Goal: Task Accomplishment & Management: Manage account settings

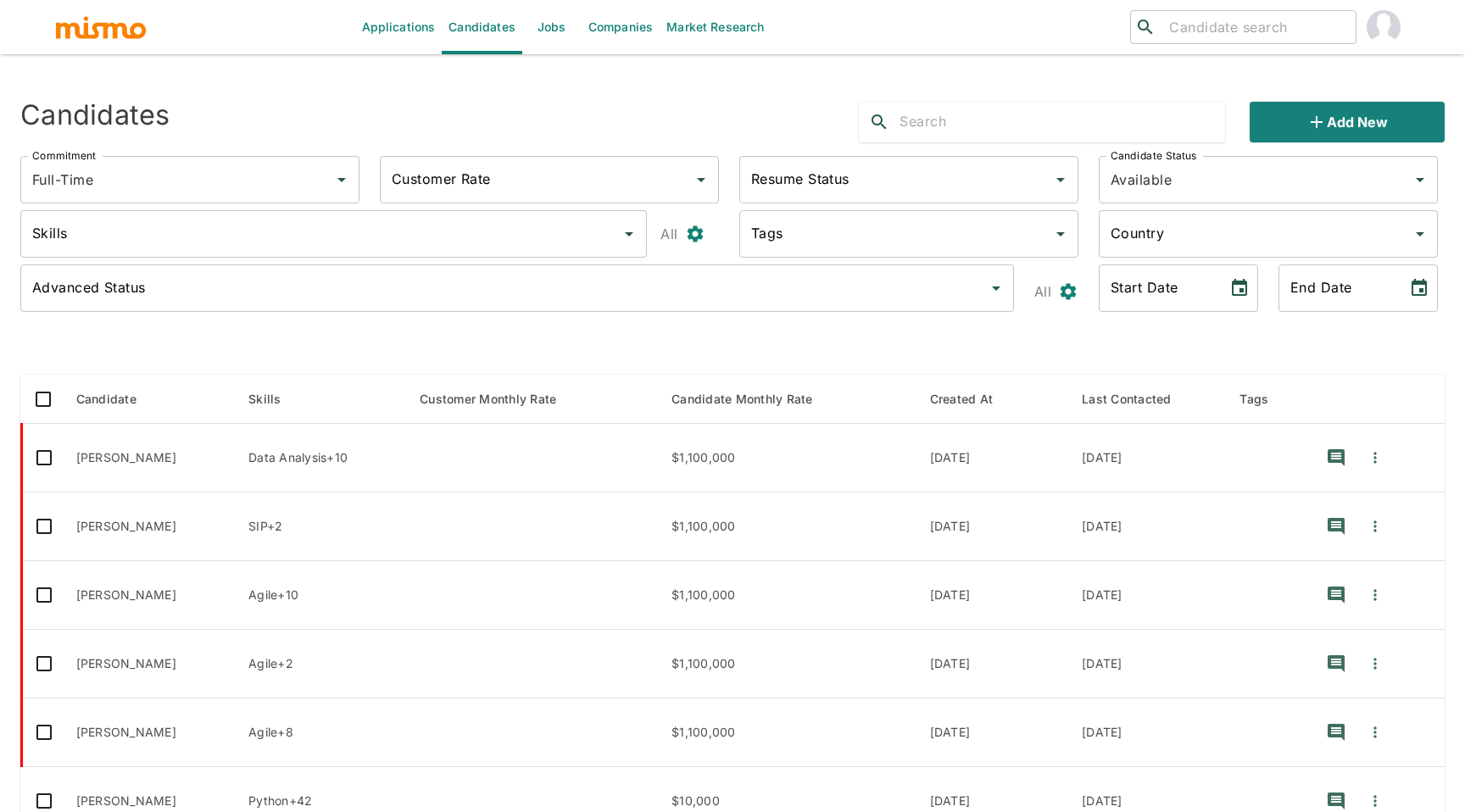
click at [942, 120] on input "text" at bounding box center [1063, 121] width 326 height 27
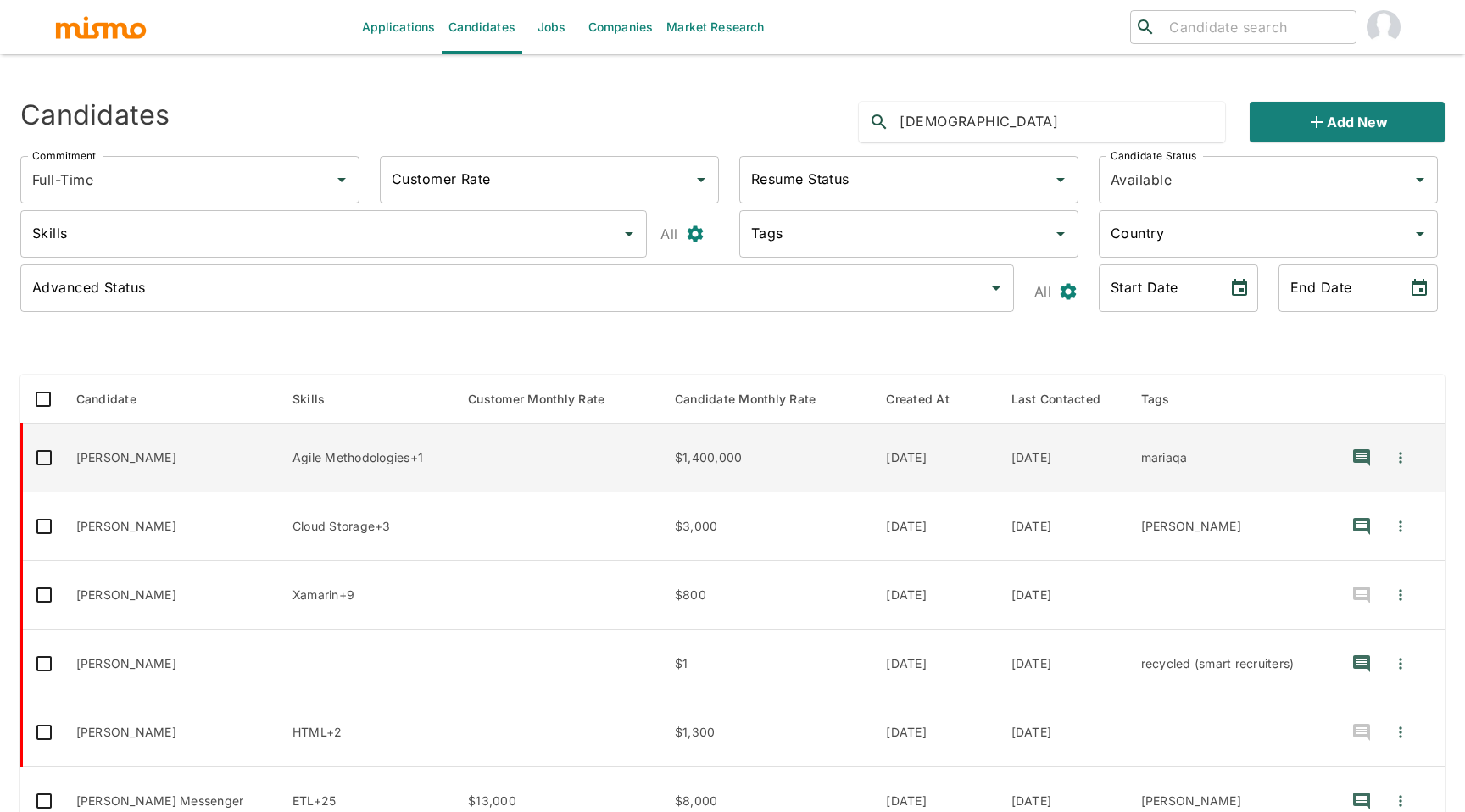
type input "cristoph"
click at [176, 458] on td "Cristopher Alvarado" at bounding box center [171, 458] width 217 height 69
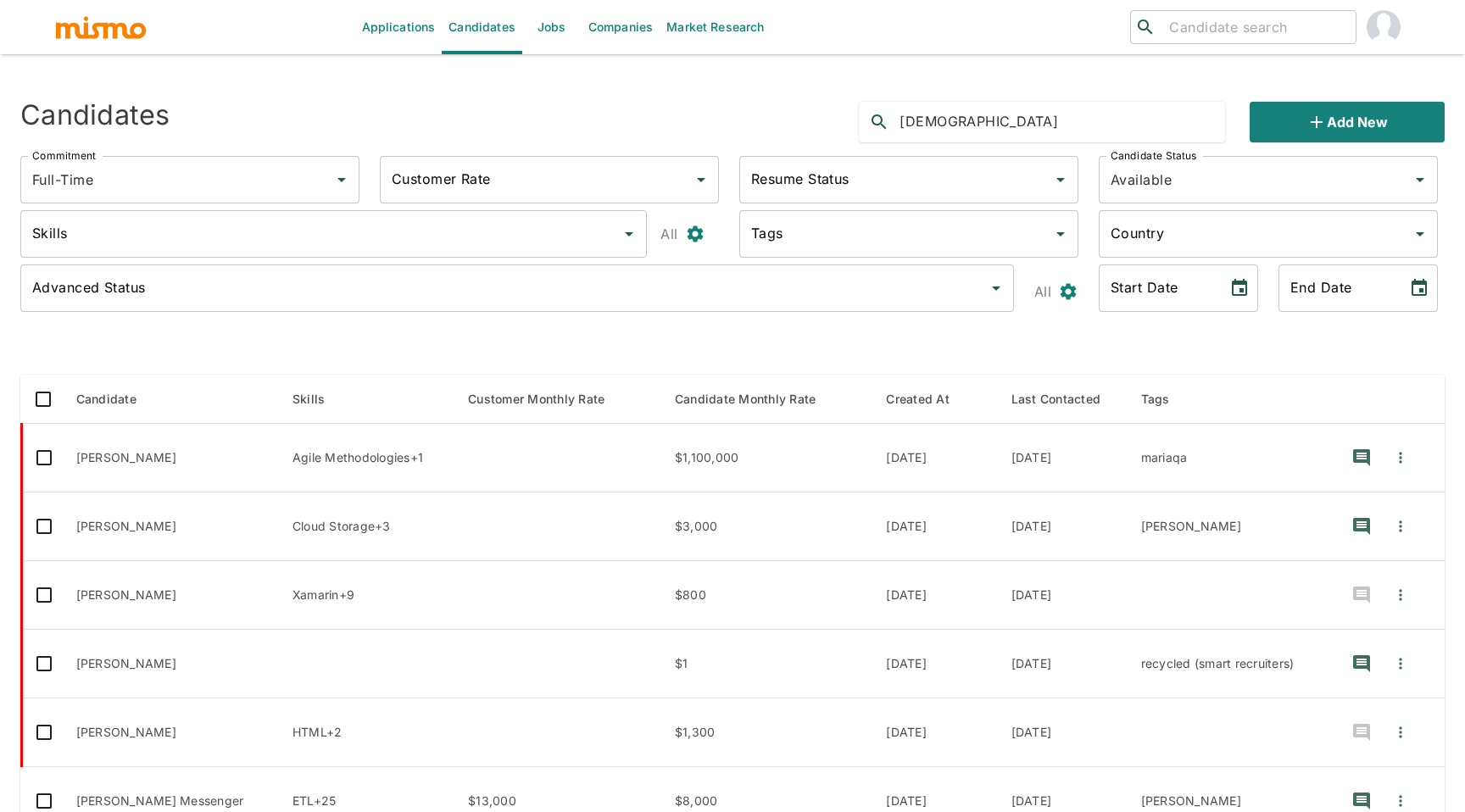
click at [1194, 355] on div at bounding box center [732, 346] width 1425 height 29
drag, startPoint x: 1200, startPoint y: 392, endPoint x: 803, endPoint y: 400, distance: 397.1
click at [800, 398] on tr "Candidate Skills Customer Monthly Rate Candidate Monthly Rate Created At Last C…" at bounding box center [734, 399] width 1424 height 49
click at [777, 345] on div at bounding box center [732, 346] width 1425 height 29
click at [1183, 29] on input "search" at bounding box center [1256, 27] width 186 height 24
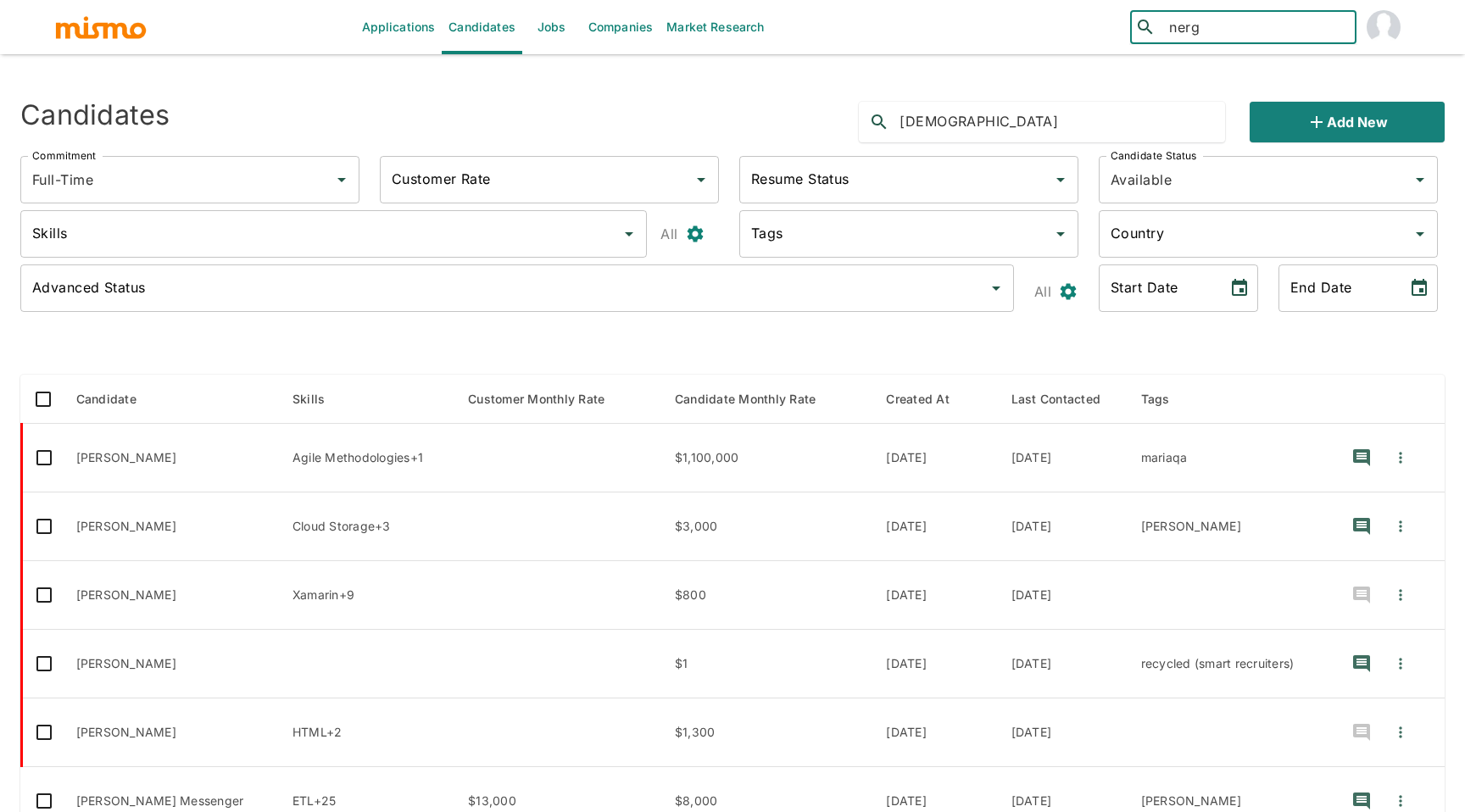
type input "nerg"
drag, startPoint x: 1015, startPoint y: 133, endPoint x: 740, endPoint y: 120, distance: 275.3
click at [740, 120] on div "Candidates cristoph Add new" at bounding box center [725, 115] width 1438 height 55
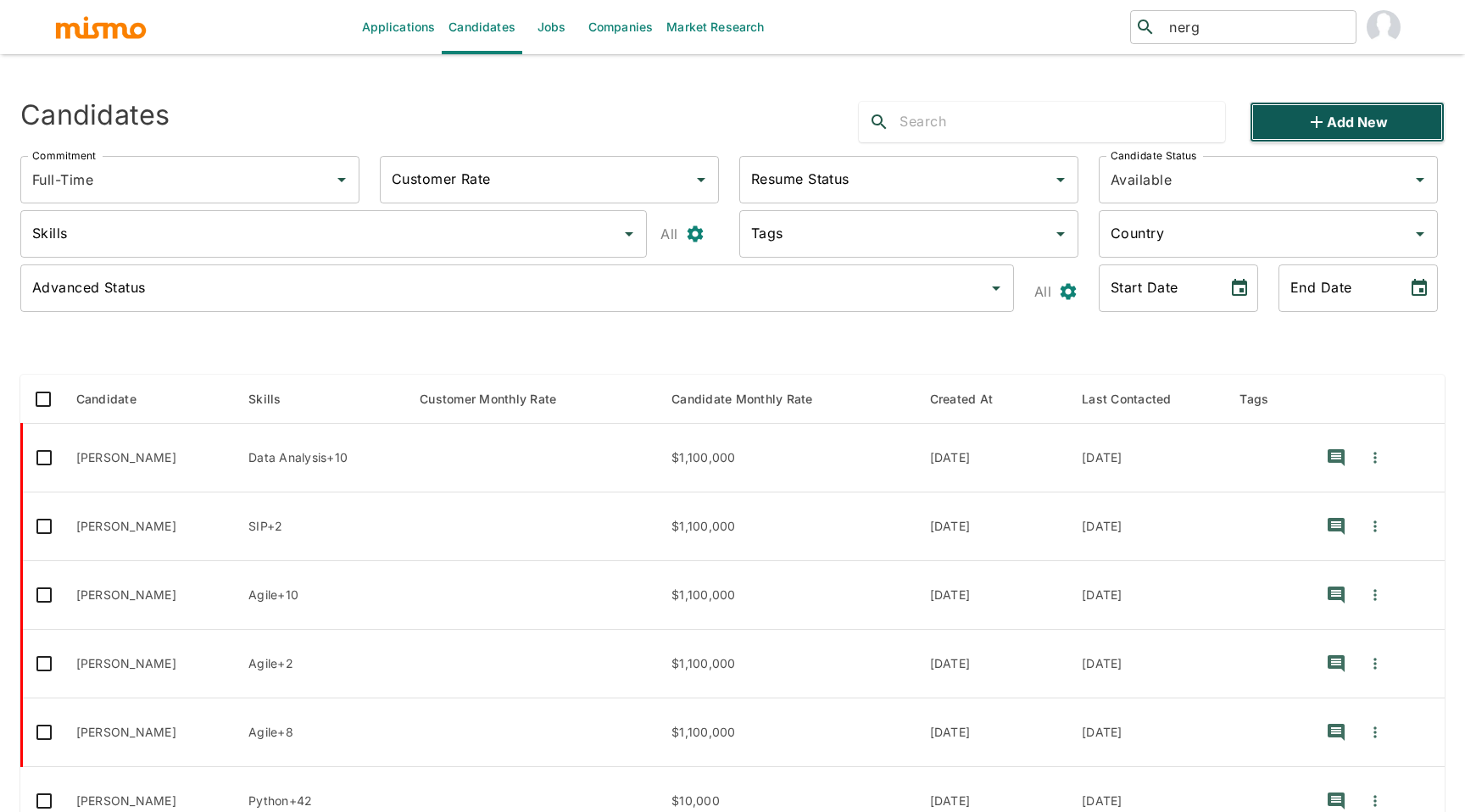
click at [1321, 126] on icon "button" at bounding box center [1317, 122] width 20 height 20
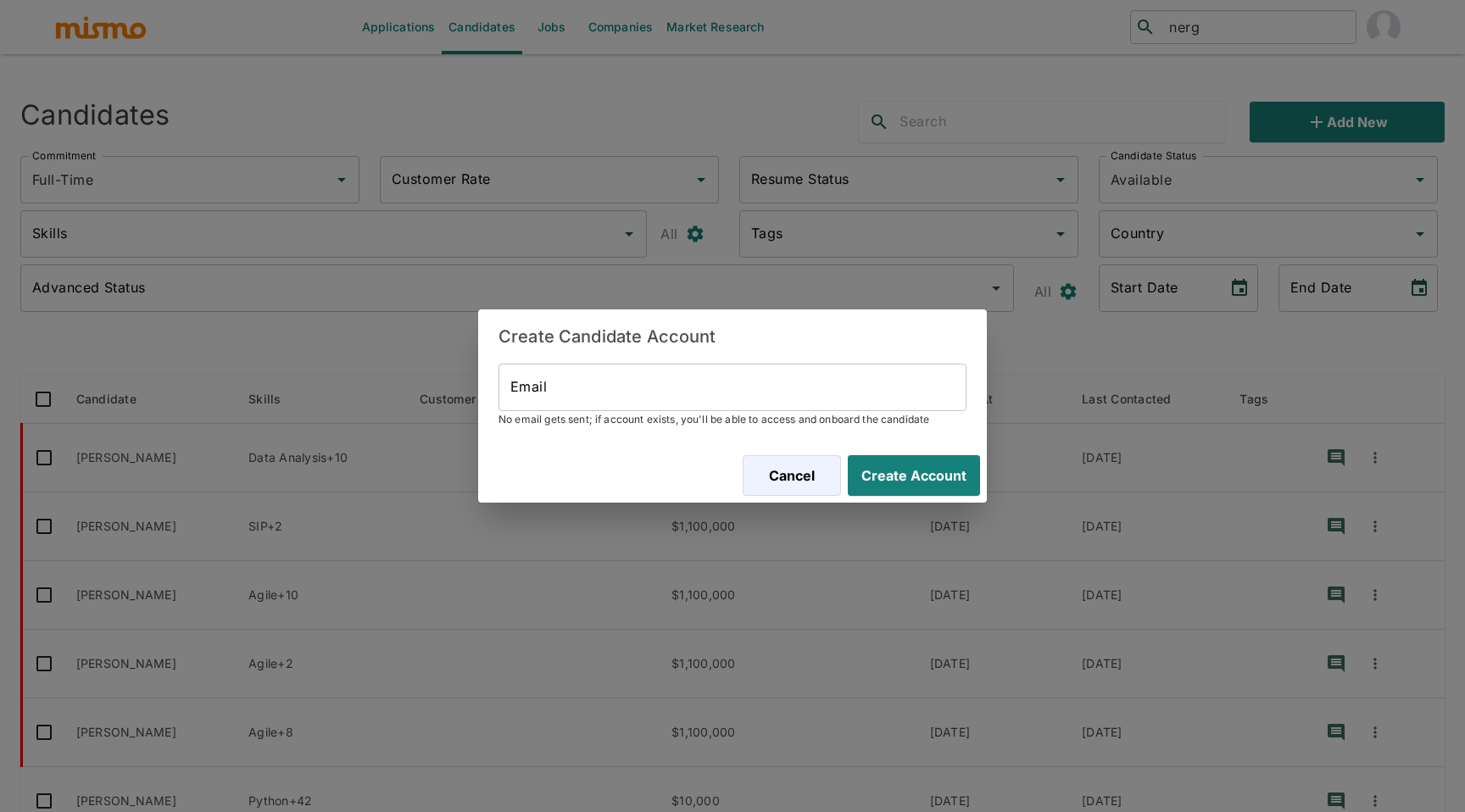
click at [744, 395] on input "Email" at bounding box center [732, 387] width 469 height 47
paste input "nergilrodriguez@gmail.com"
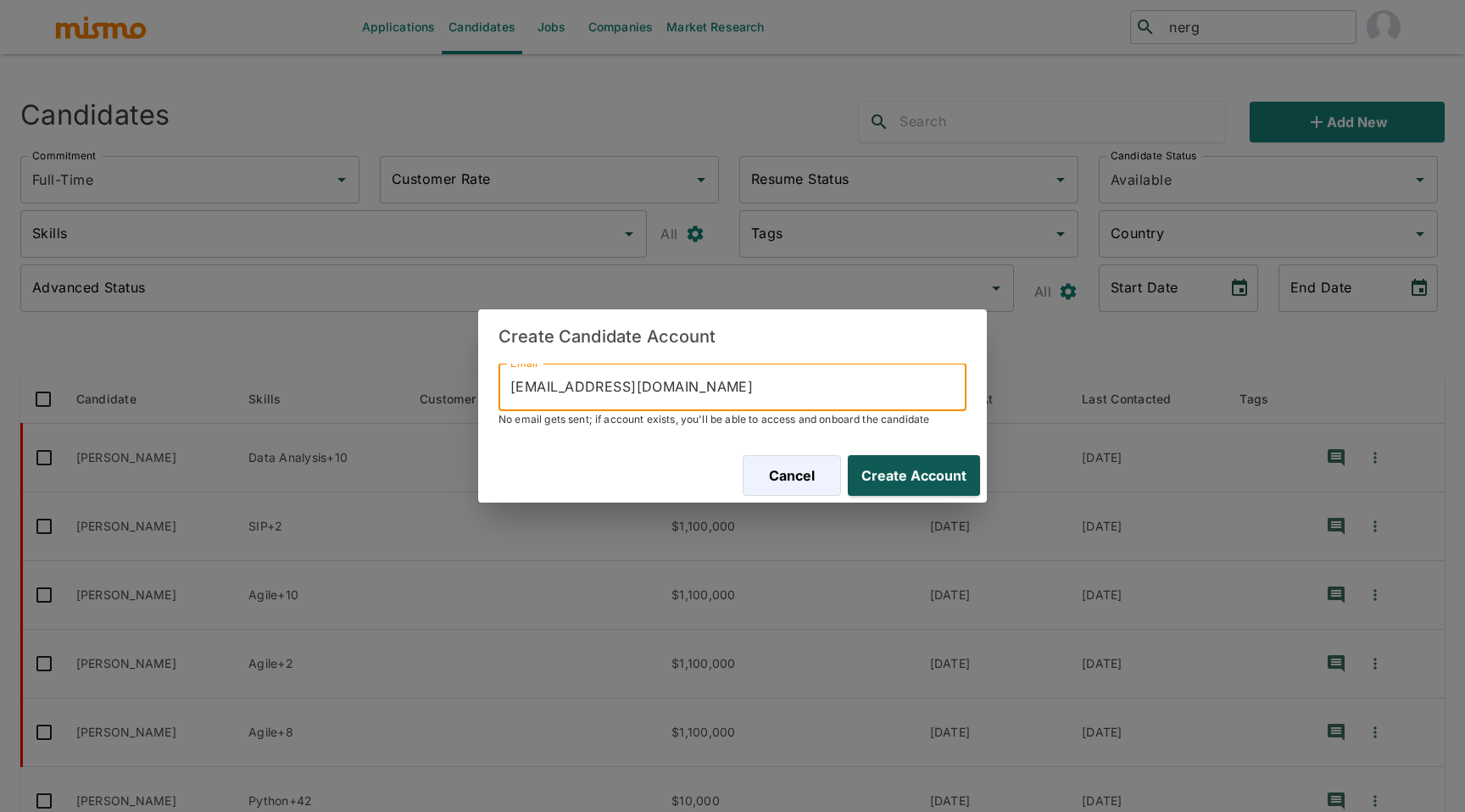
type input "nergilrodriguez@gmail.com"
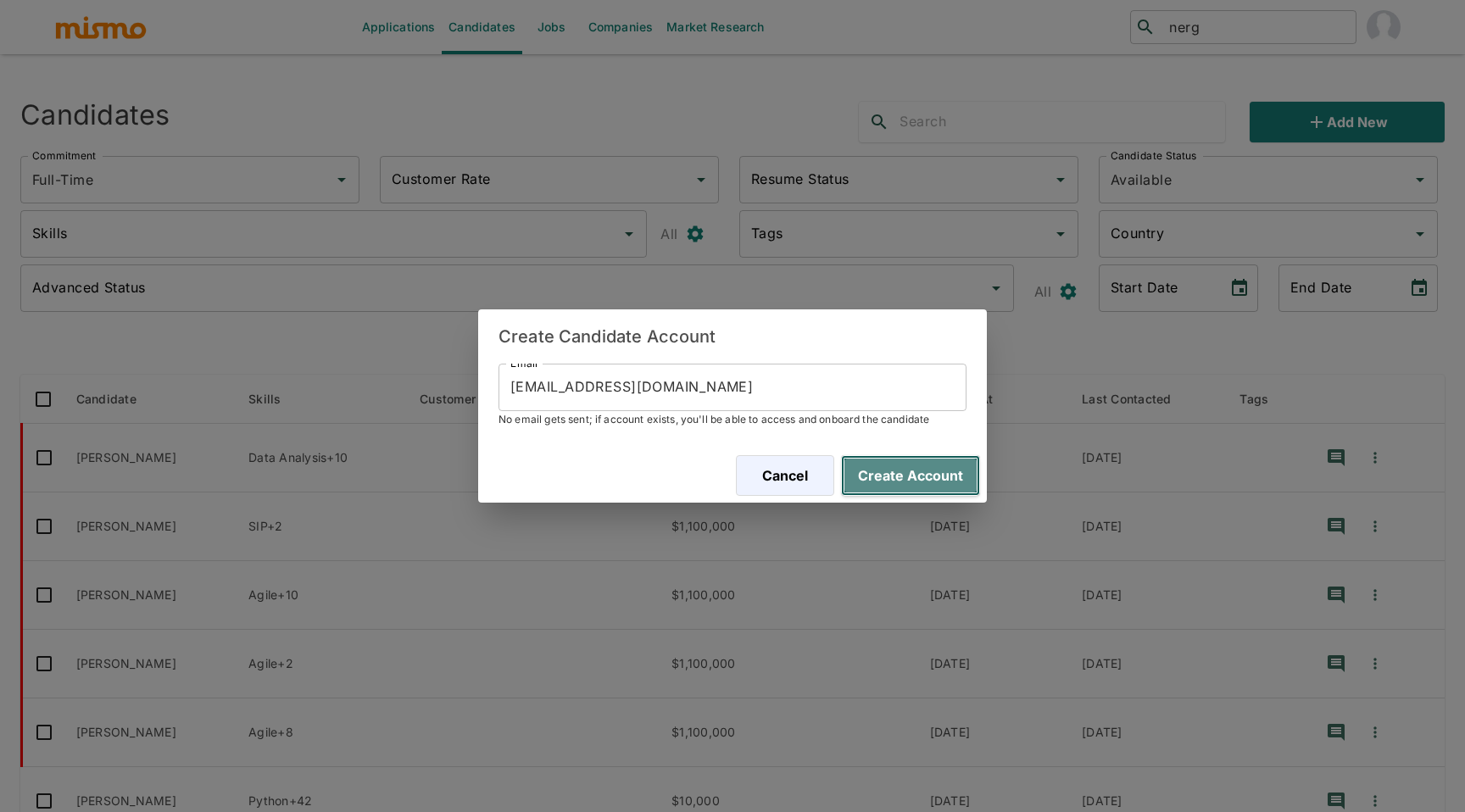
click at [883, 469] on button "Create Account" at bounding box center [910, 476] width 139 height 41
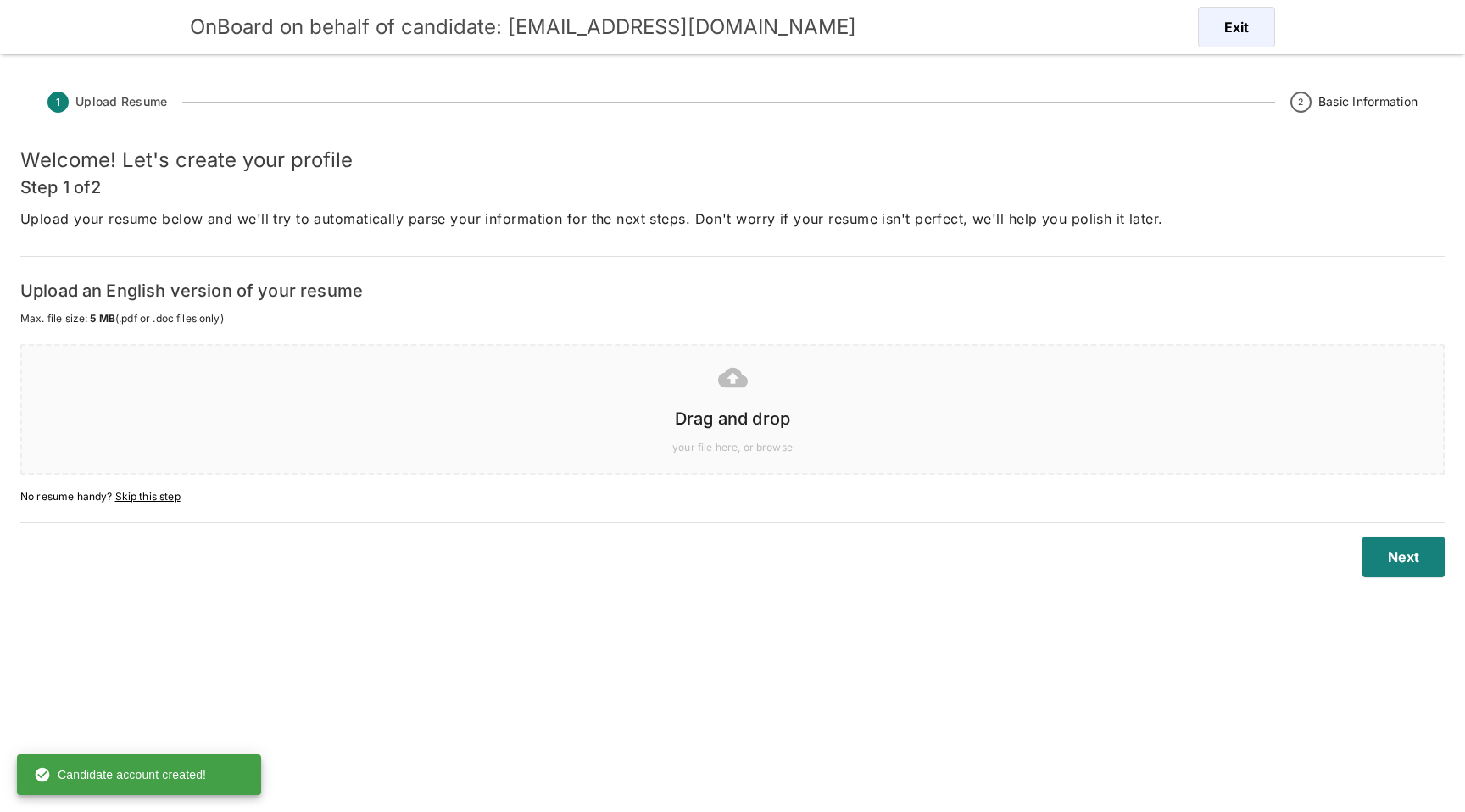
click at [752, 415] on h6 "Drag and drop" at bounding box center [732, 418] width 1387 height 27
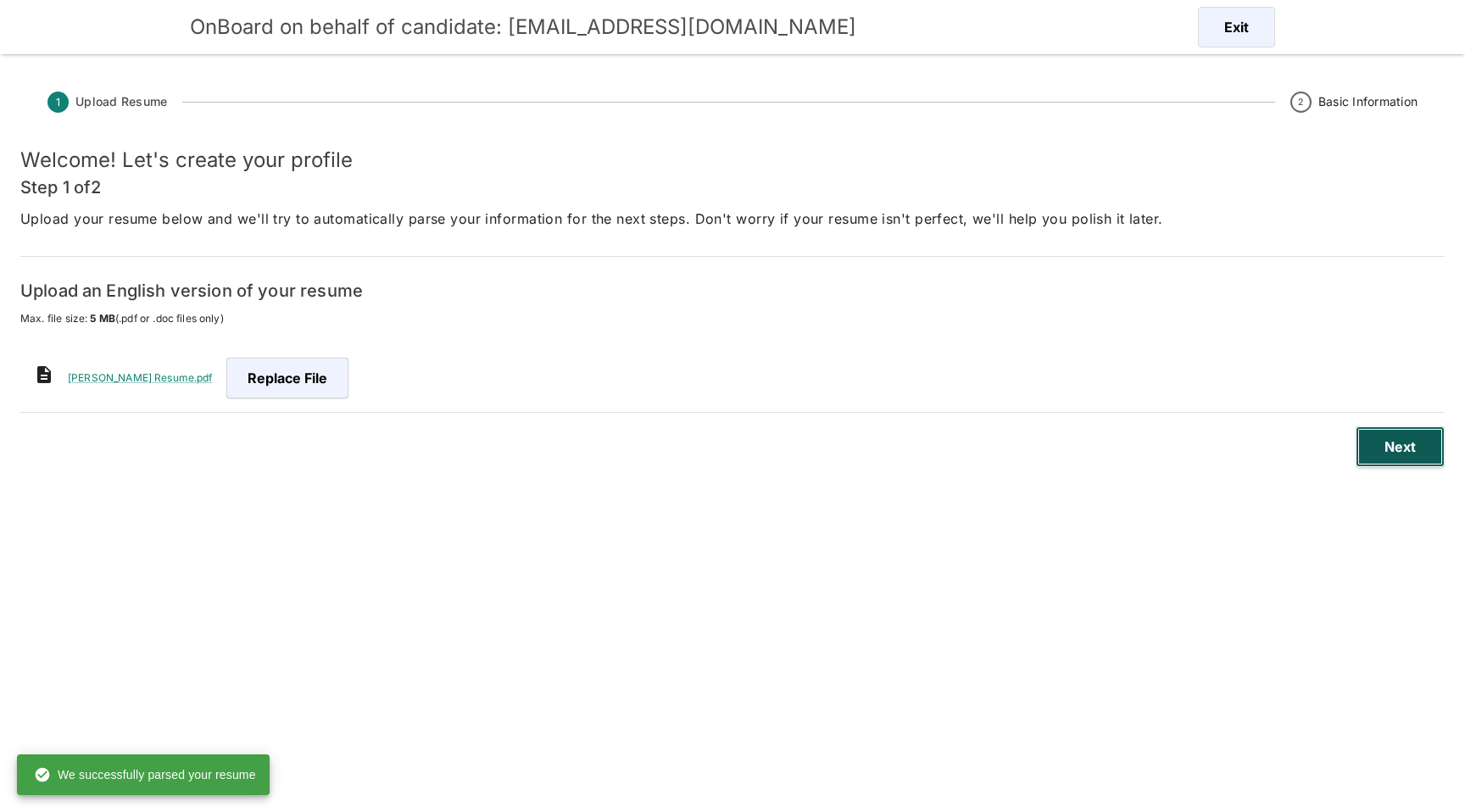
click at [1391, 445] on button "Next" at bounding box center [1400, 447] width 89 height 41
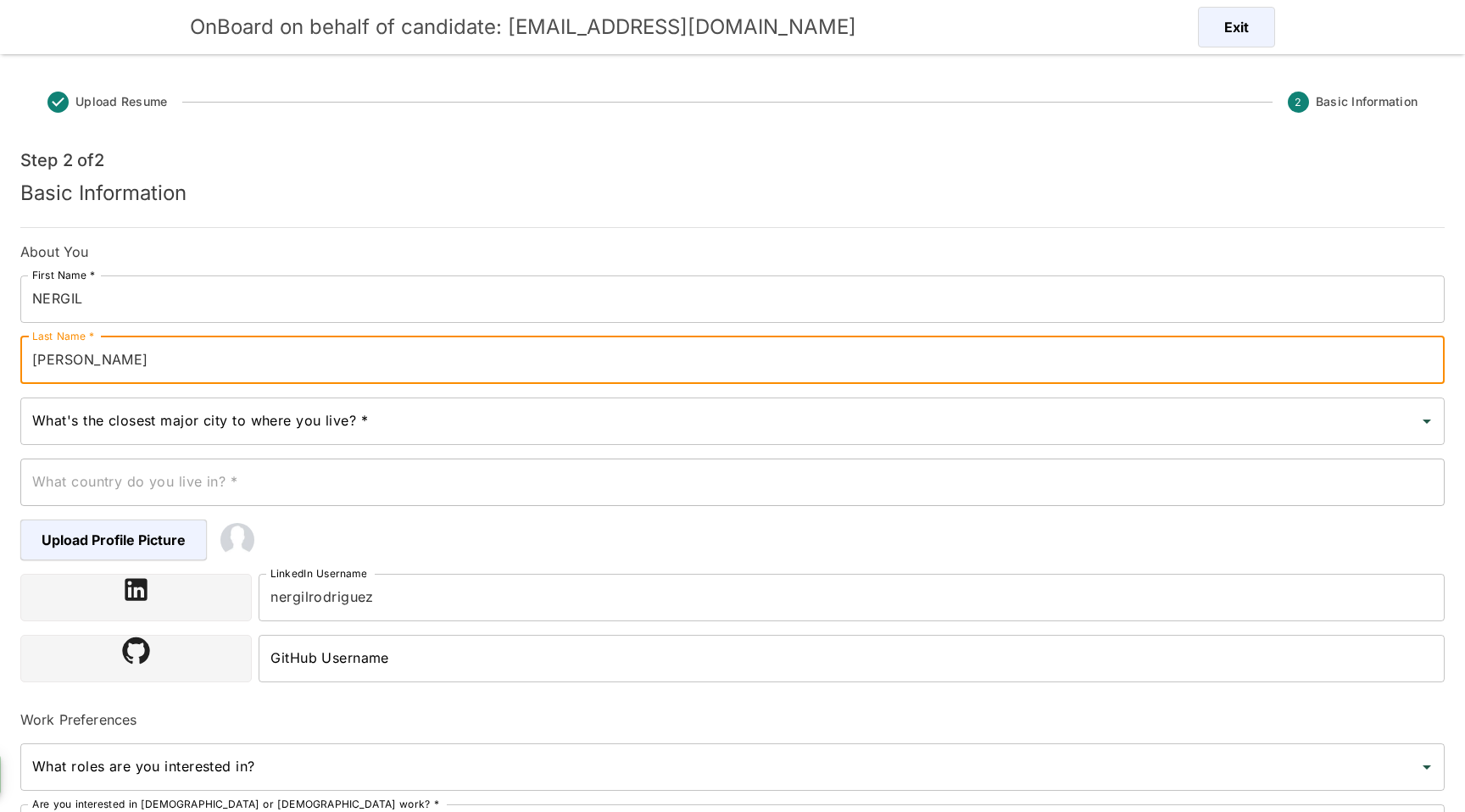
click at [35, 355] on input "GONZALEZ" at bounding box center [732, 360] width 1425 height 47
type input "RODRIGUEZ GONZALEZ"
click at [327, 419] on input "What's the closest major city to where you live? *" at bounding box center [720, 421] width 1384 height 32
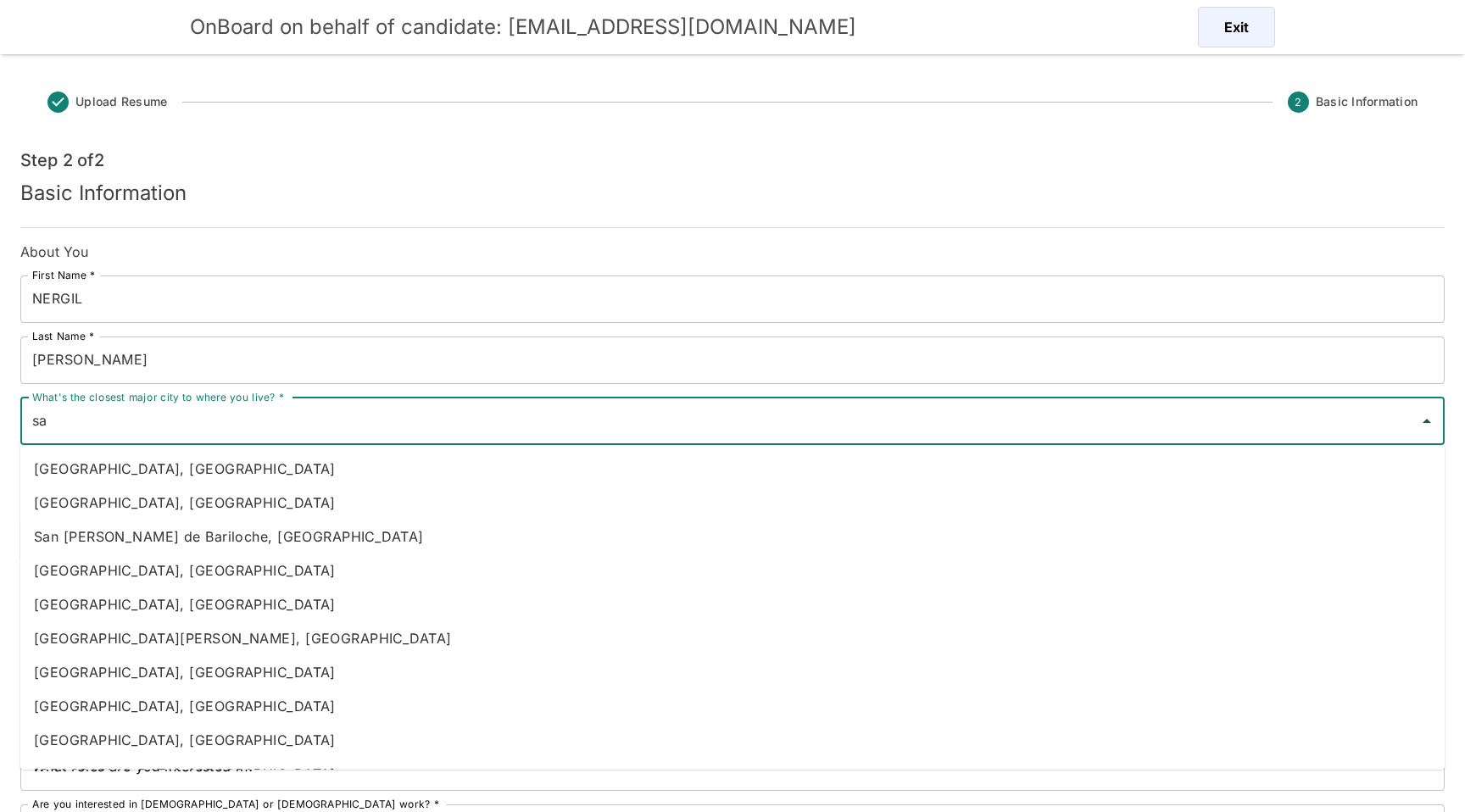
type input "s"
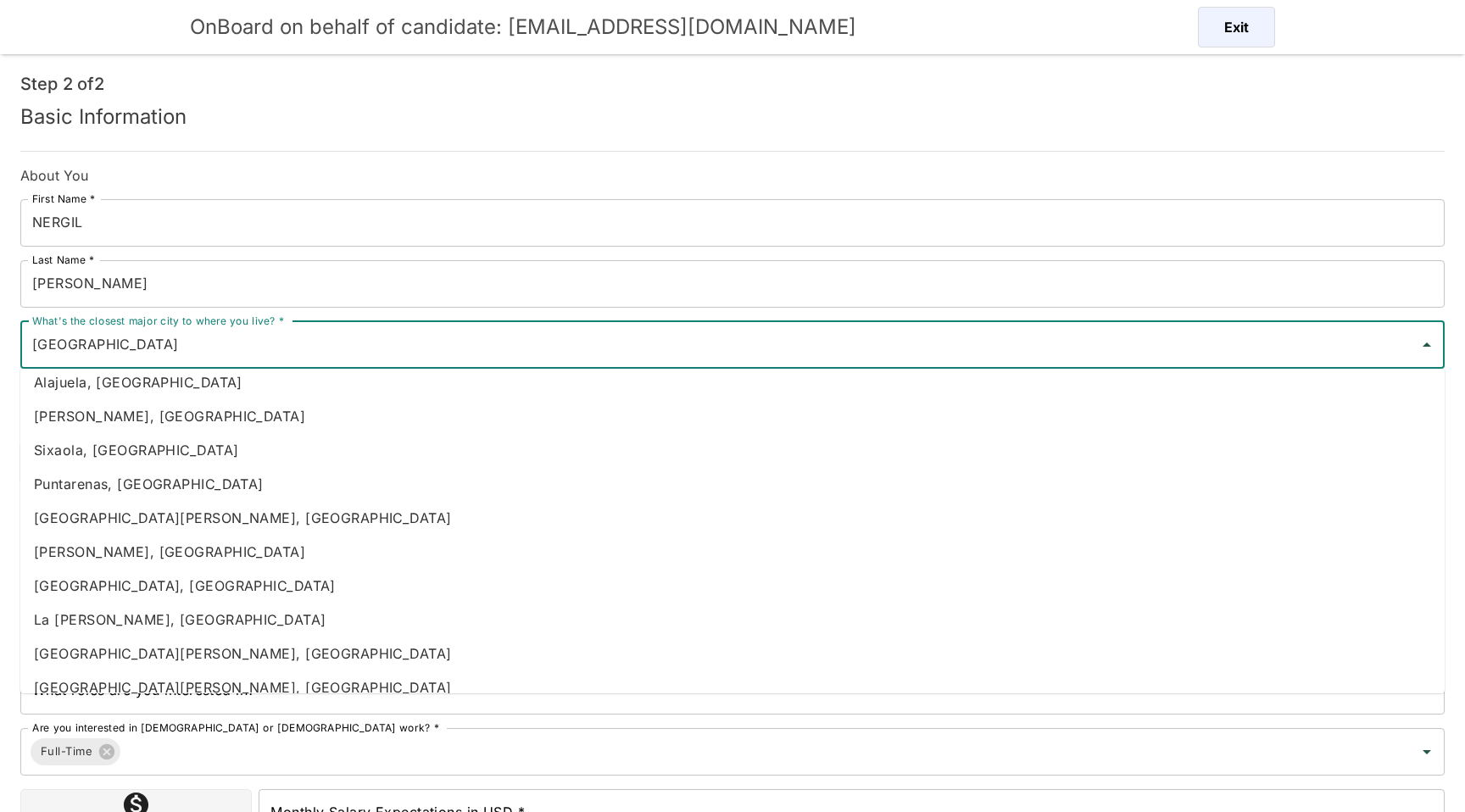
scroll to position [130, 0]
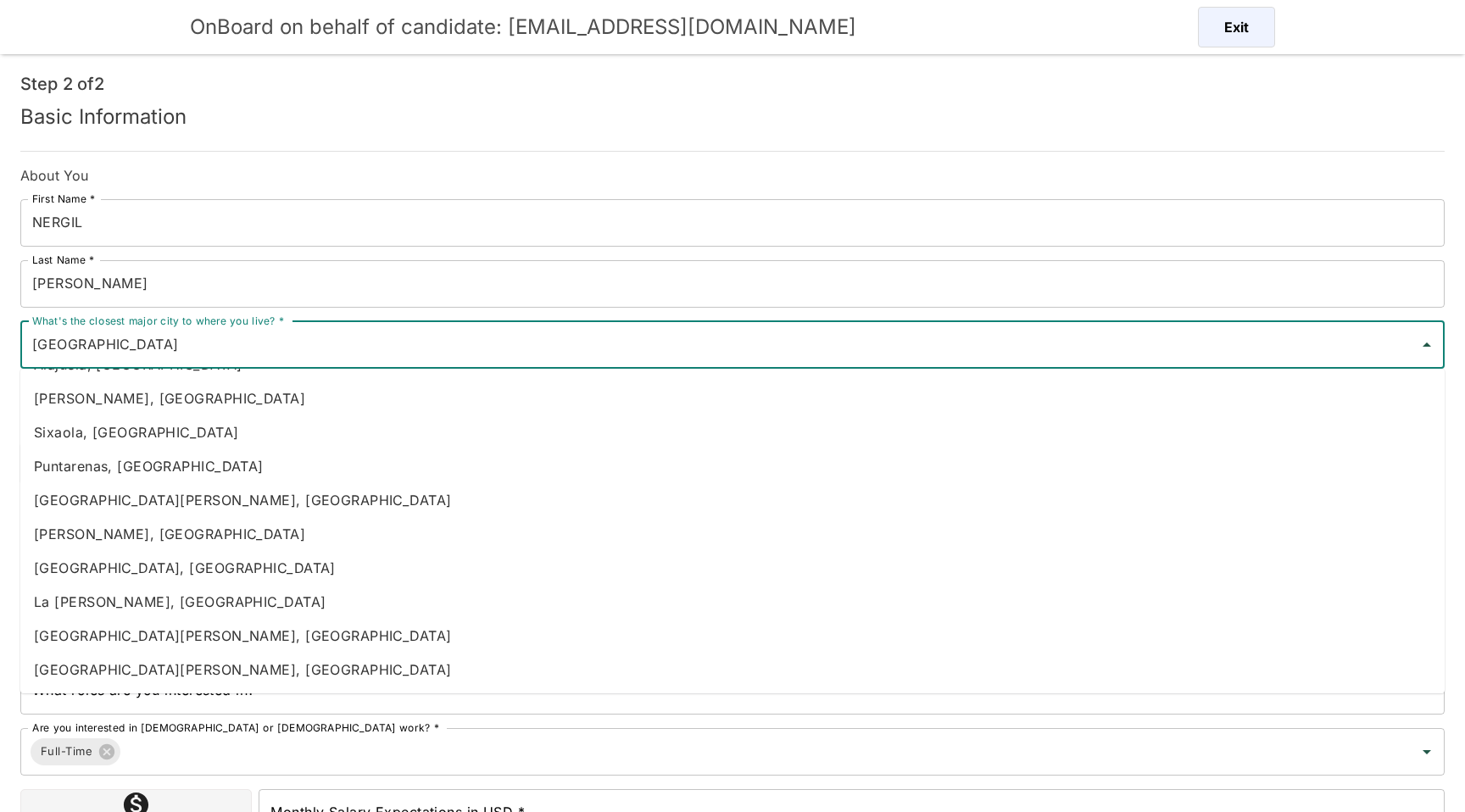
click at [277, 593] on li "La [PERSON_NAME], [GEOGRAPHIC_DATA]" at bounding box center [732, 602] width 1425 height 34
type input "La [PERSON_NAME], [GEOGRAPHIC_DATA]"
type input "[GEOGRAPHIC_DATA]"
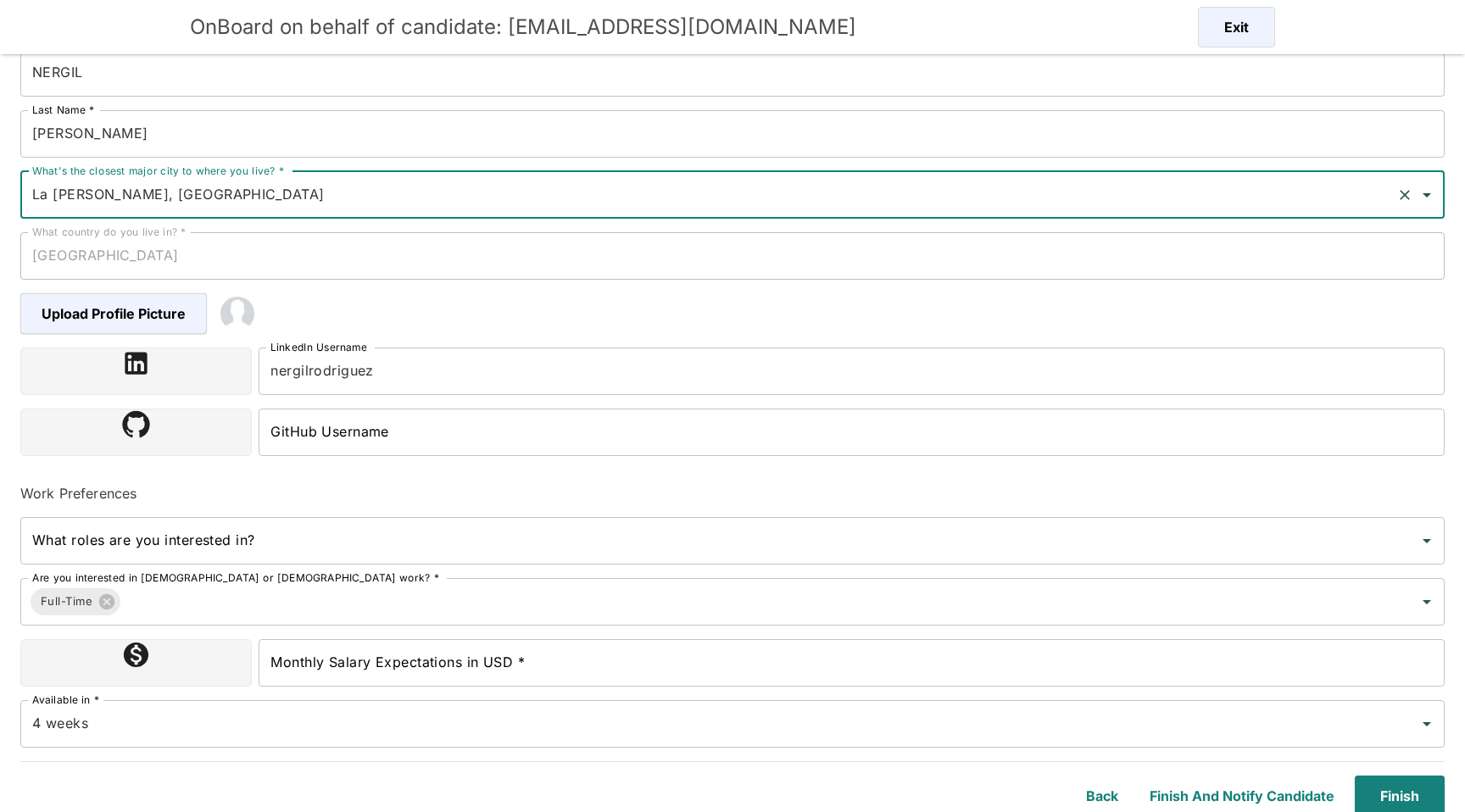
scroll to position [231, 0]
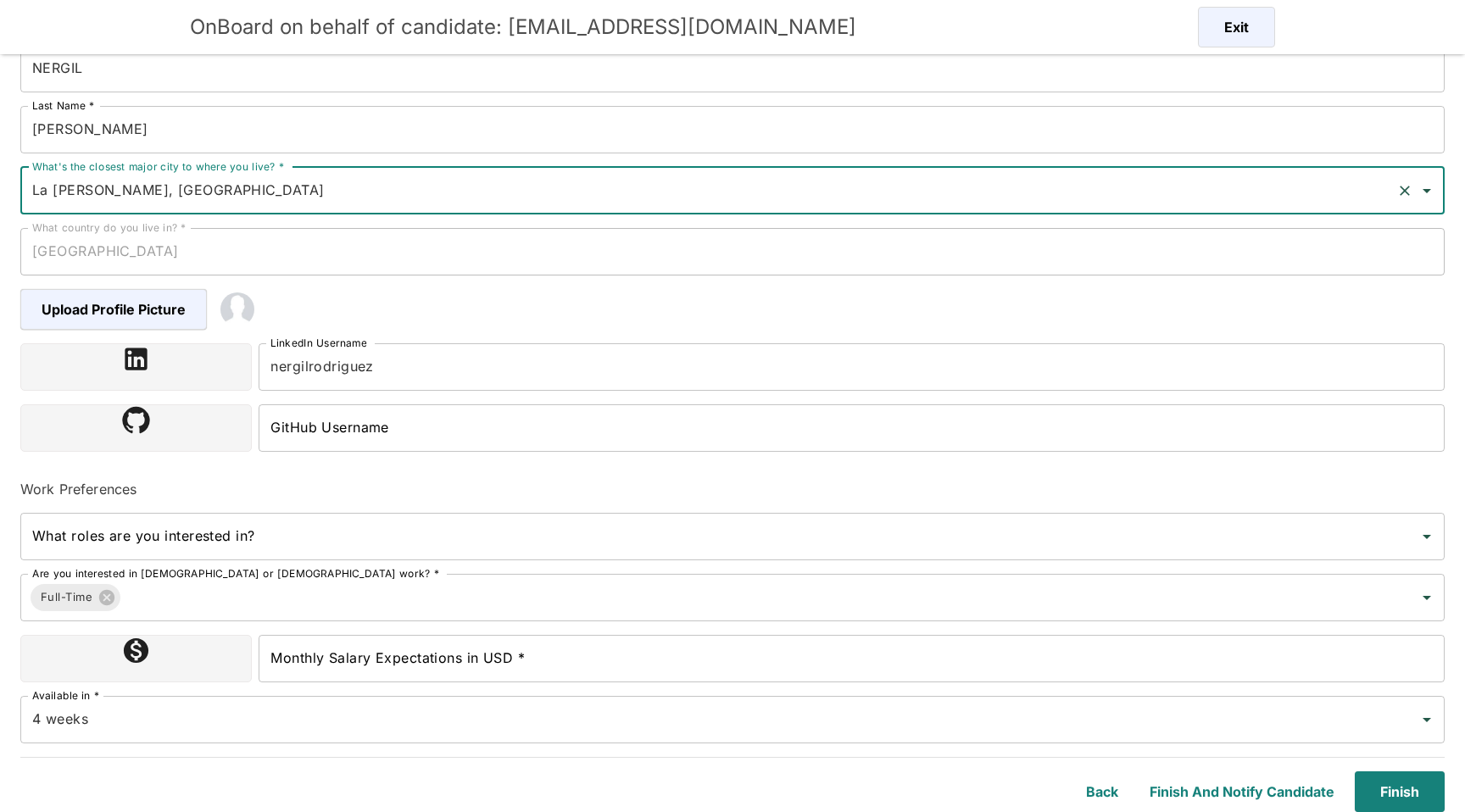
type input "La [PERSON_NAME], [GEOGRAPHIC_DATA]"
click at [378, 652] on input "Monthly Salary Expectations in USD *" at bounding box center [851, 658] width 1186 height 47
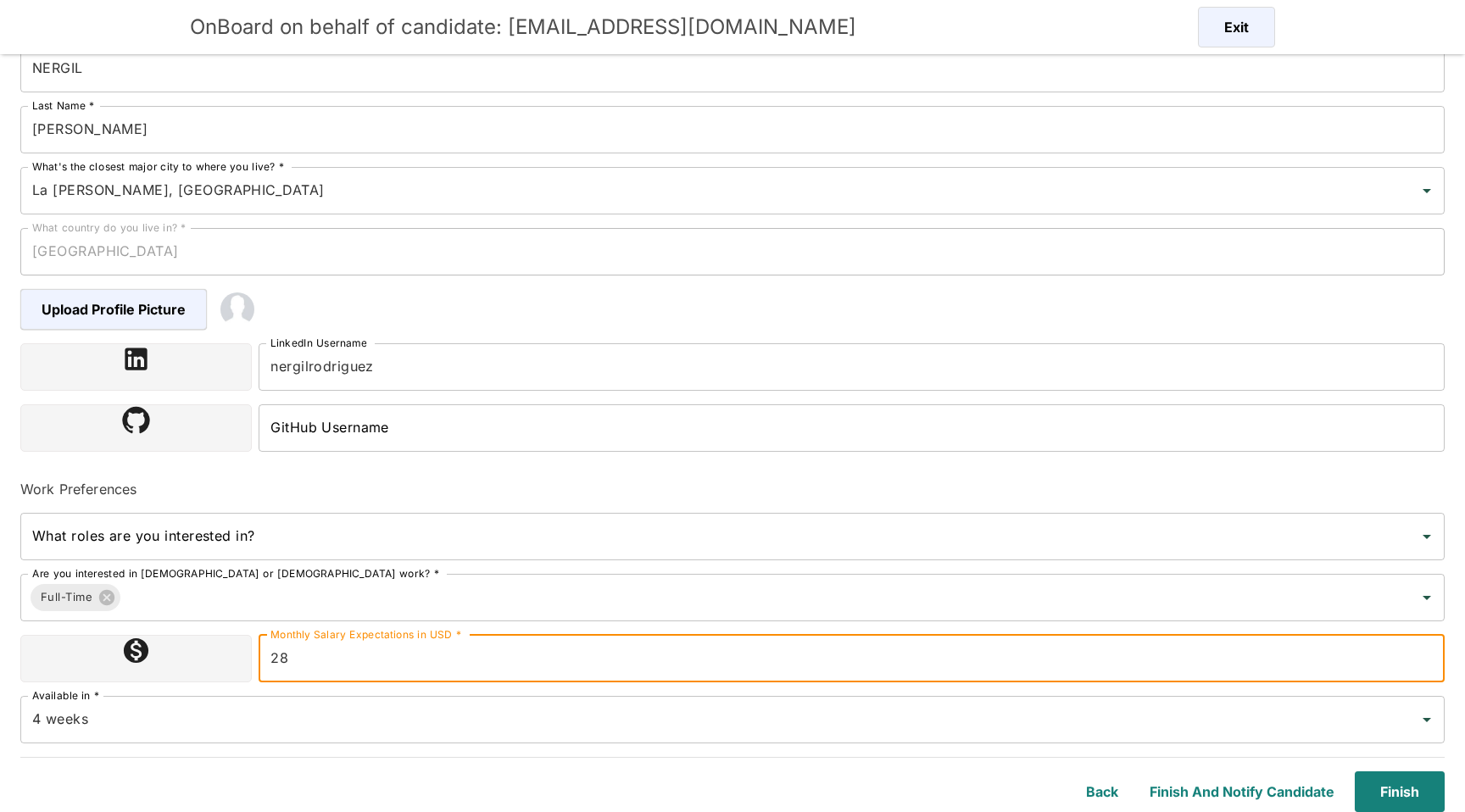
type input "2800000"
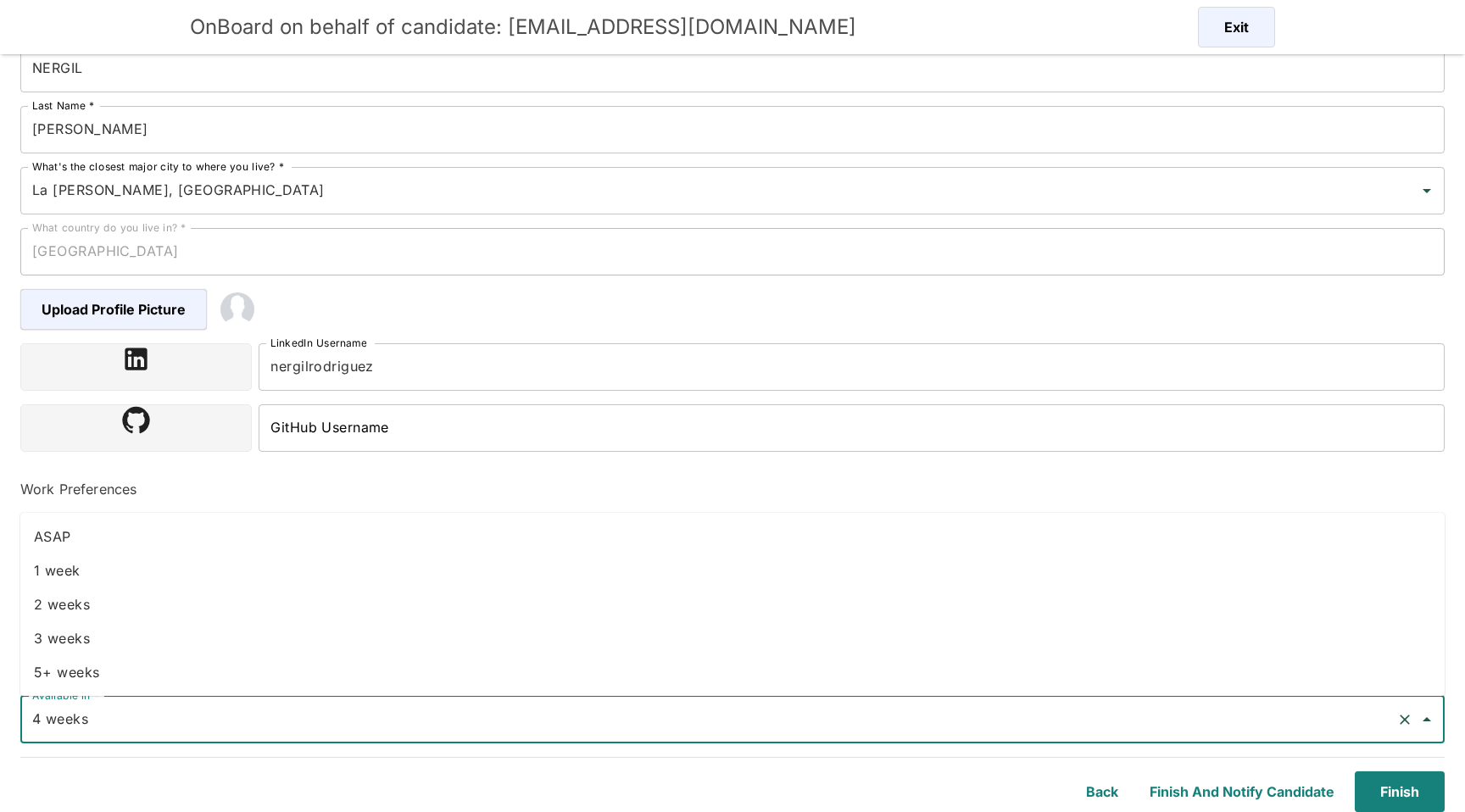
click at [479, 729] on input "4 weeks" at bounding box center [708, 719] width 1362 height 32
click at [378, 533] on li "ASAP" at bounding box center [732, 536] width 1425 height 34
type input "ASAP"
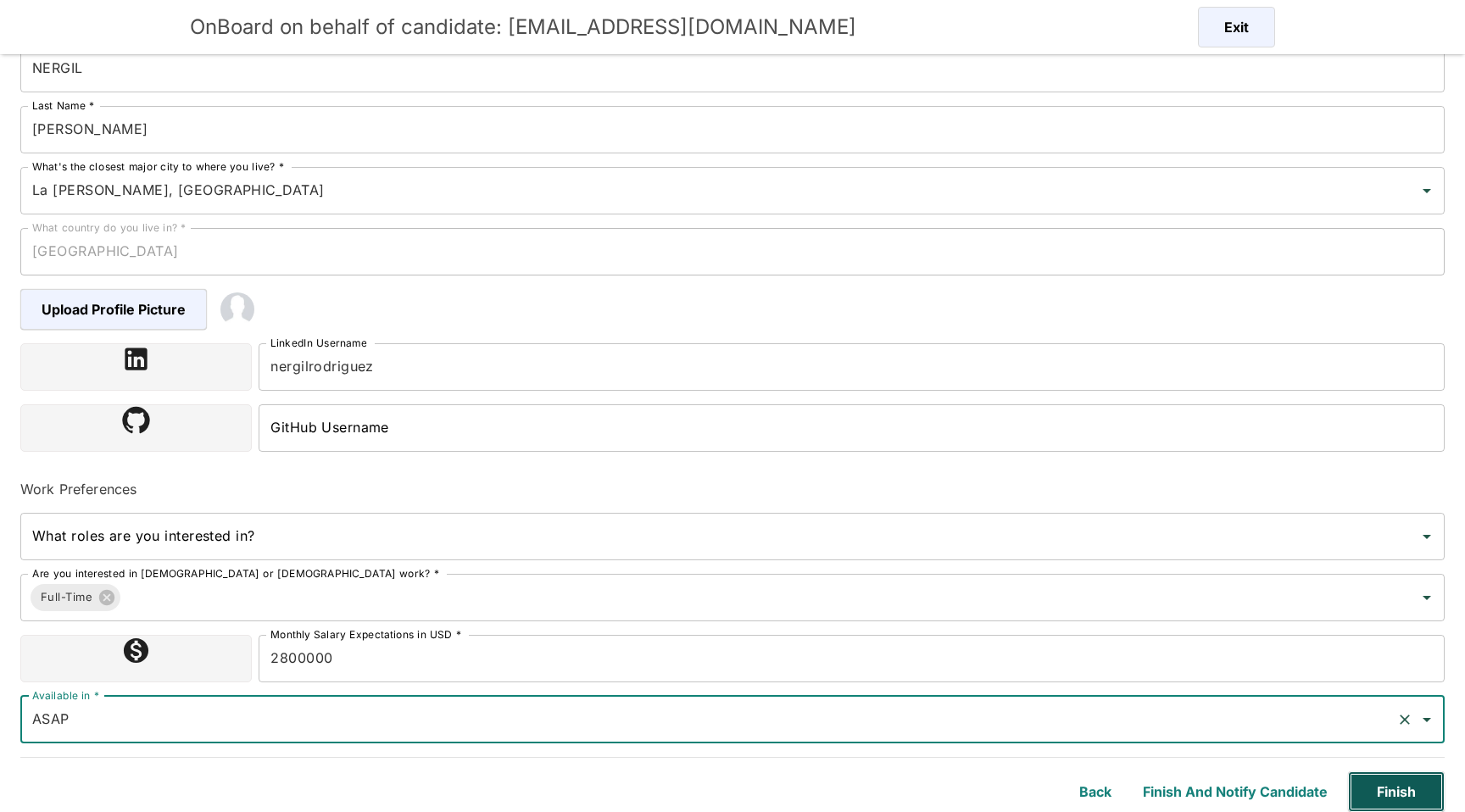
click at [1400, 780] on button "Finish" at bounding box center [1396, 792] width 96 height 41
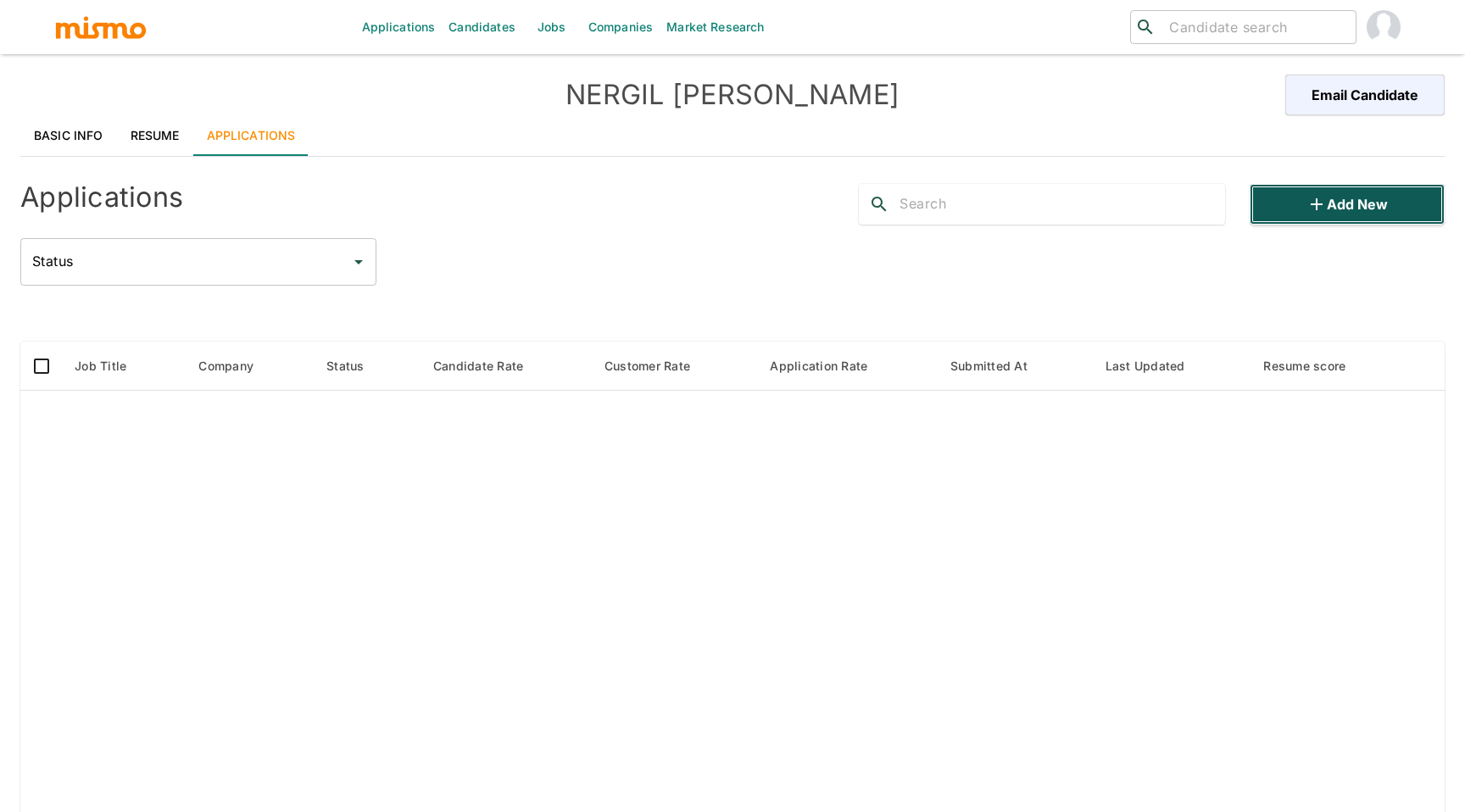
click at [1271, 217] on button "Add new" at bounding box center [1347, 205] width 195 height 41
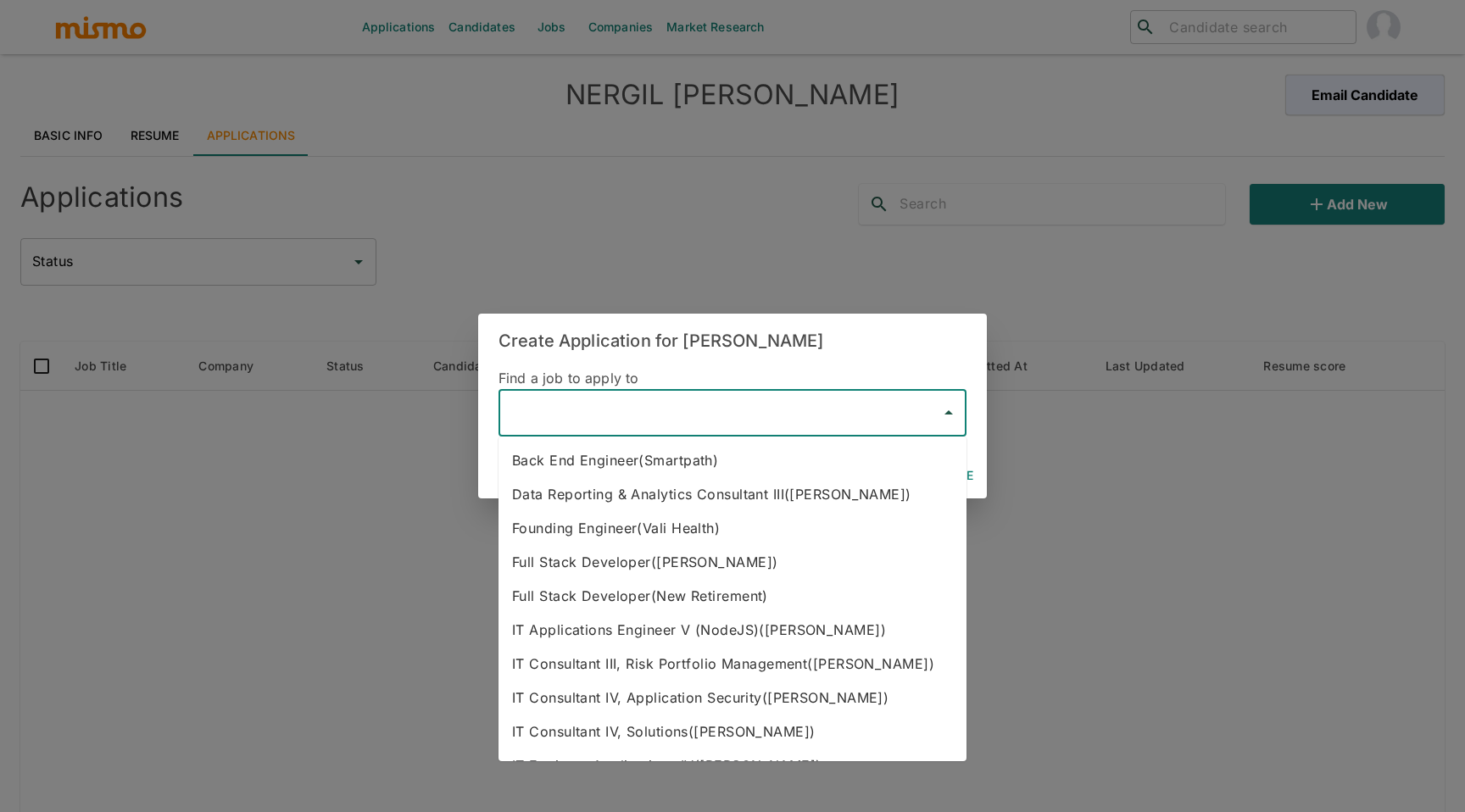
click at [823, 418] on input "text" at bounding box center [720, 413] width 428 height 32
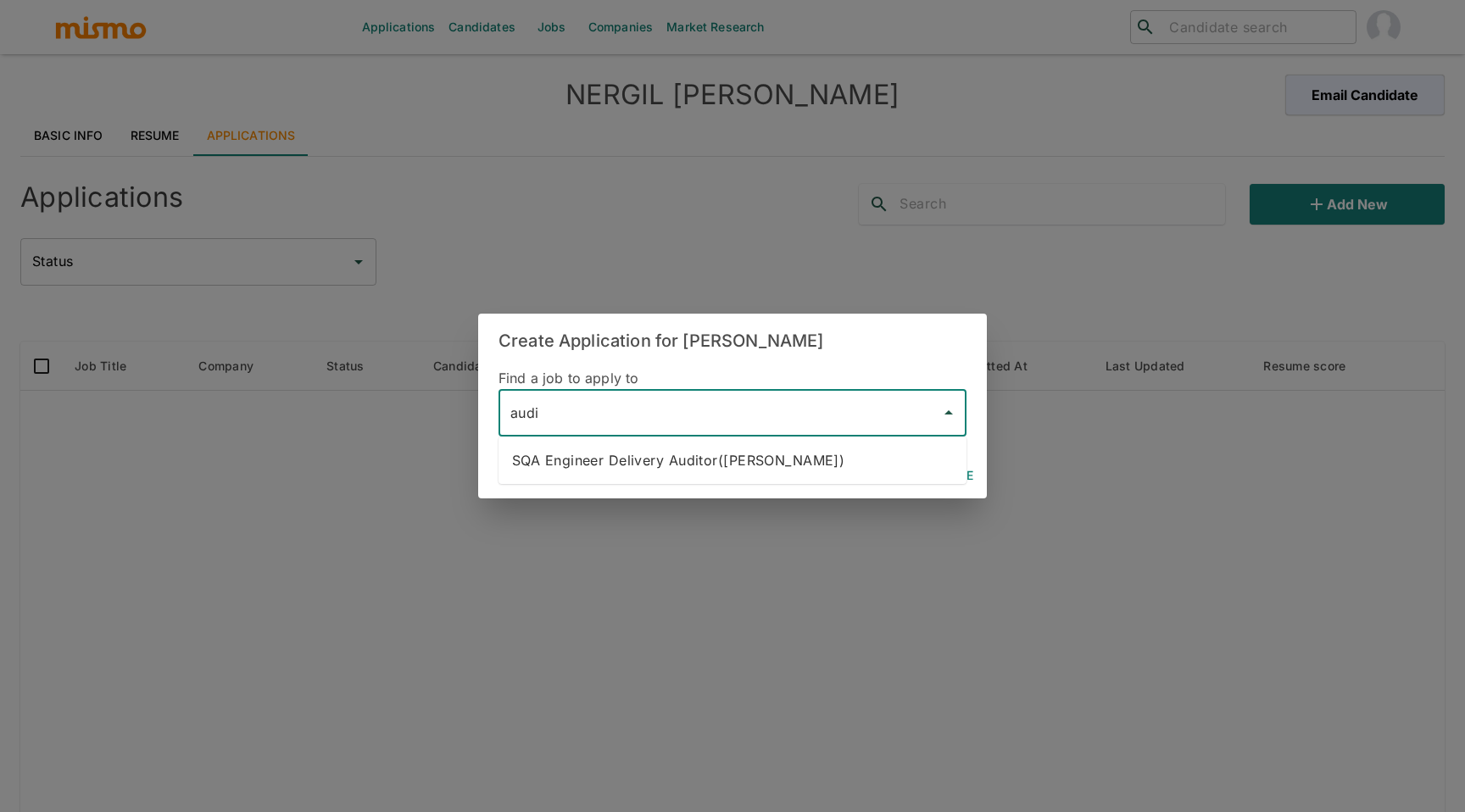
click at [760, 447] on li "SQA Engineer Delivery Auditor(Kaiser)" at bounding box center [732, 460] width 469 height 34
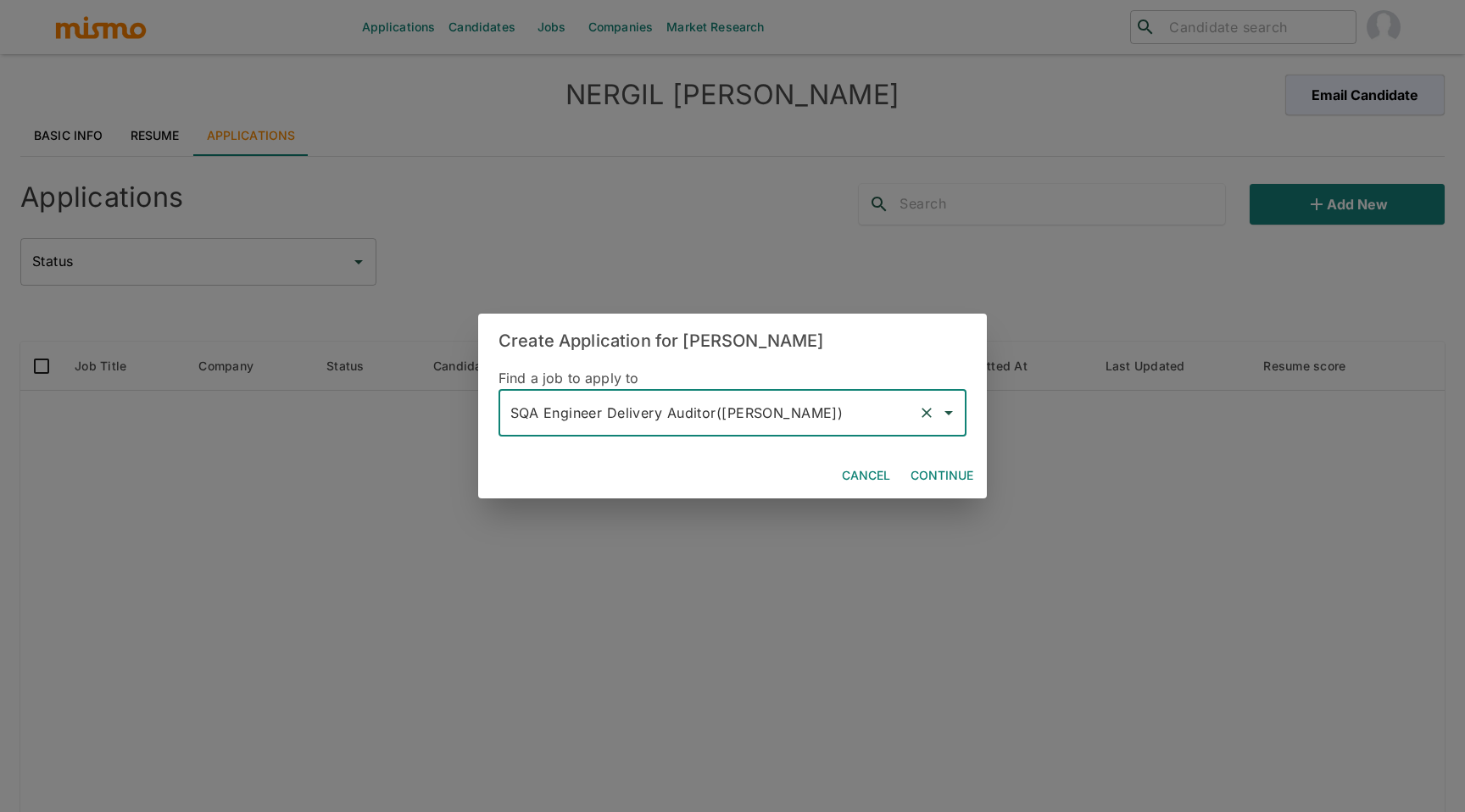
type input "SQA Engineer Delivery Auditor(Kaiser)"
click at [984, 477] on div "Cancel Continue" at bounding box center [732, 476] width 508 height 45
click at [953, 481] on button "Continue" at bounding box center [942, 476] width 76 height 31
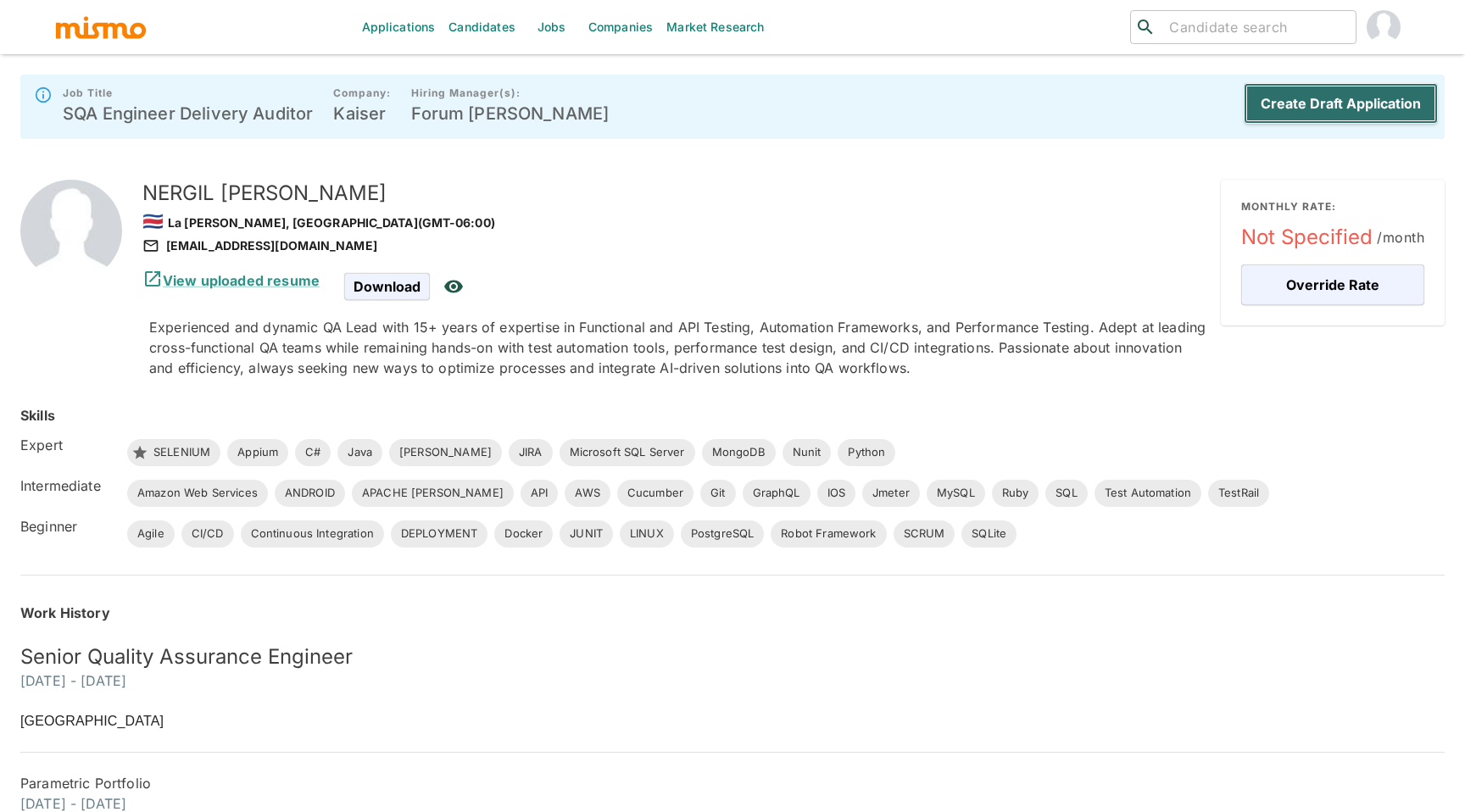
click at [1274, 88] on button "Create Draft Application" at bounding box center [1341, 104] width 194 height 41
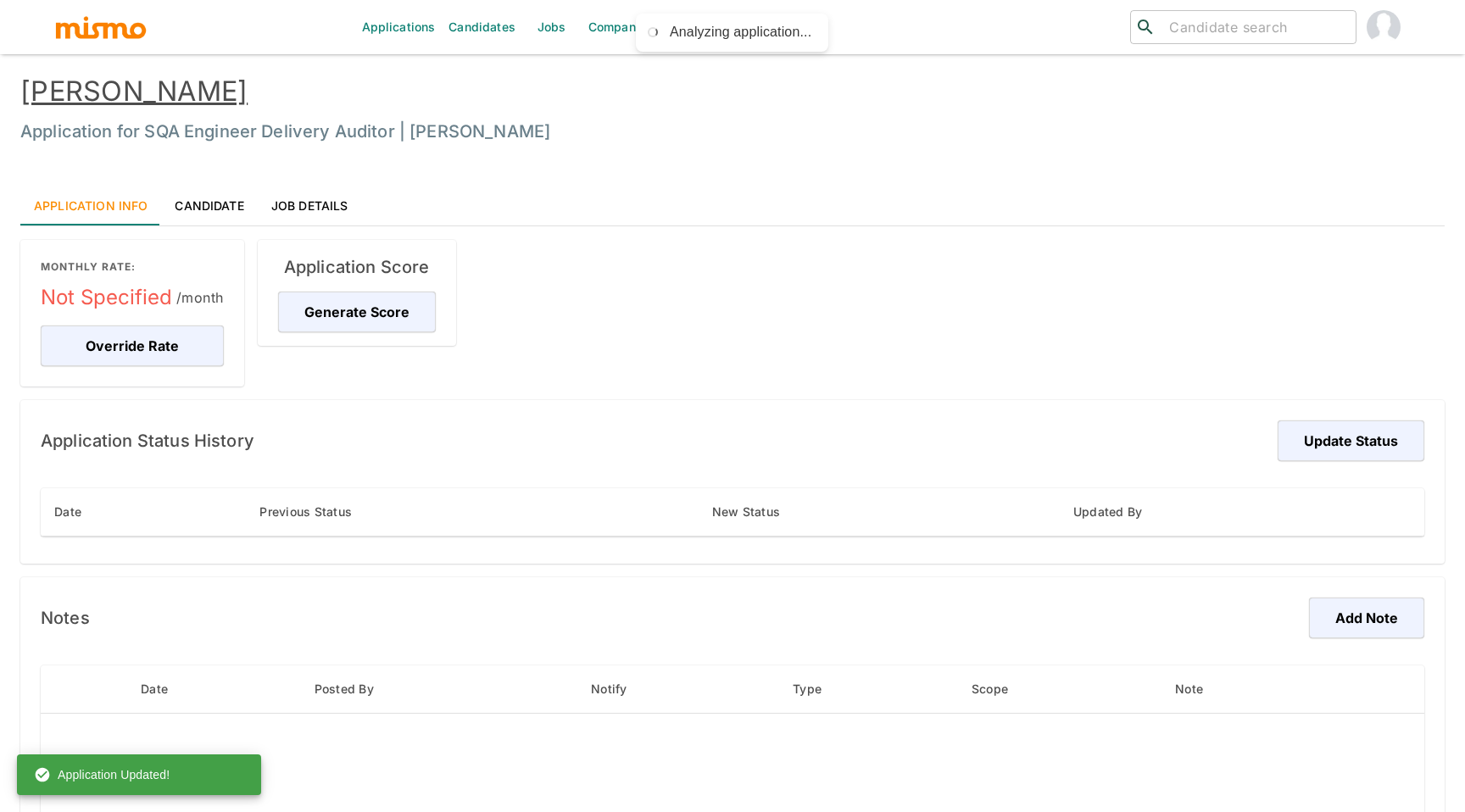
click at [186, 100] on link "NERGIL RODRIGUEZ GONZALEZ" at bounding box center [133, 92] width 227 height 33
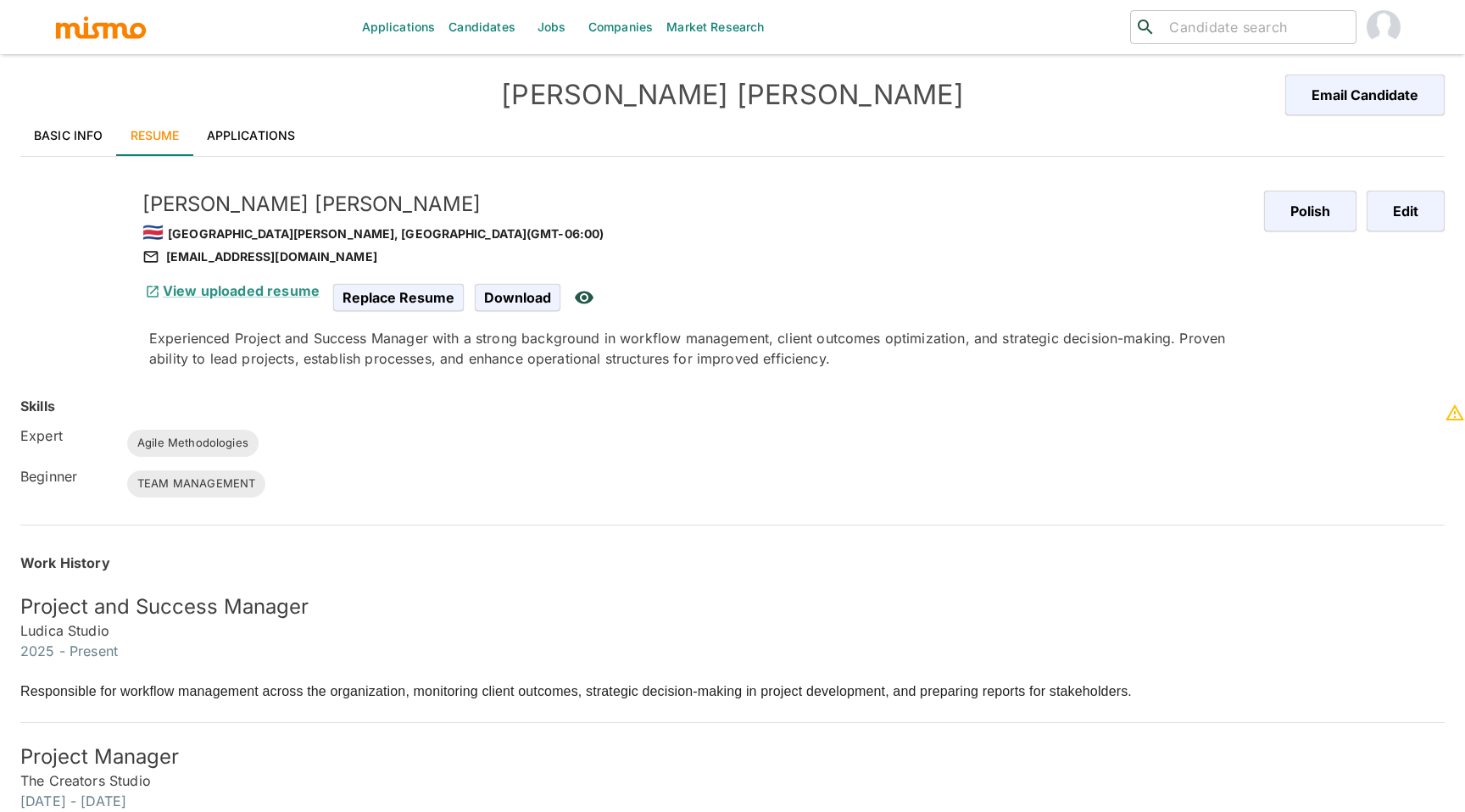
click at [69, 126] on link "Basic Info" at bounding box center [69, 136] width 96 height 41
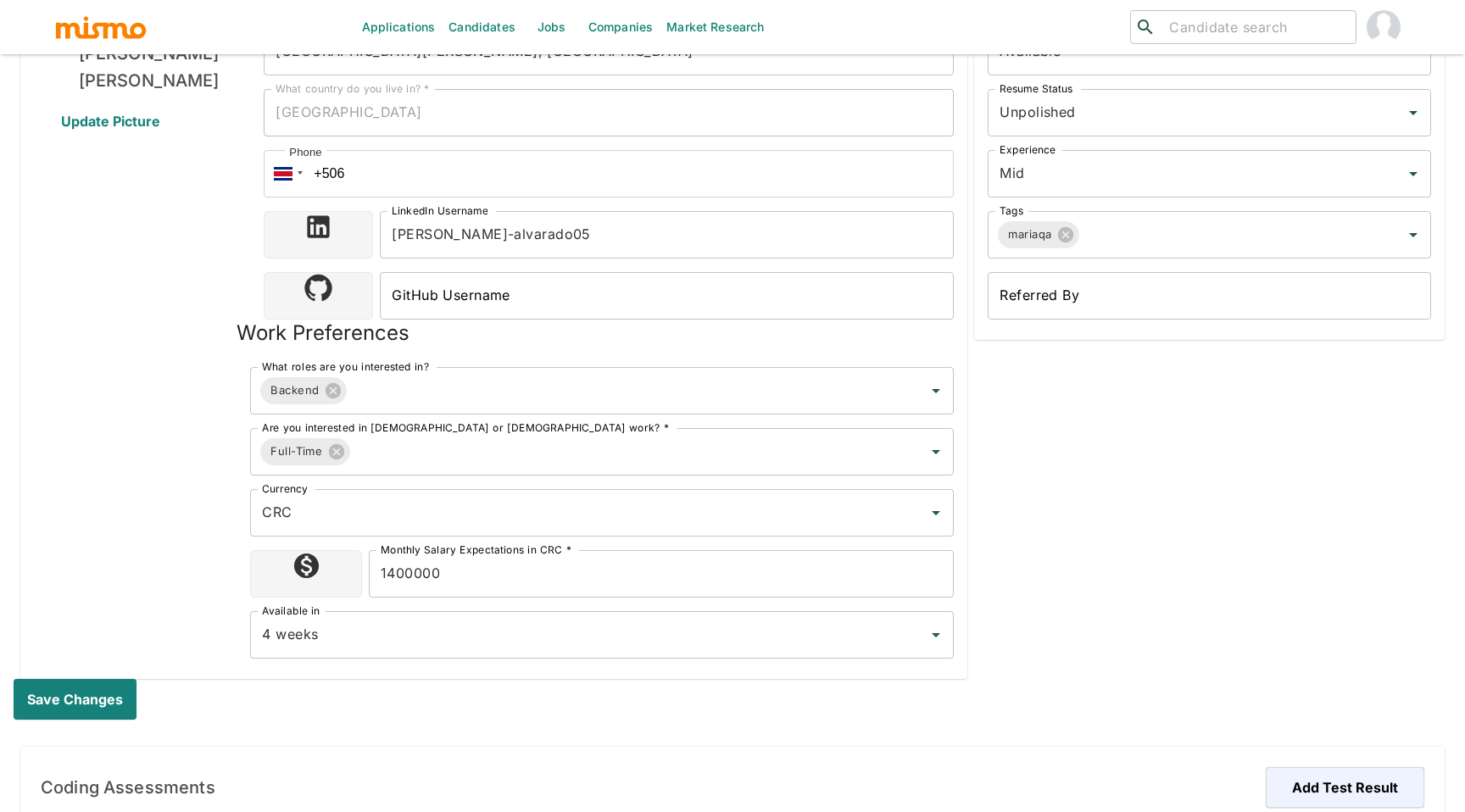
scroll to position [355, 0]
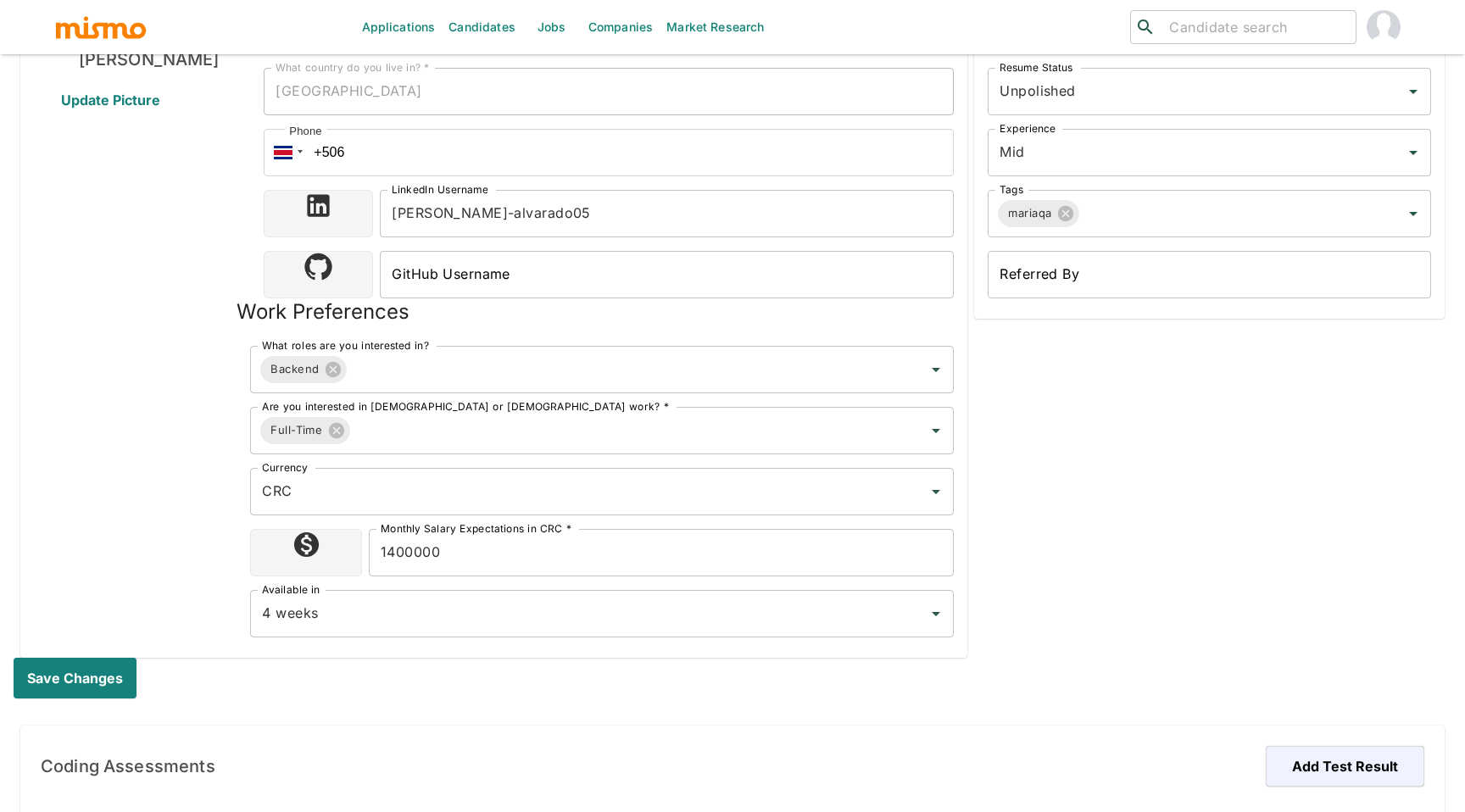
click at [395, 556] on input "1400000" at bounding box center [661, 552] width 585 height 47
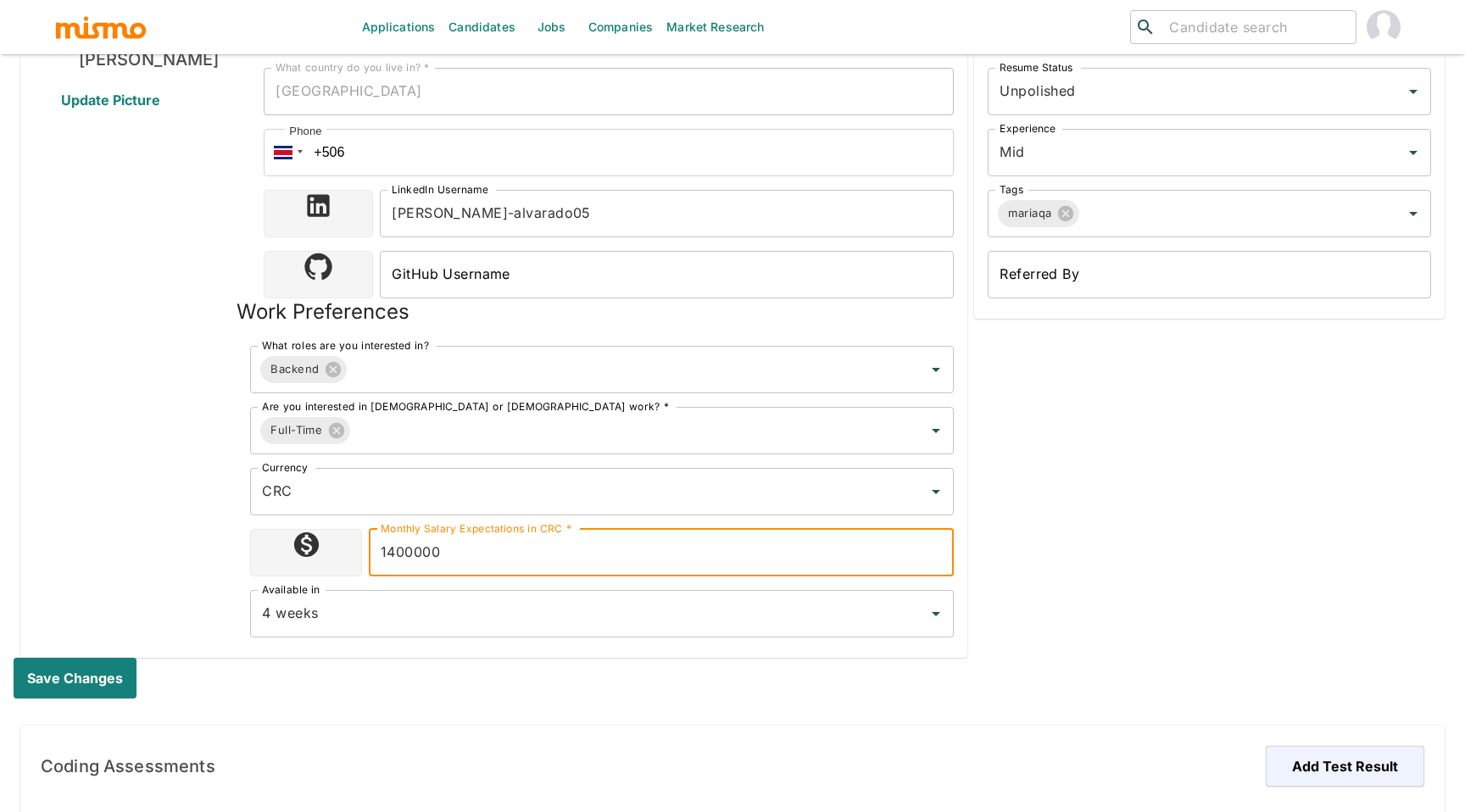
click at [395, 556] on input "1400000" at bounding box center [661, 552] width 585 height 47
type input "1100000"
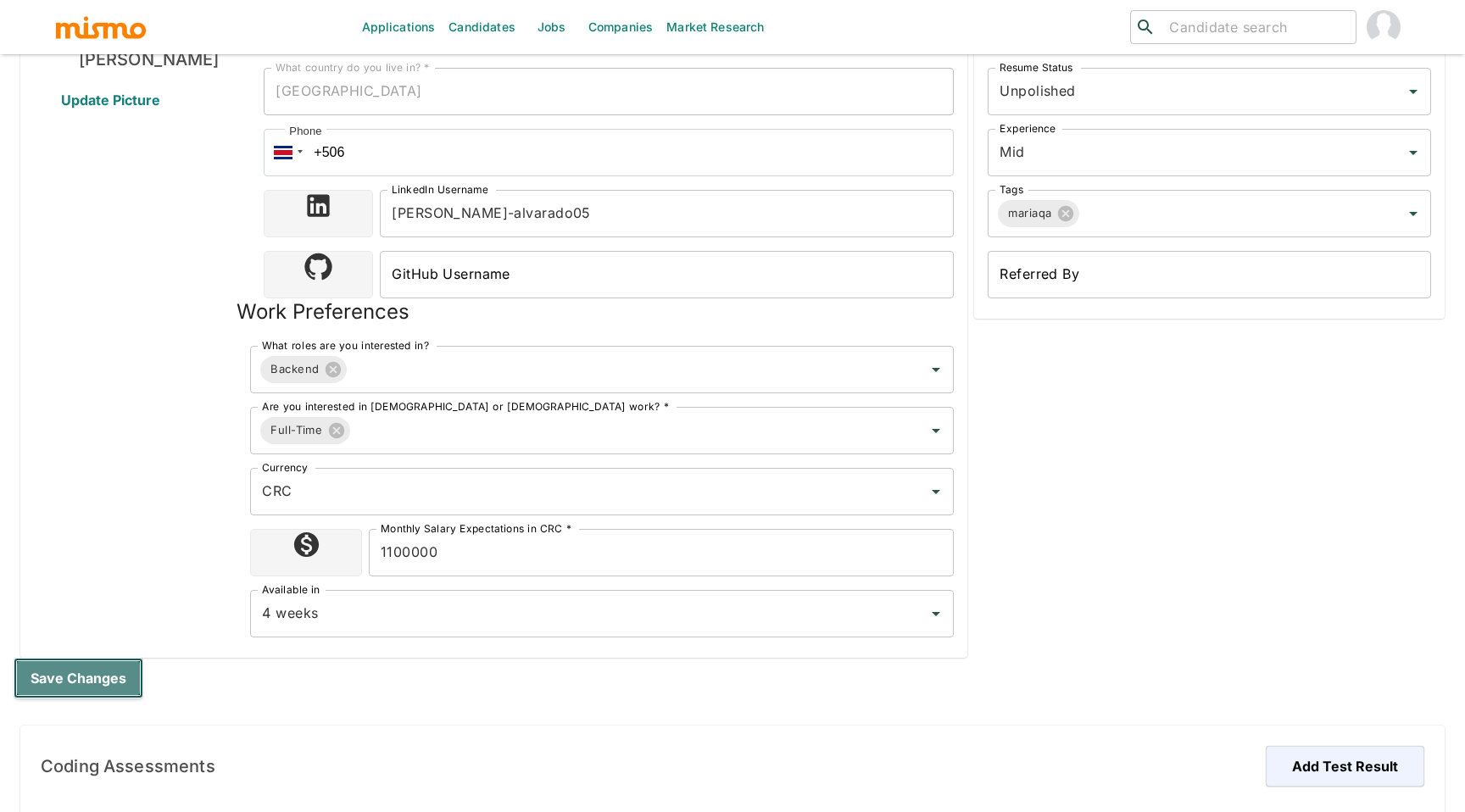
click at [108, 665] on button "Save changes" at bounding box center [79, 679] width 130 height 41
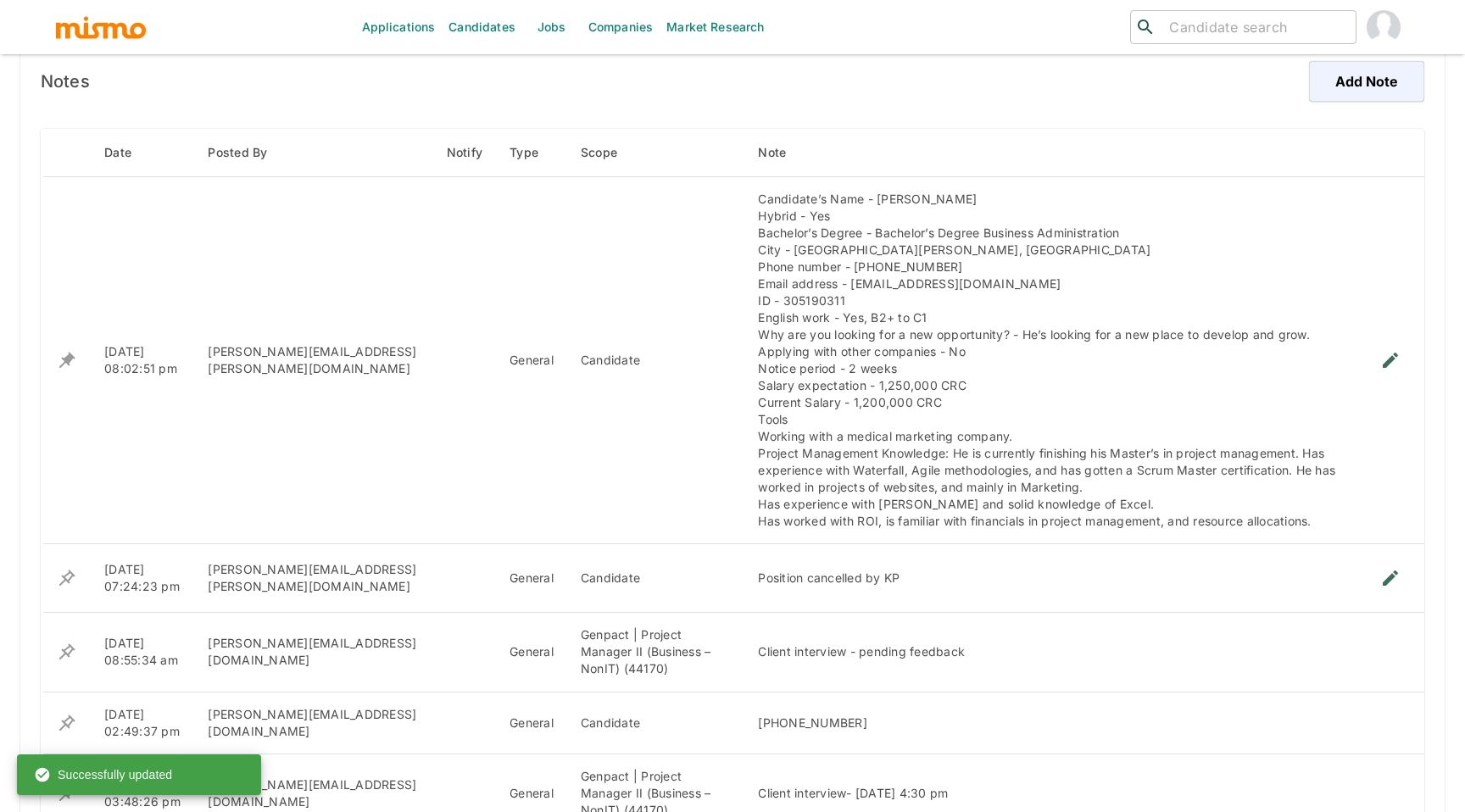
scroll to position [0, 0]
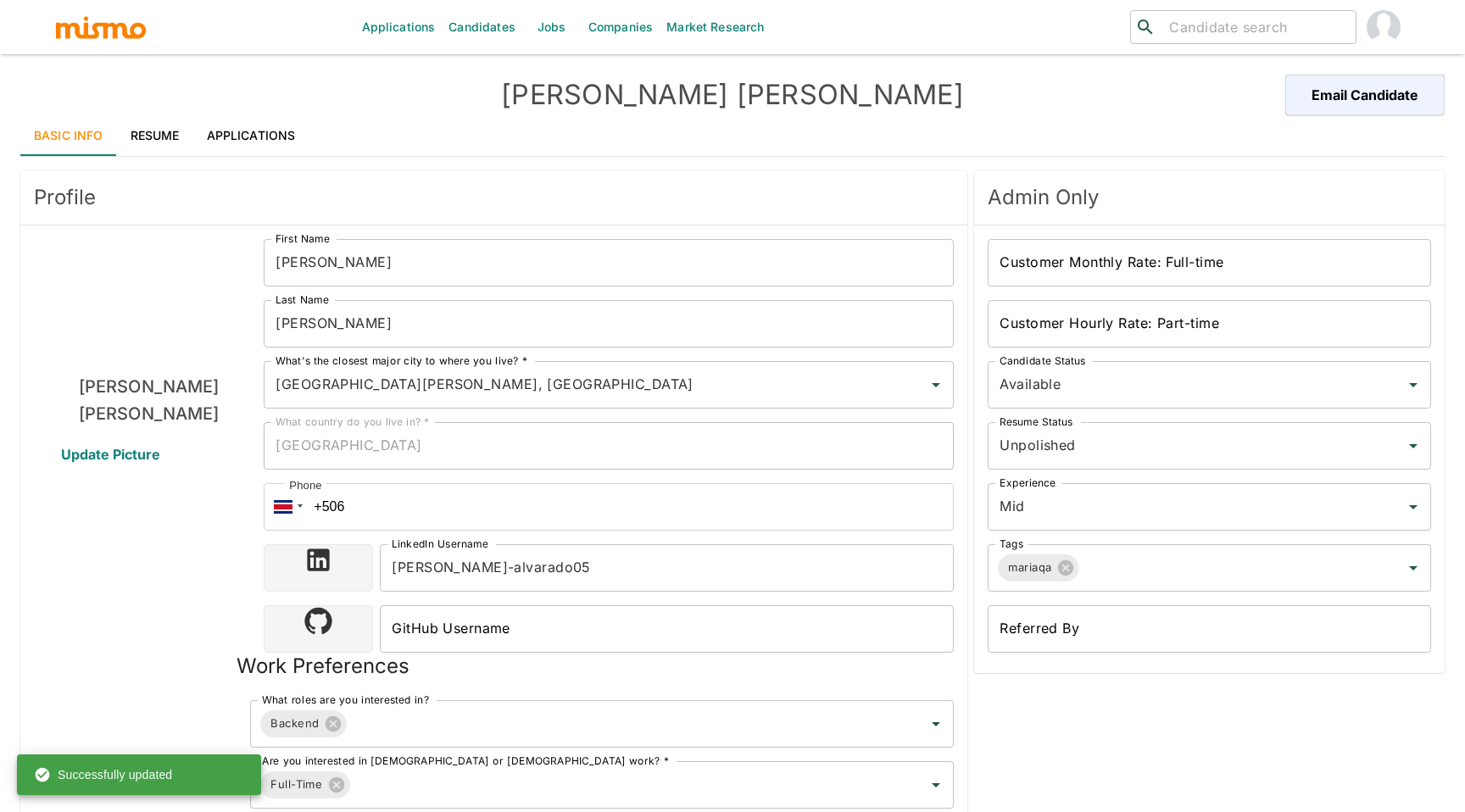
click at [277, 133] on link "Applications" at bounding box center [251, 136] width 116 height 41
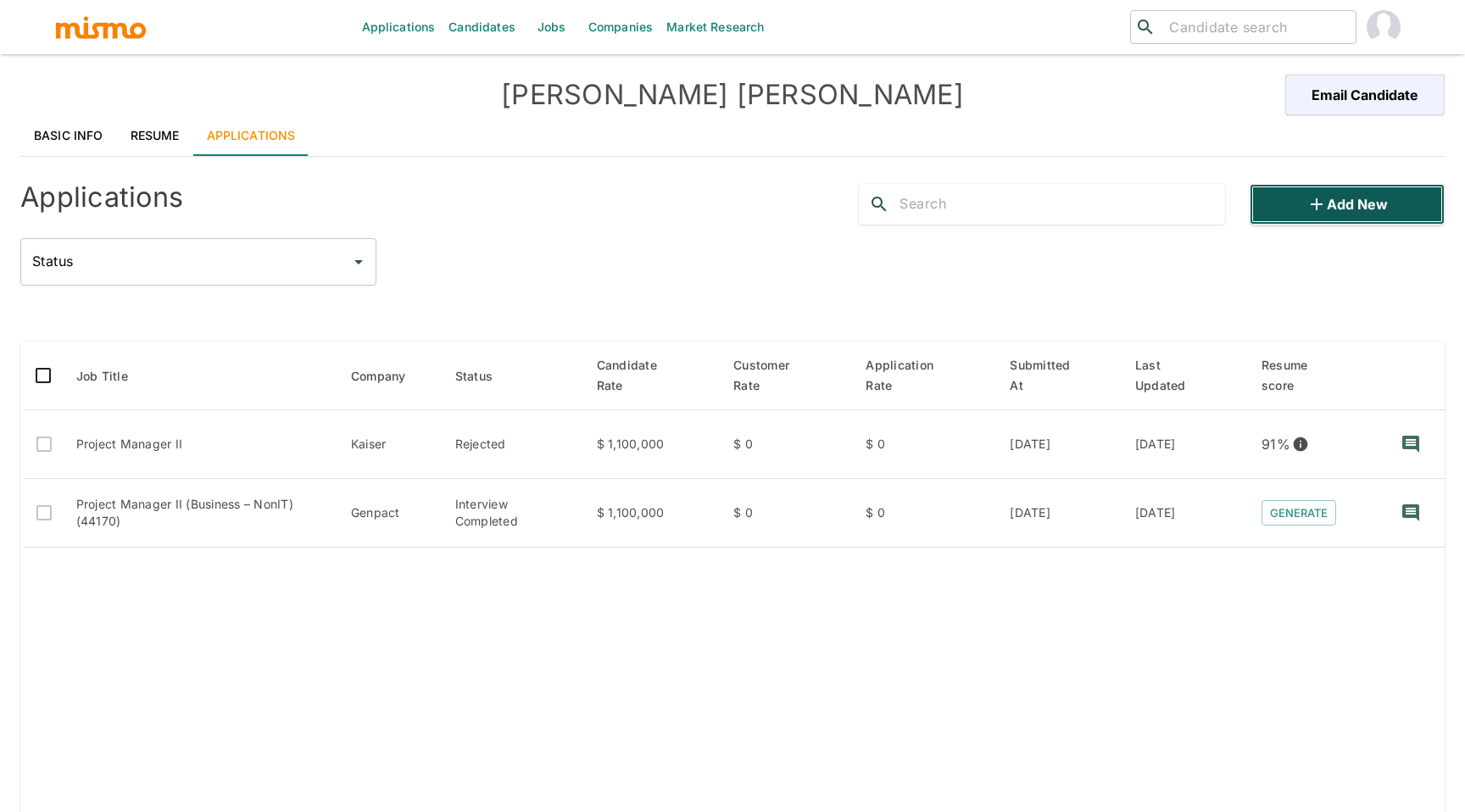
click at [1365, 204] on button "Add new" at bounding box center [1347, 205] width 195 height 41
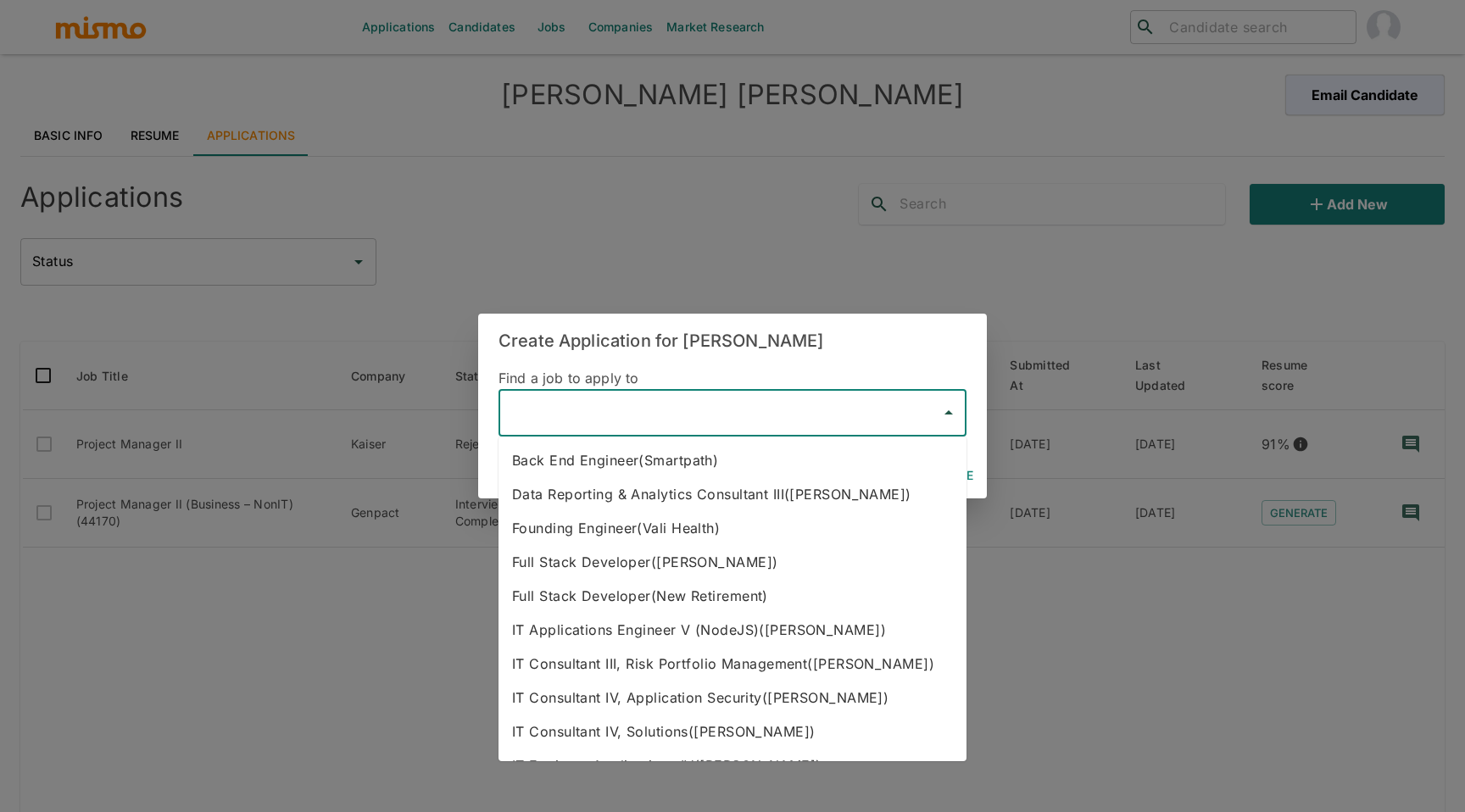
click at [701, 405] on input "text" at bounding box center [720, 413] width 428 height 32
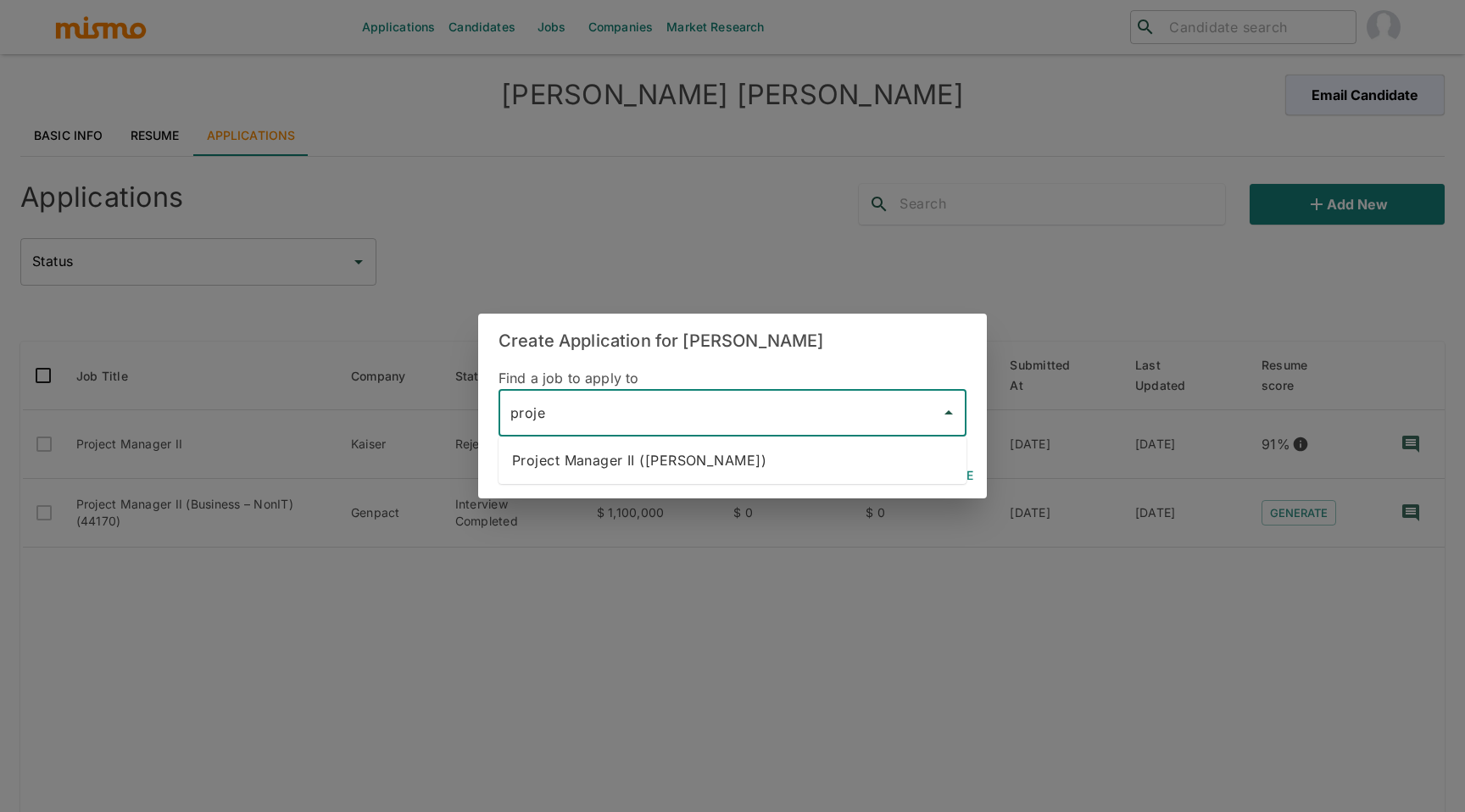
click at [679, 463] on li "Project Manager II (Kaiser)" at bounding box center [732, 460] width 469 height 34
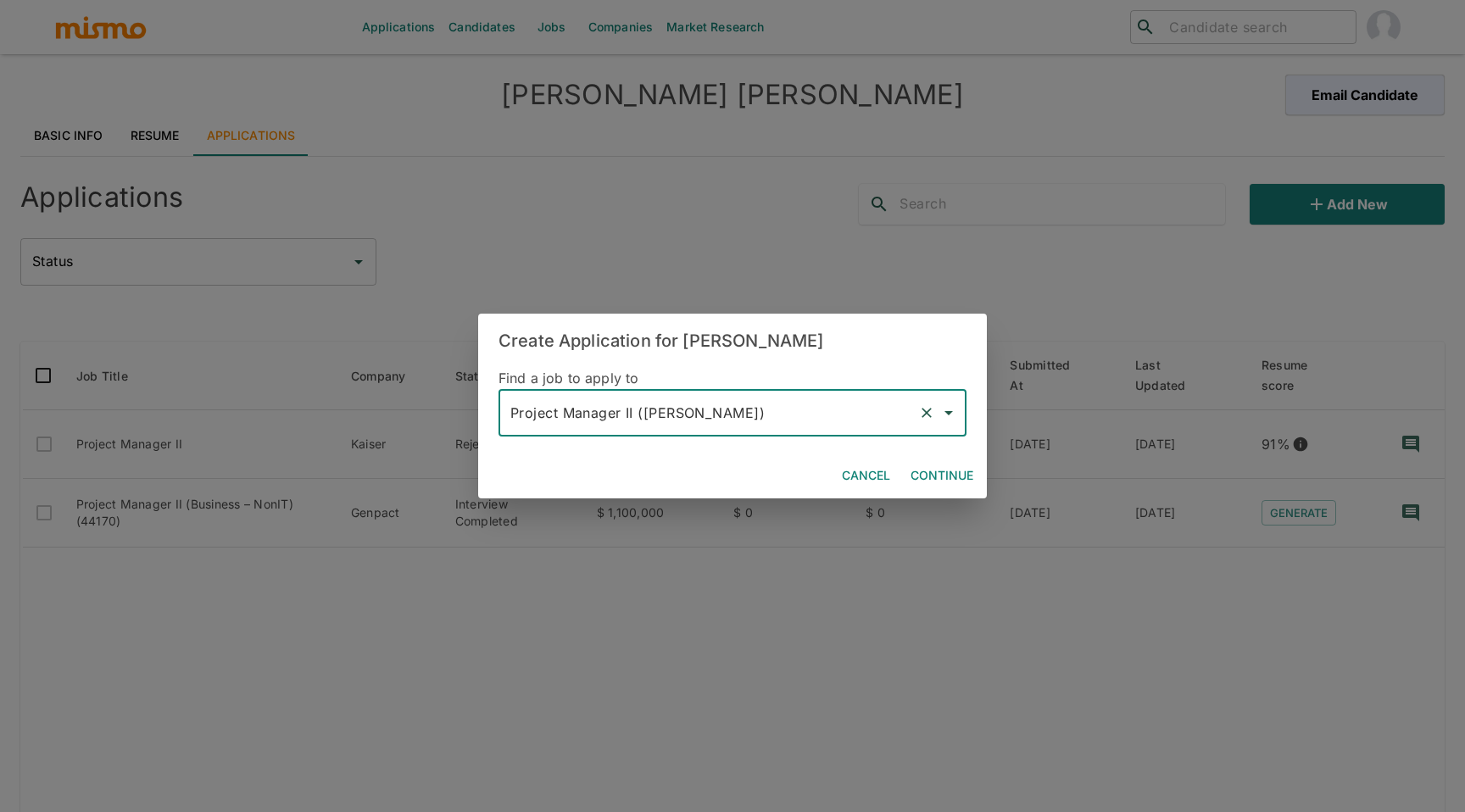
type input "Project Manager II (Kaiser)"
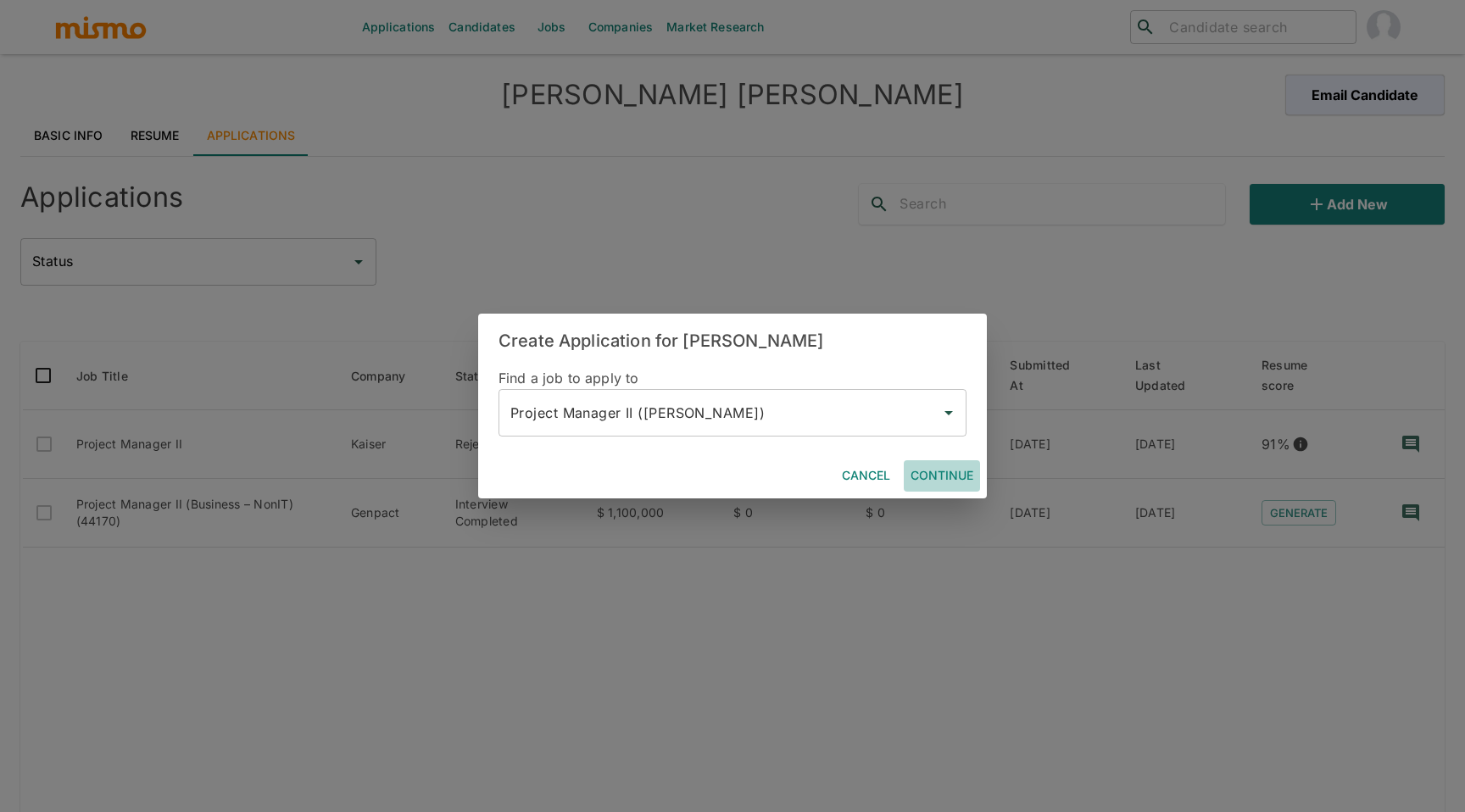
click at [944, 476] on button "Continue" at bounding box center [942, 476] width 76 height 31
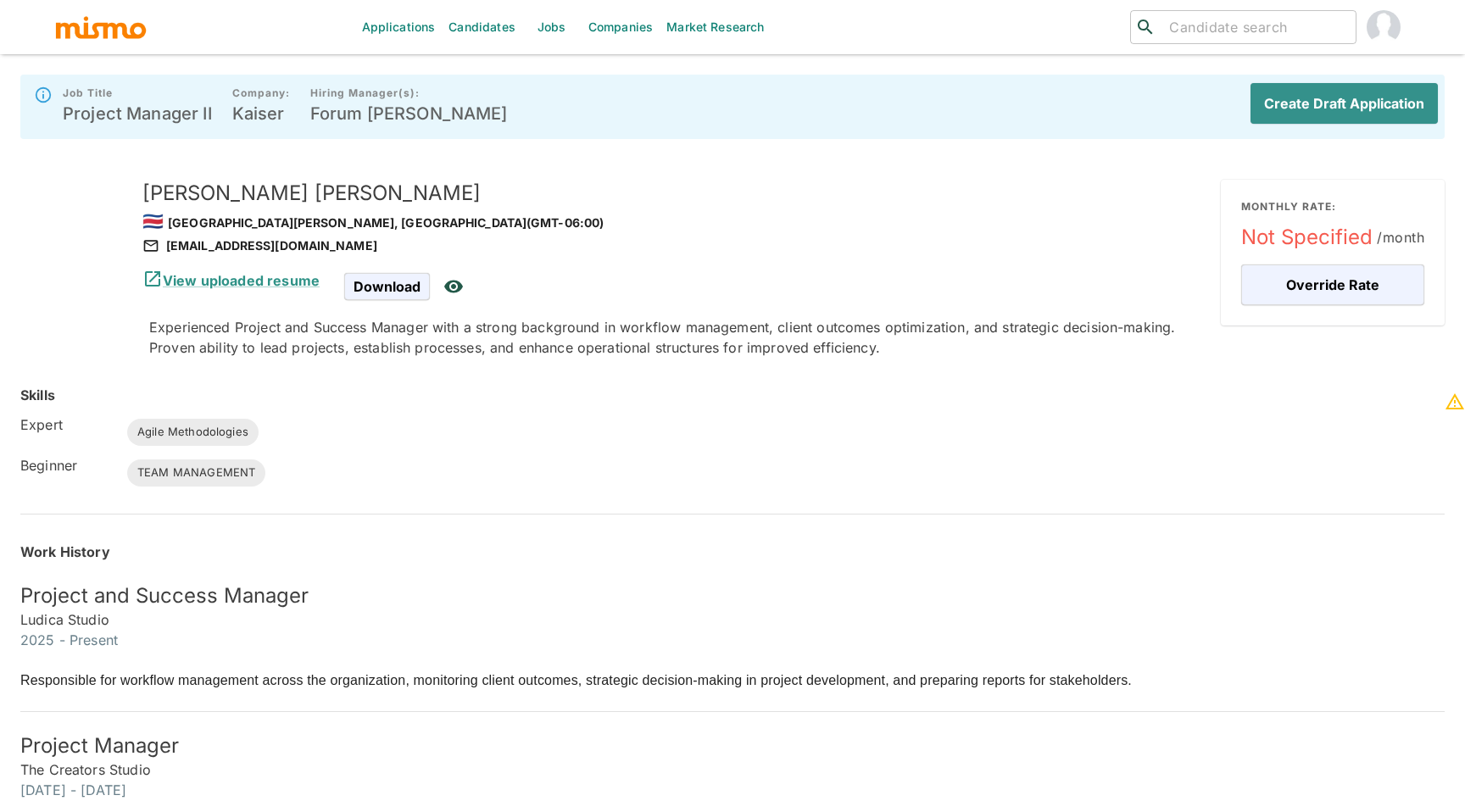
click at [1370, 80] on div "Create Draft Application" at bounding box center [1337, 106] width 201 height 55
click at [1346, 120] on button "Create Draft Application" at bounding box center [1341, 104] width 194 height 41
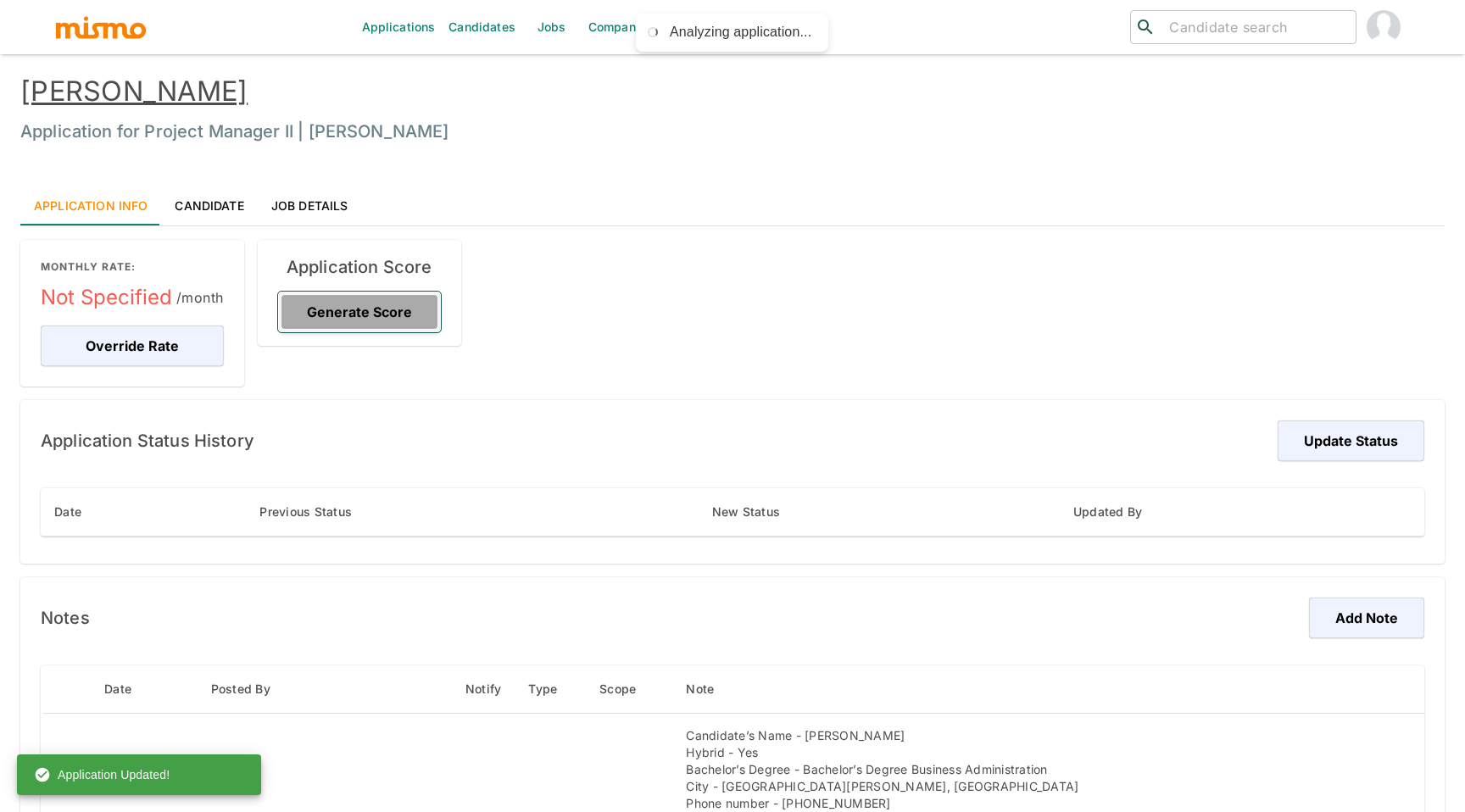
click at [378, 316] on button "Generate Score" at bounding box center [359, 312] width 163 height 41
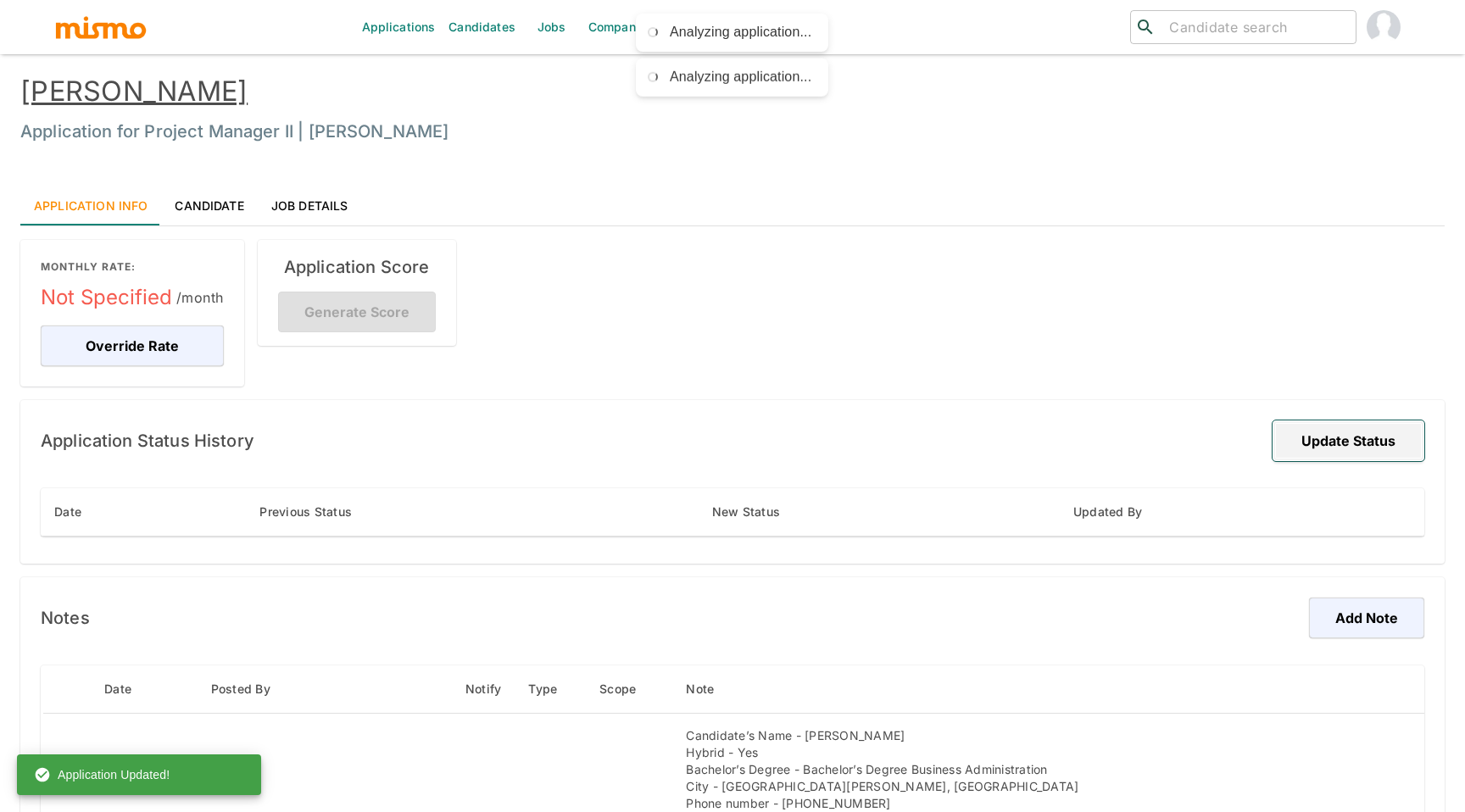
click at [1330, 443] on button "Update Status" at bounding box center [1349, 441] width 152 height 41
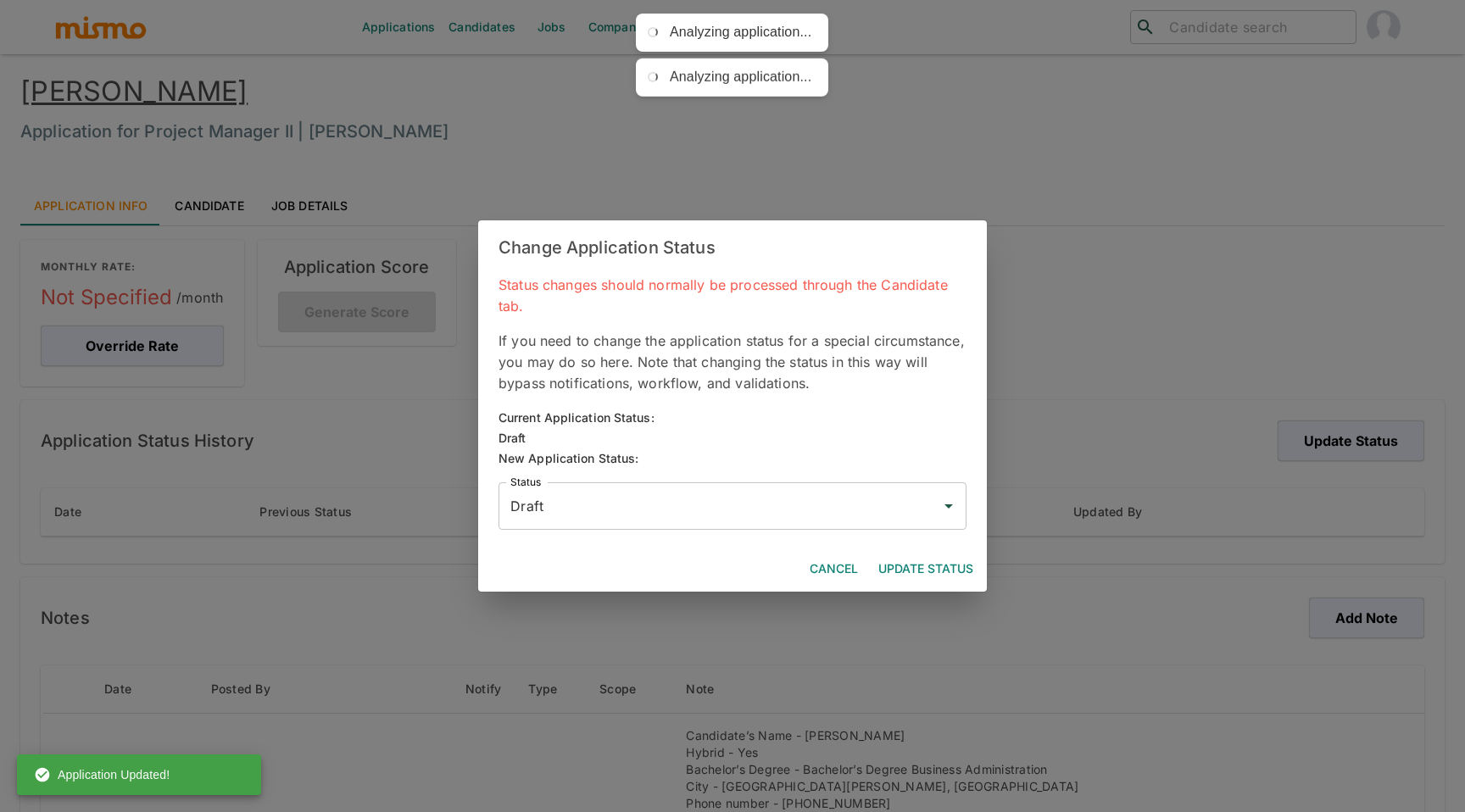
click at [800, 518] on input "Draft" at bounding box center [720, 506] width 428 height 32
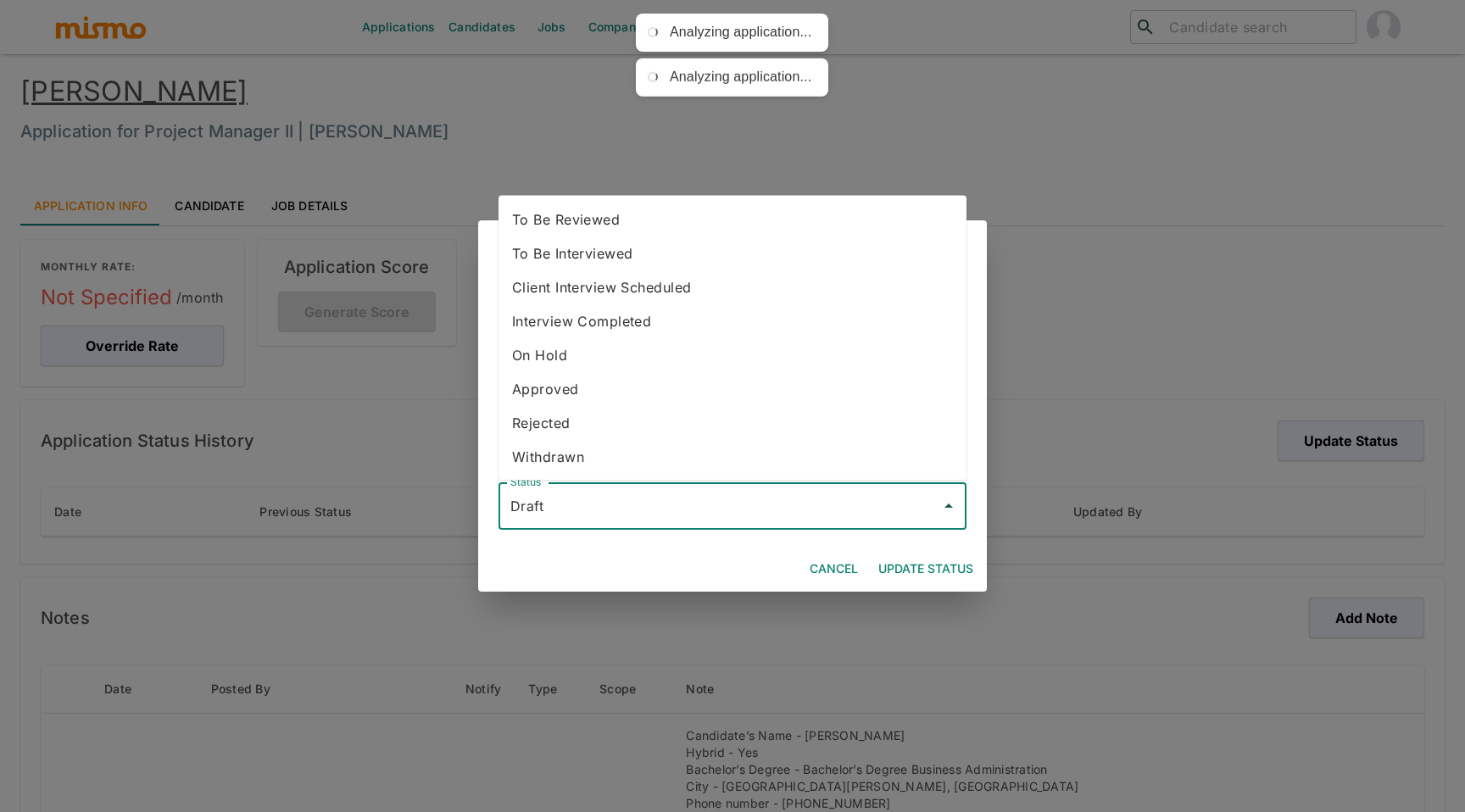
click at [689, 223] on li "To Be Reviewed" at bounding box center [732, 219] width 469 height 34
type input "To Be Reviewed"
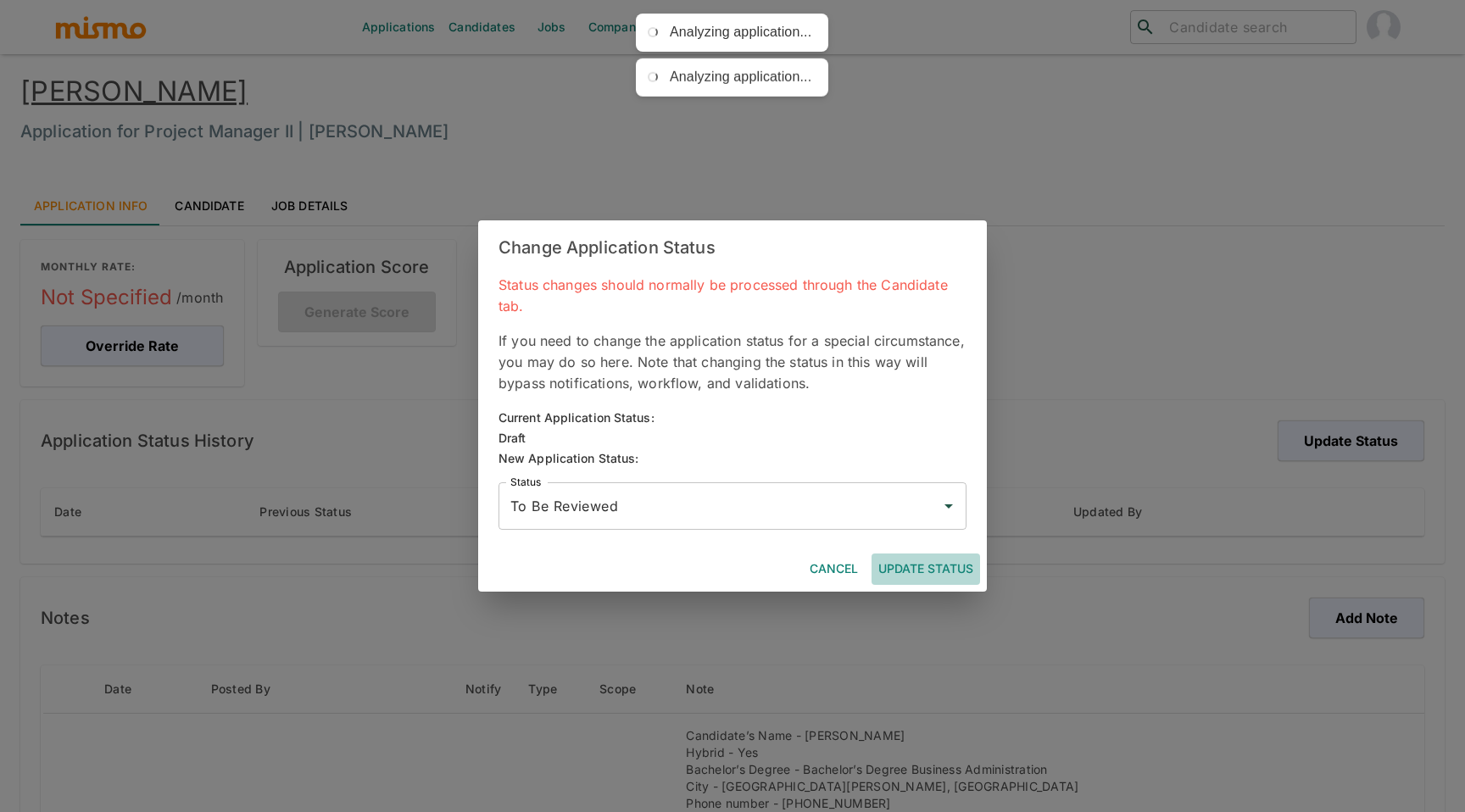
click at [920, 563] on button "Update Status" at bounding box center [925, 569] width 108 height 31
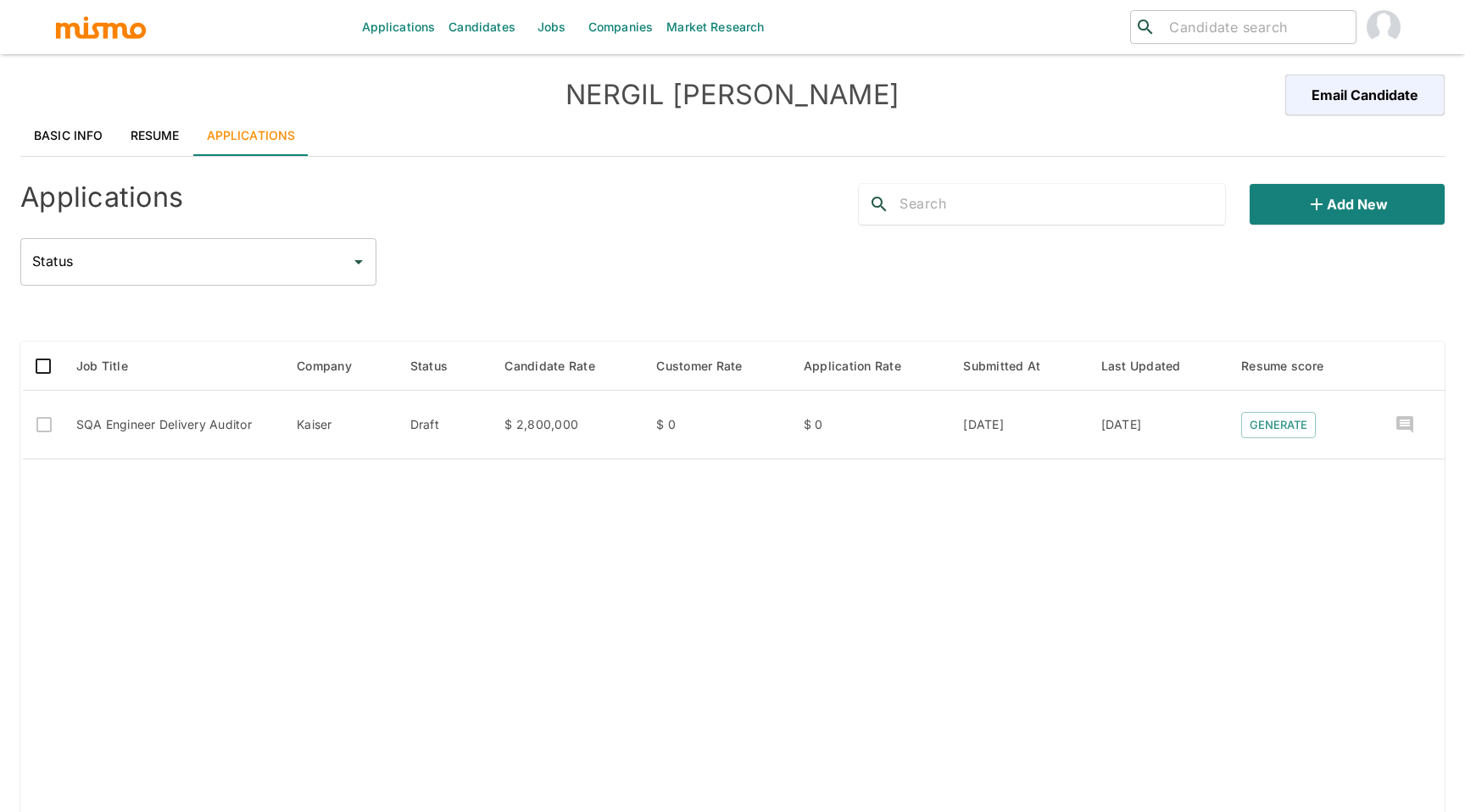
click at [48, 131] on link "Basic Info" at bounding box center [69, 136] width 96 height 41
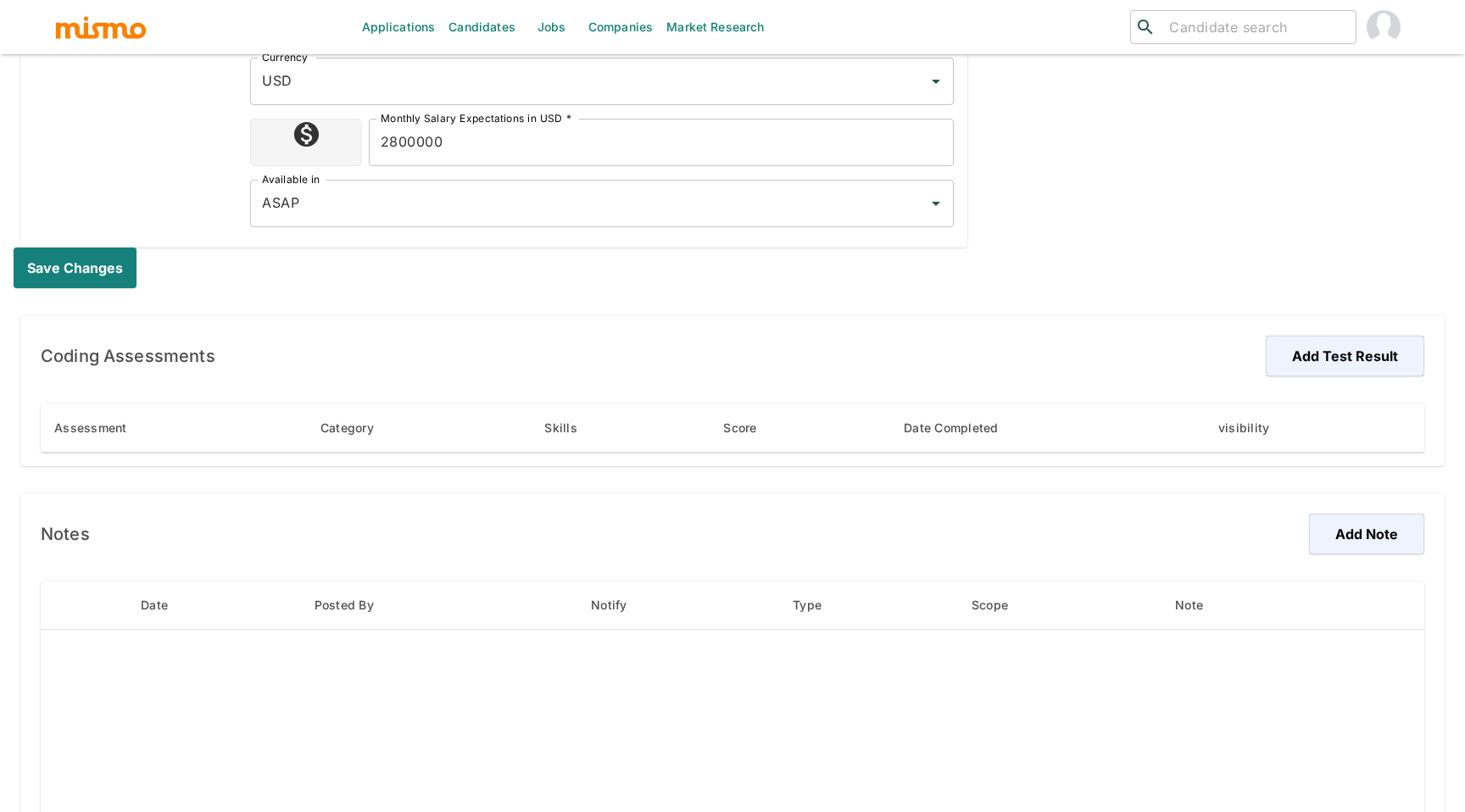
scroll to position [879, 0]
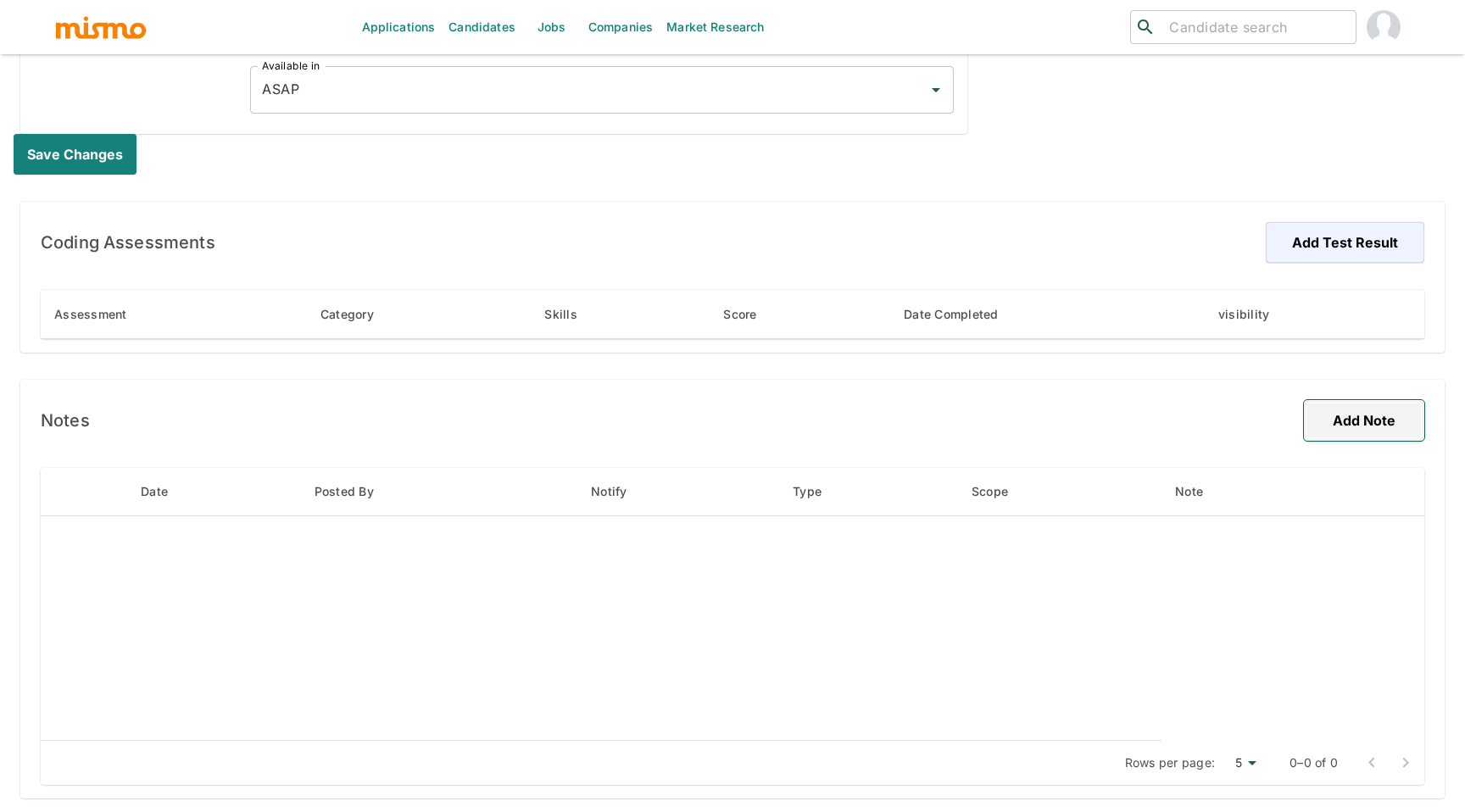
click at [1357, 418] on button "Add Note" at bounding box center [1364, 420] width 120 height 41
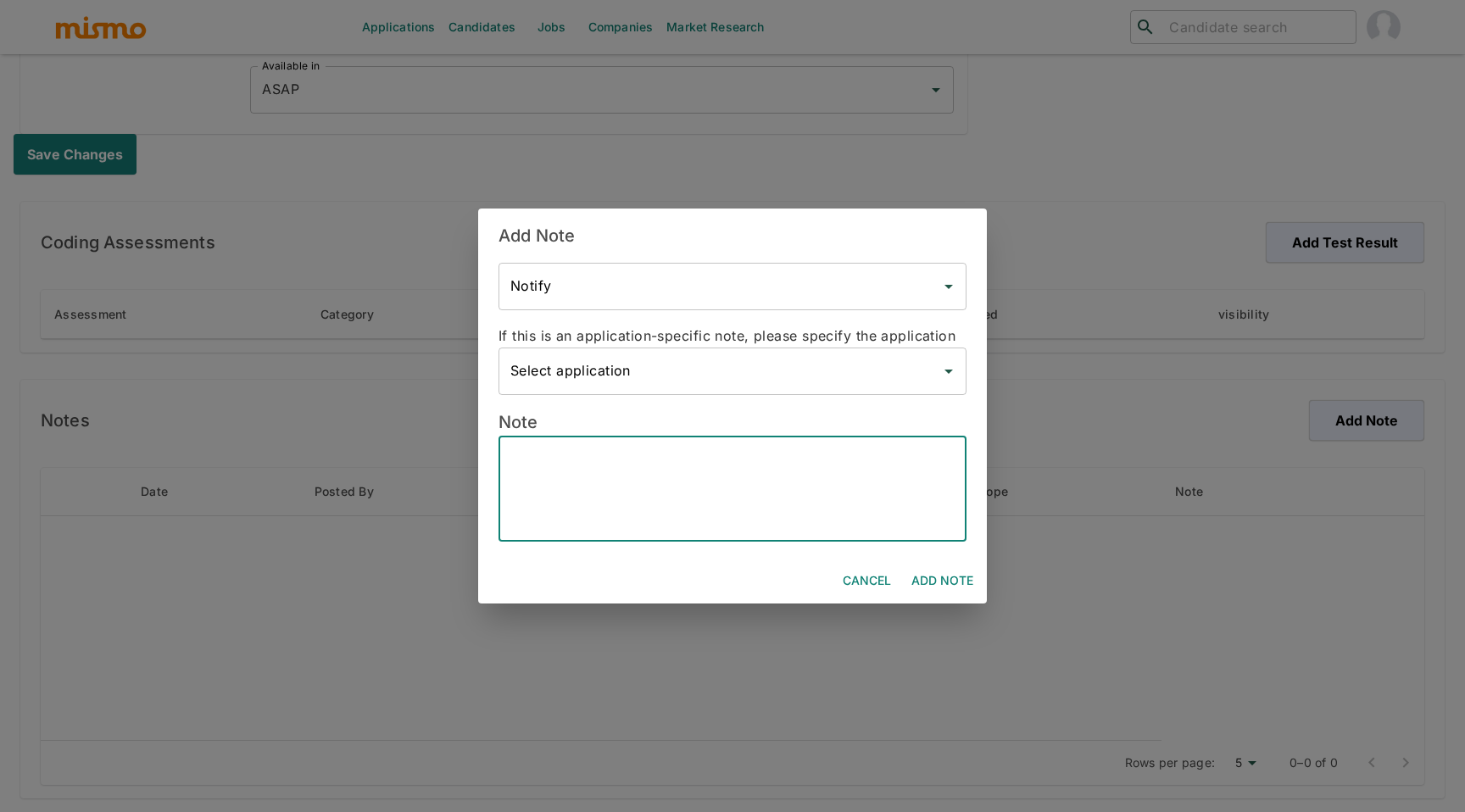
click at [733, 502] on textarea at bounding box center [732, 489] width 445 height 78
paste textarea "Candidate’s Name - Nergil Andrés Rodríguez Hybrid - Yes Bachelor’s Degree - BSC…"
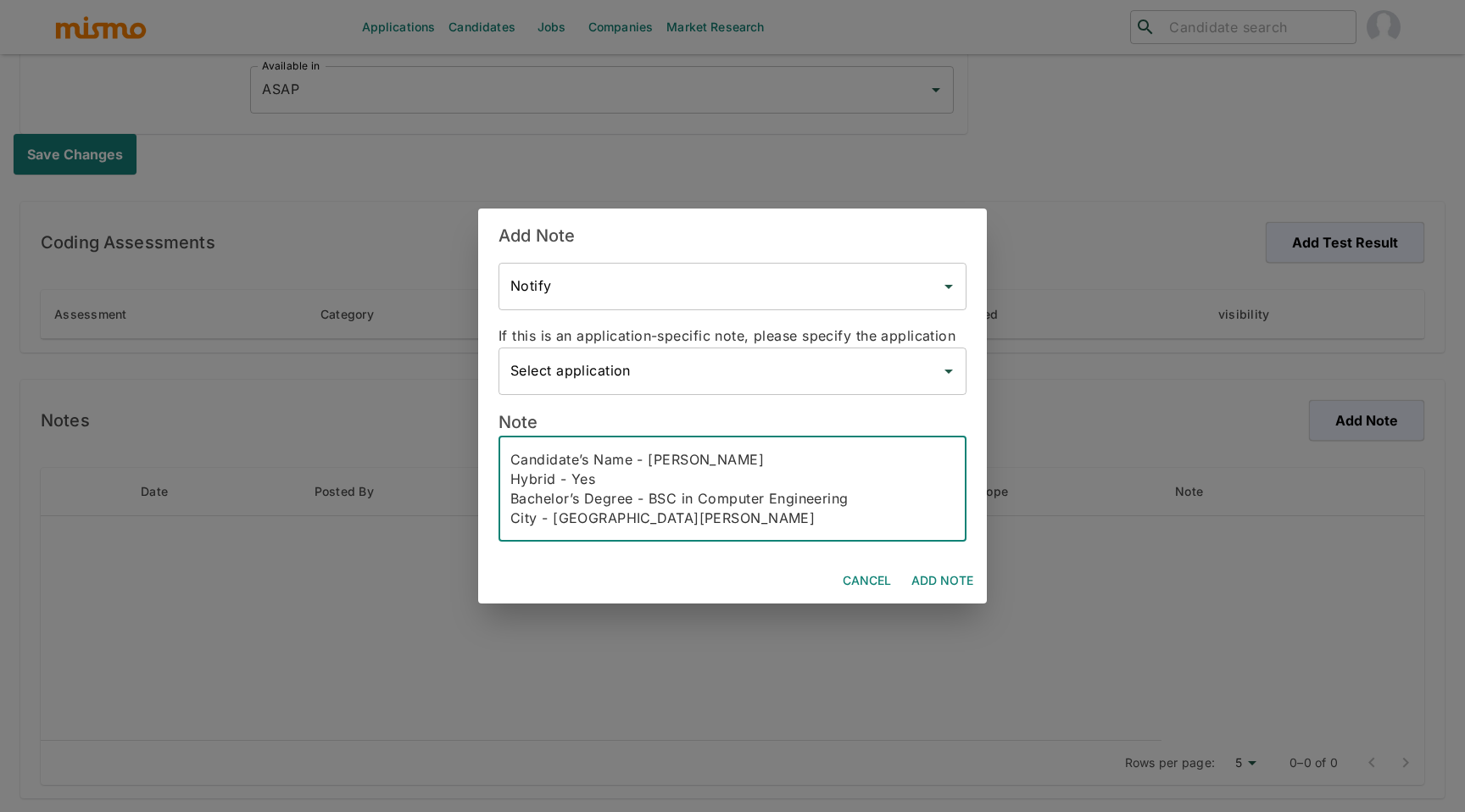
scroll to position [252, 0]
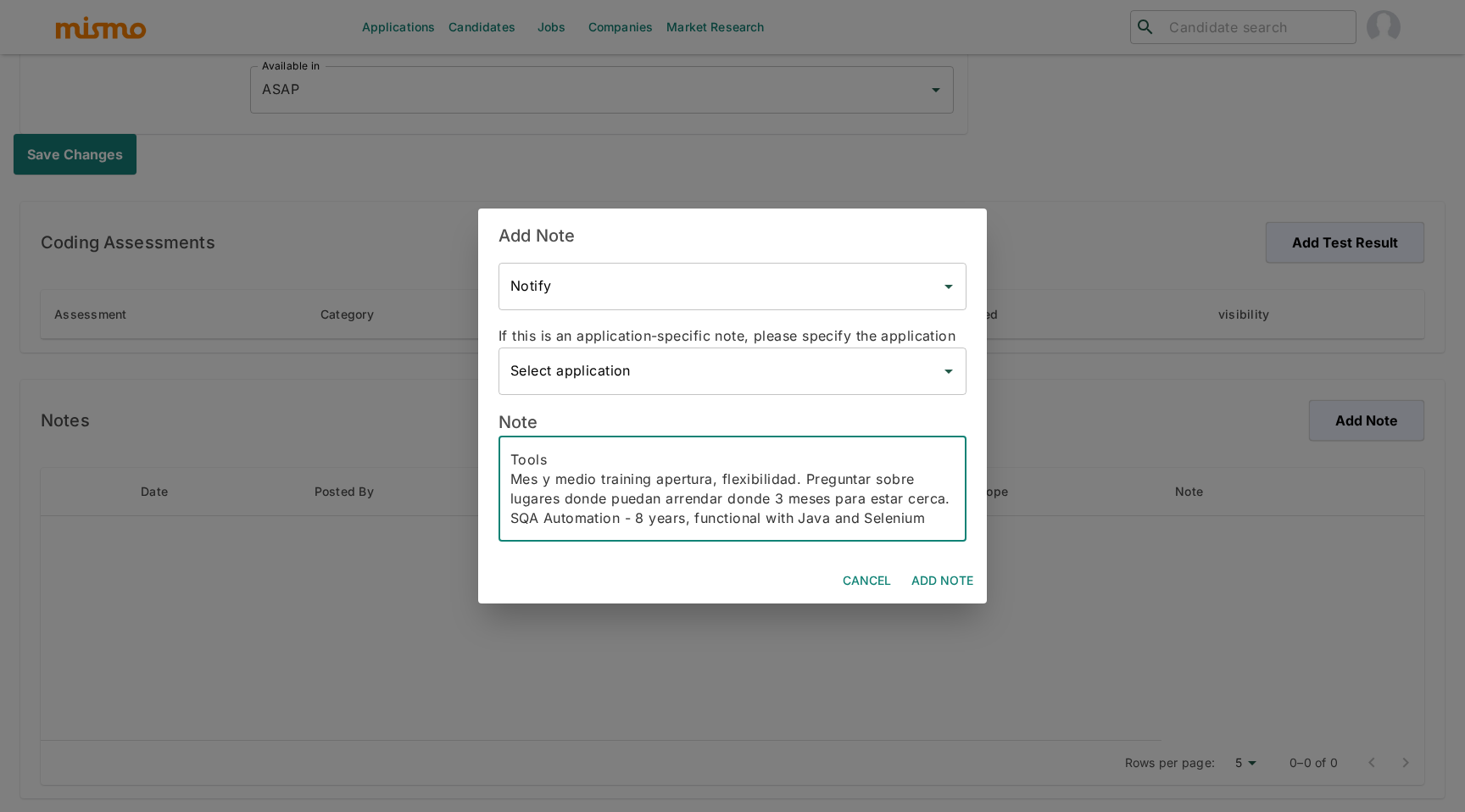
click at [879, 522] on textarea "Candidate’s Name - Nergil Andrés Rodríguez Hybrid - Yes Bachelor’s Degree - BSC…" at bounding box center [732, 489] width 445 height 78
paste textarea "Which are the tools that you use to measure metrics? Nergil mentions he extract…"
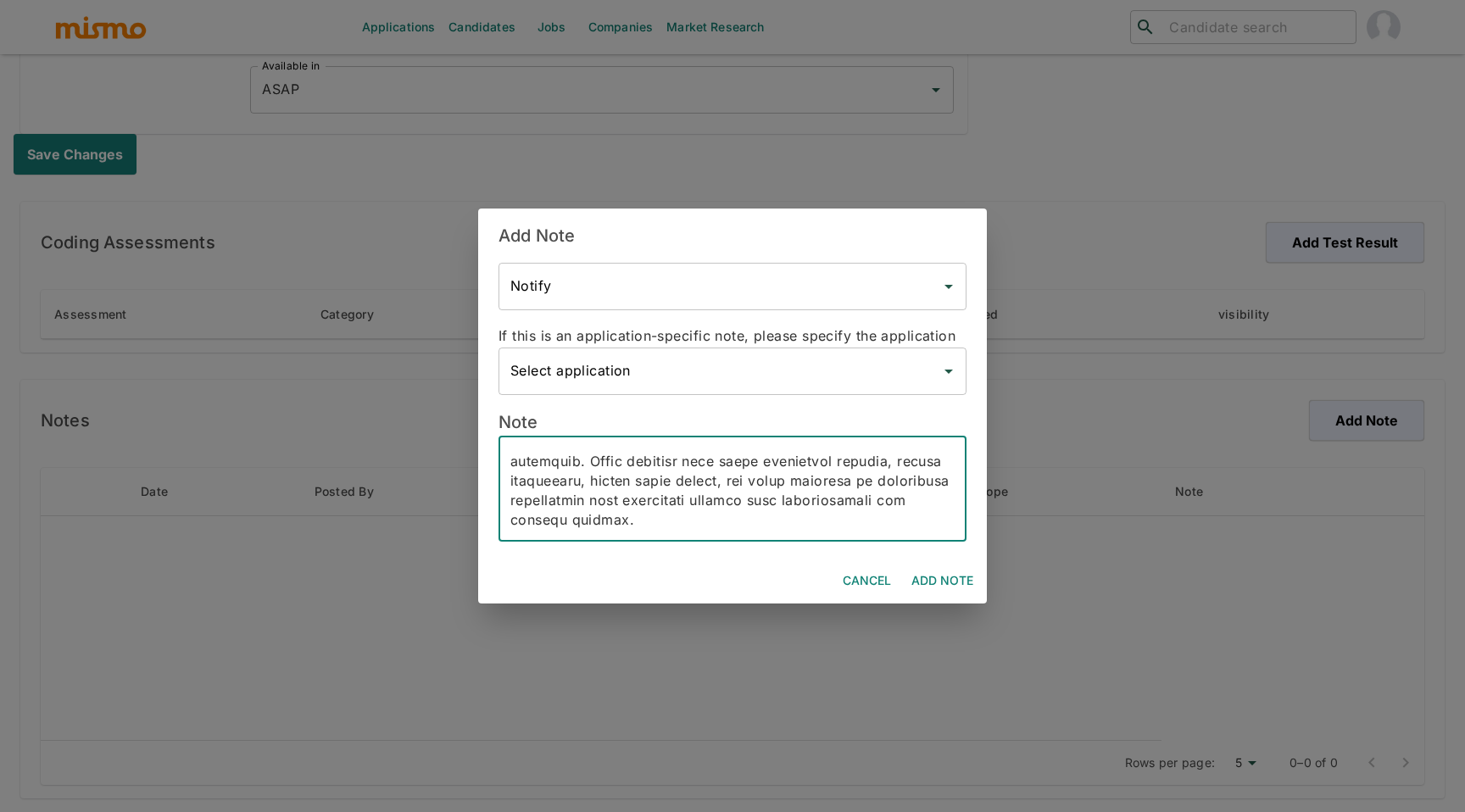
type textarea "Candidate’s Name - Nergil Andrés Rodríguez Hybrid - Yes Bachelor’s Degree - BSC…"
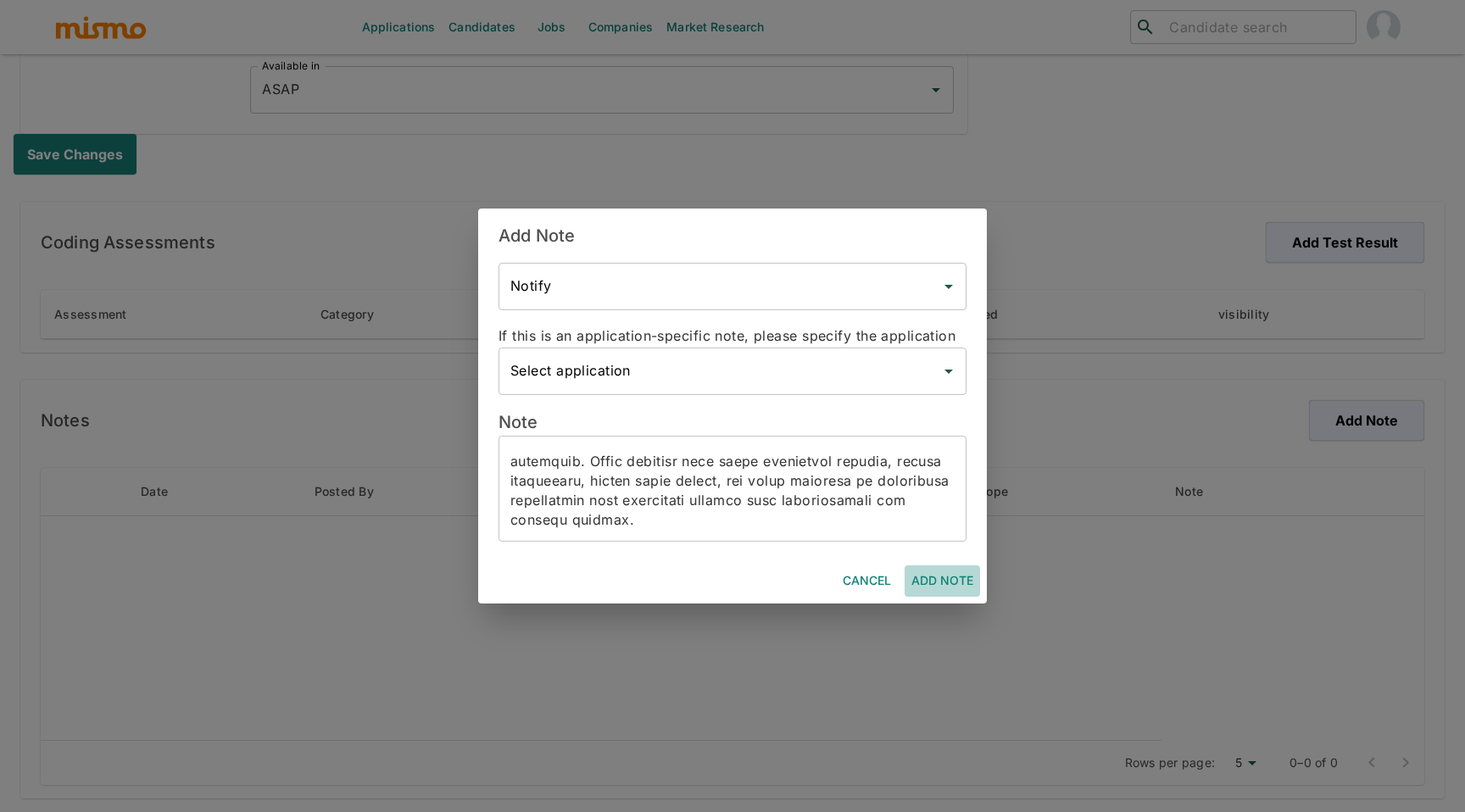
click at [942, 574] on button "Add Note" at bounding box center [943, 581] width 76 height 31
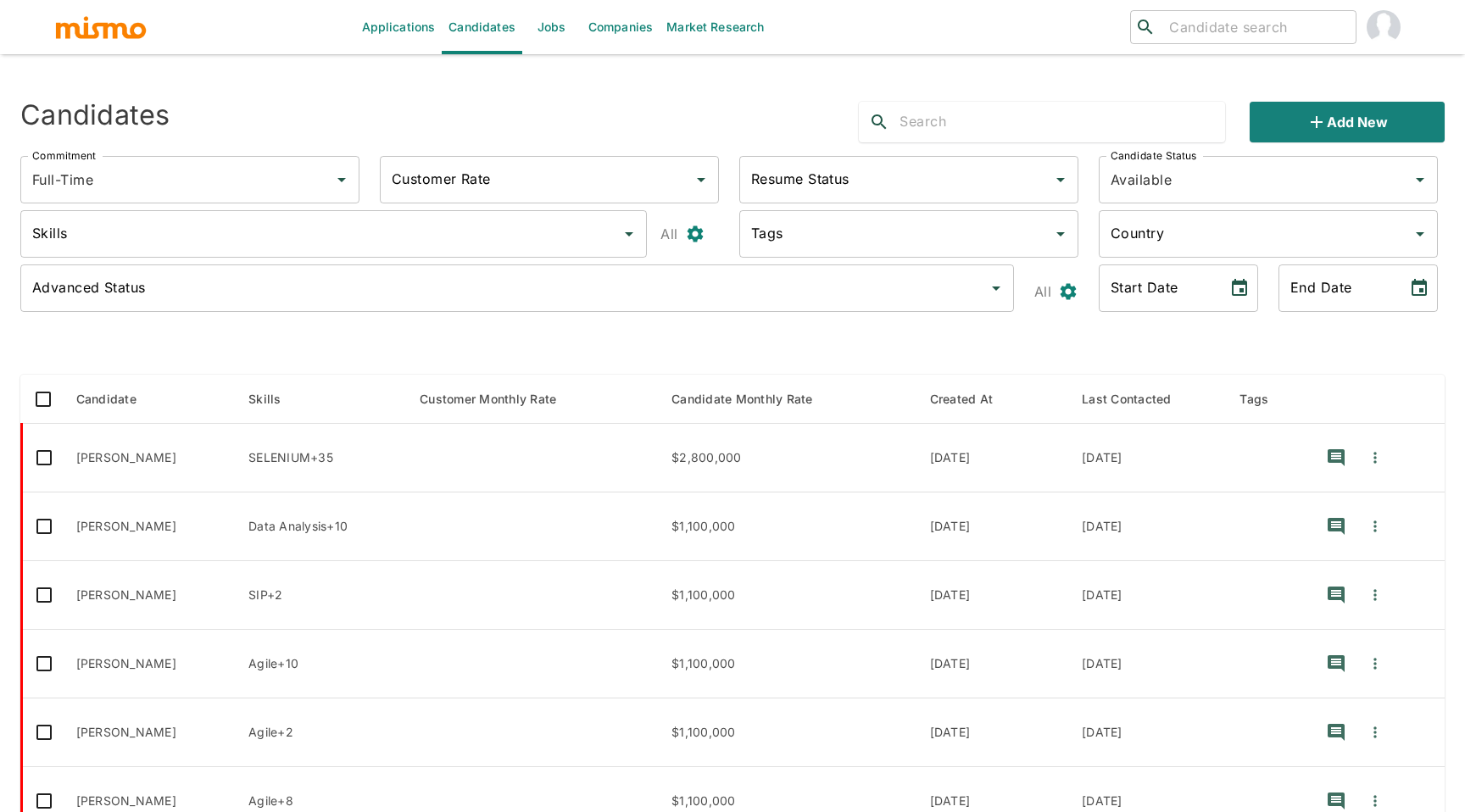
click at [1031, 129] on input "text" at bounding box center [1063, 121] width 326 height 27
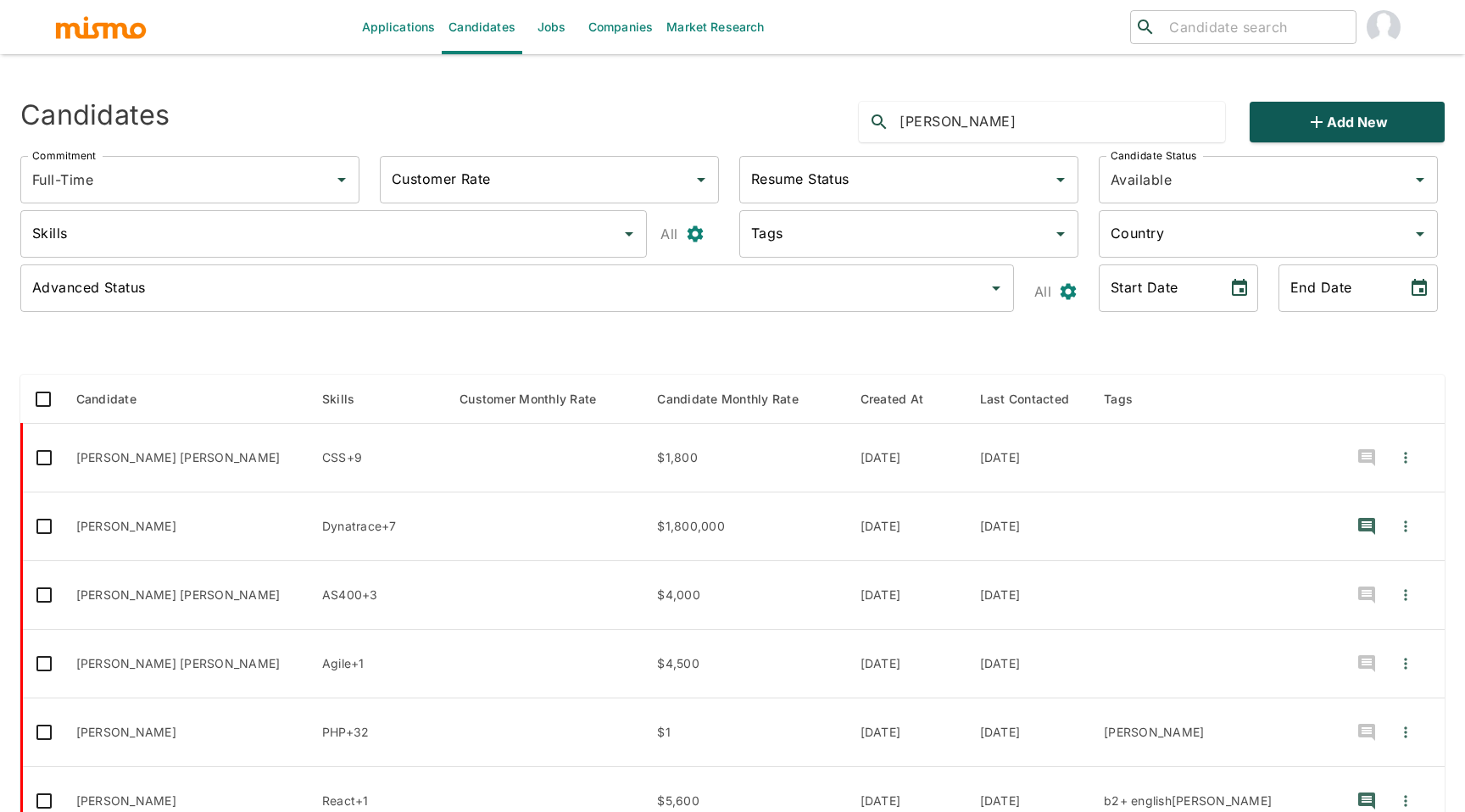
type input "[PERSON_NAME]"
click at [1274, 124] on button "Add new" at bounding box center [1347, 122] width 195 height 41
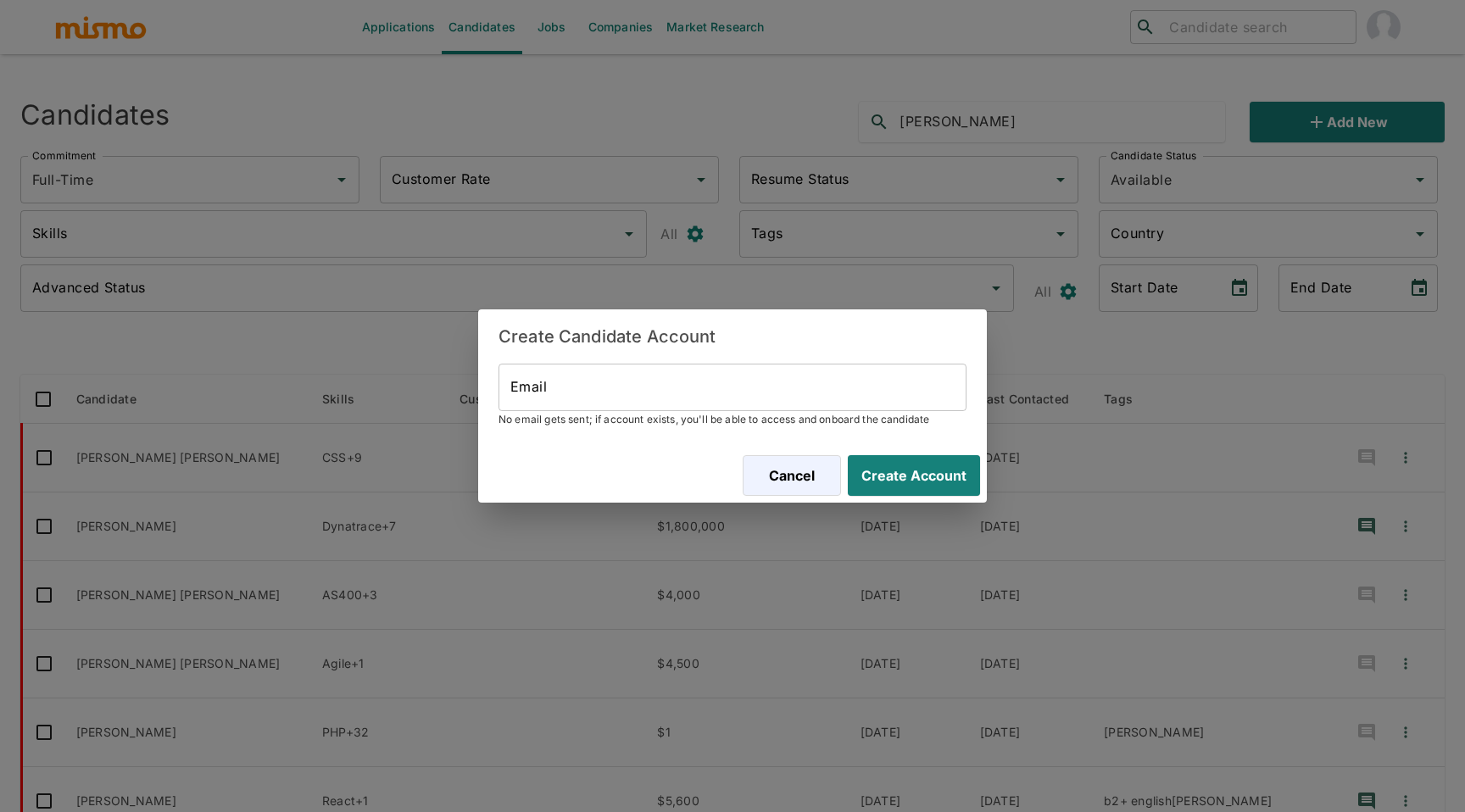
click at [760, 406] on input "Email" at bounding box center [732, 387] width 469 height 47
paste input "[EMAIL_ADDRESS][DOMAIN_NAME]"
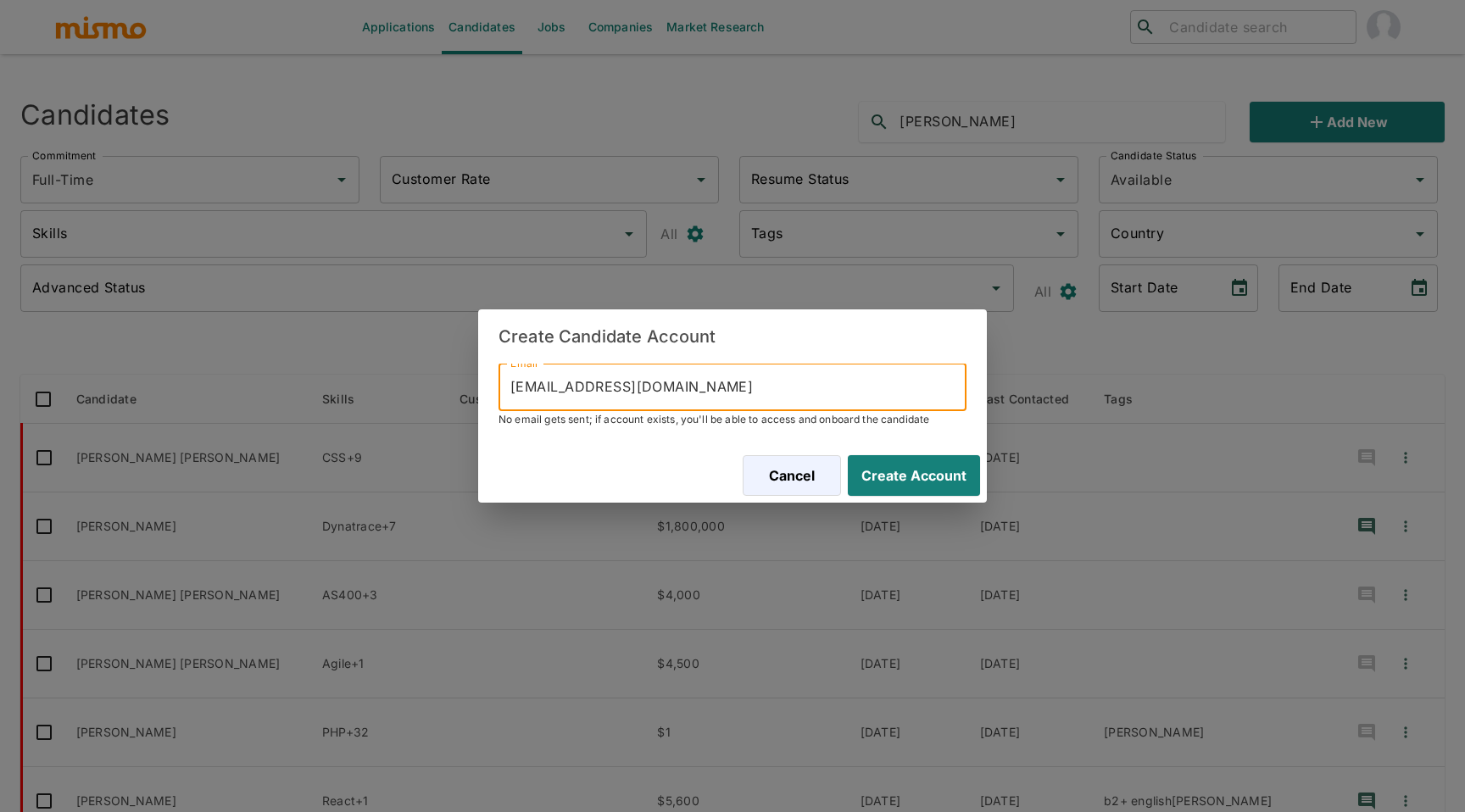
type input "[EMAIL_ADDRESS][DOMAIN_NAME]"
click at [848, 456] on button "Create Account" at bounding box center [914, 476] width 132 height 41
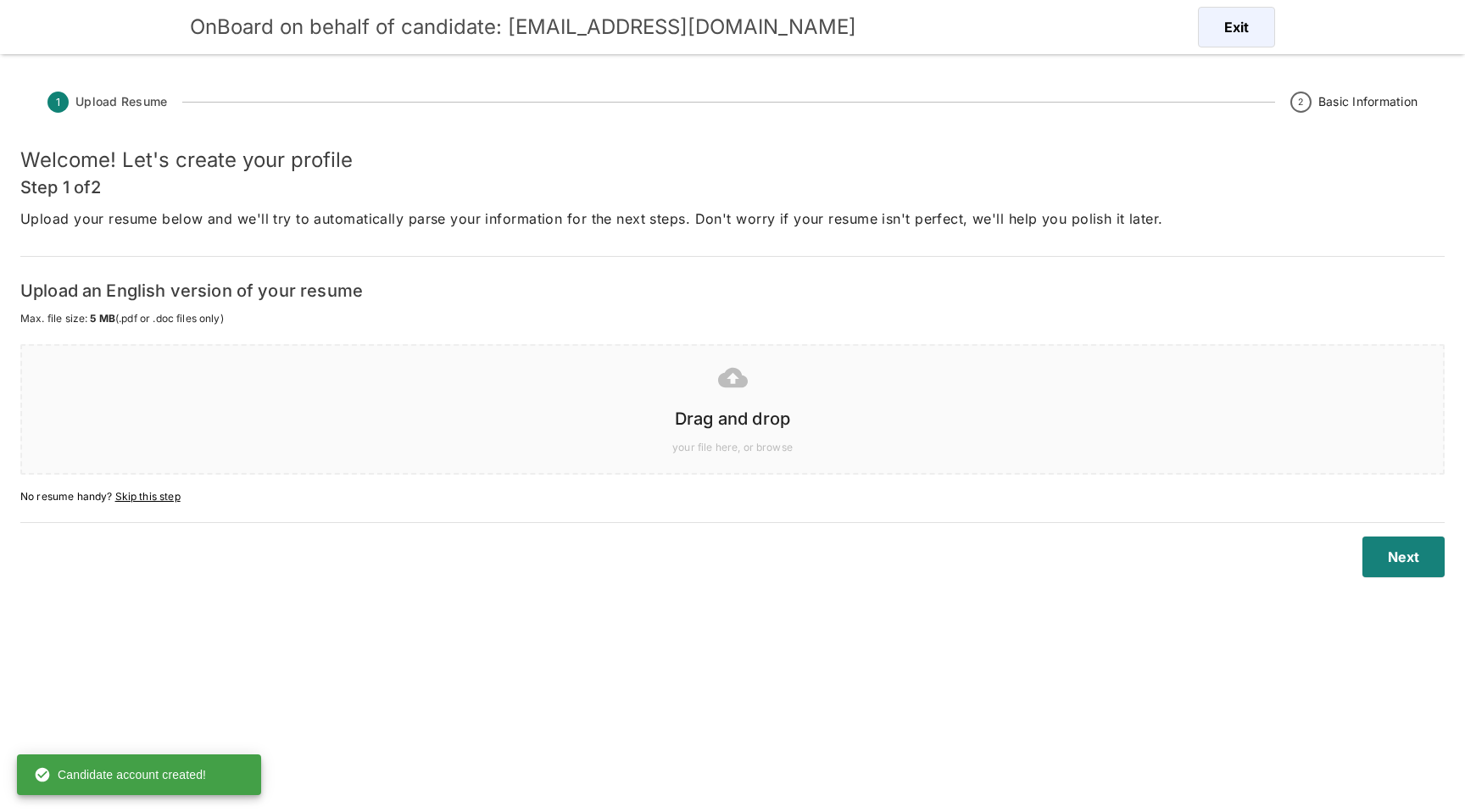
click at [869, 393] on div at bounding box center [730, 378] width 1395 height 43
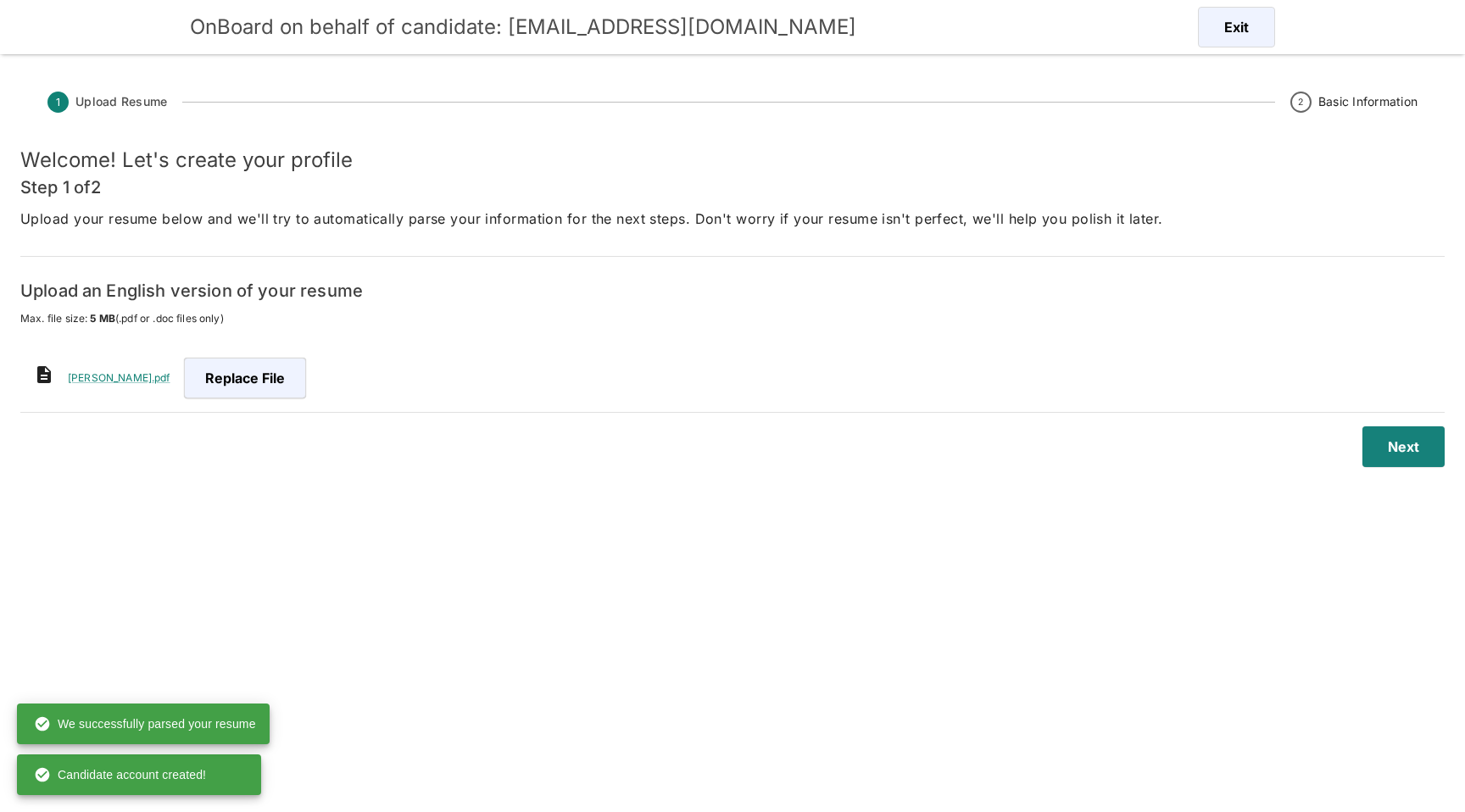
click at [790, 418] on div "Next" at bounding box center [722, 437] width 1446 height 61
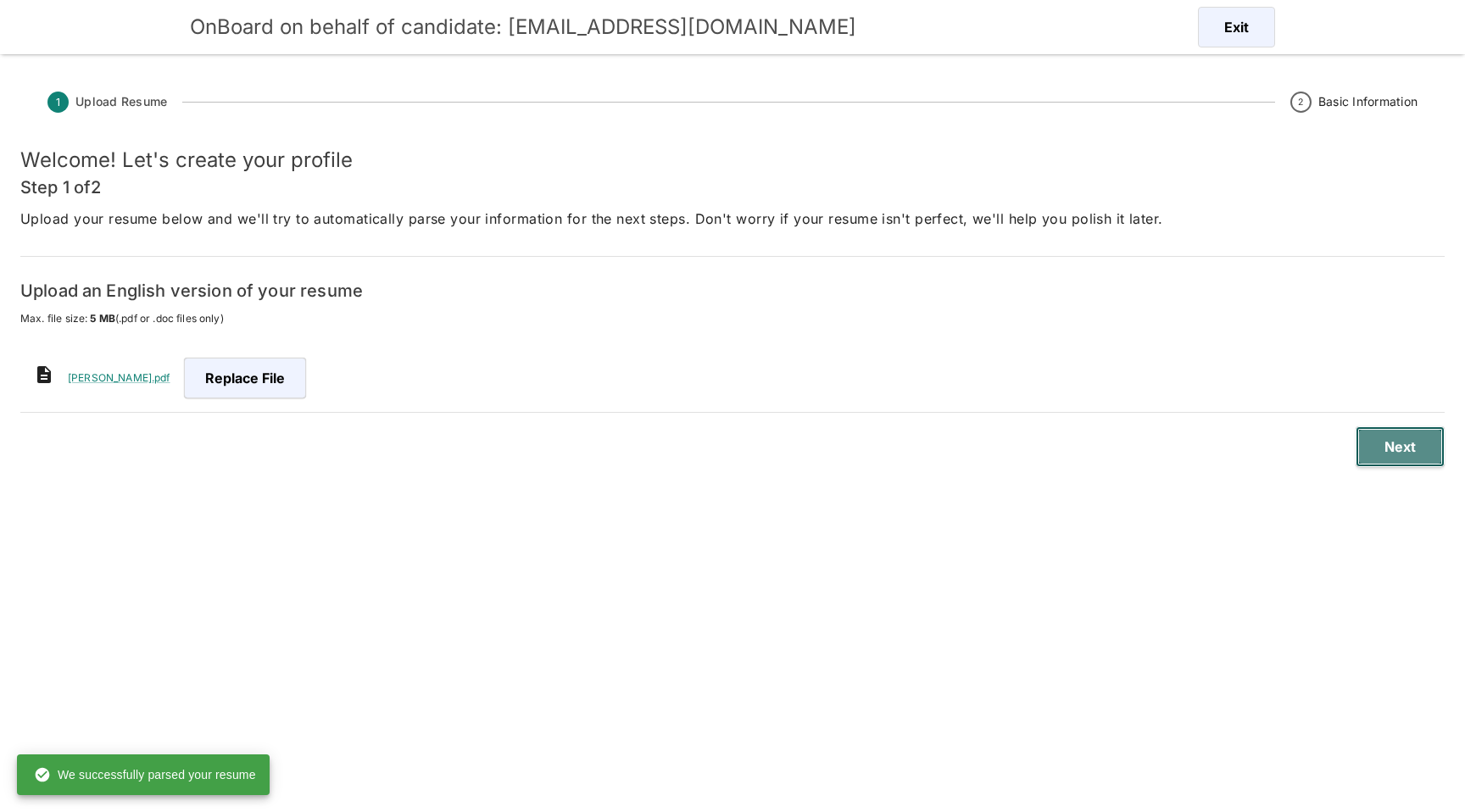
click at [1399, 446] on button "Next" at bounding box center [1400, 447] width 89 height 41
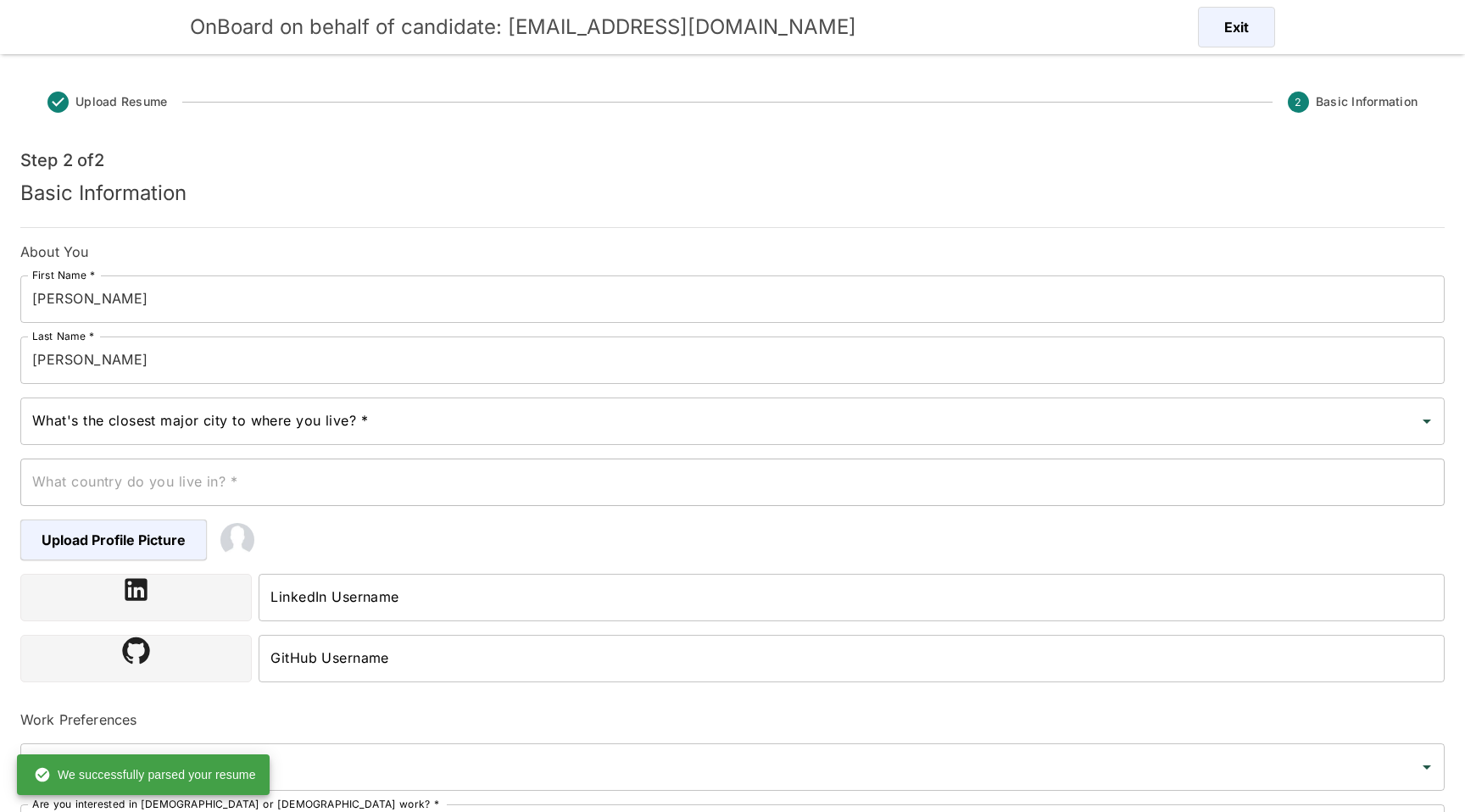
click at [27, 358] on input "[PERSON_NAME]" at bounding box center [732, 360] width 1425 height 47
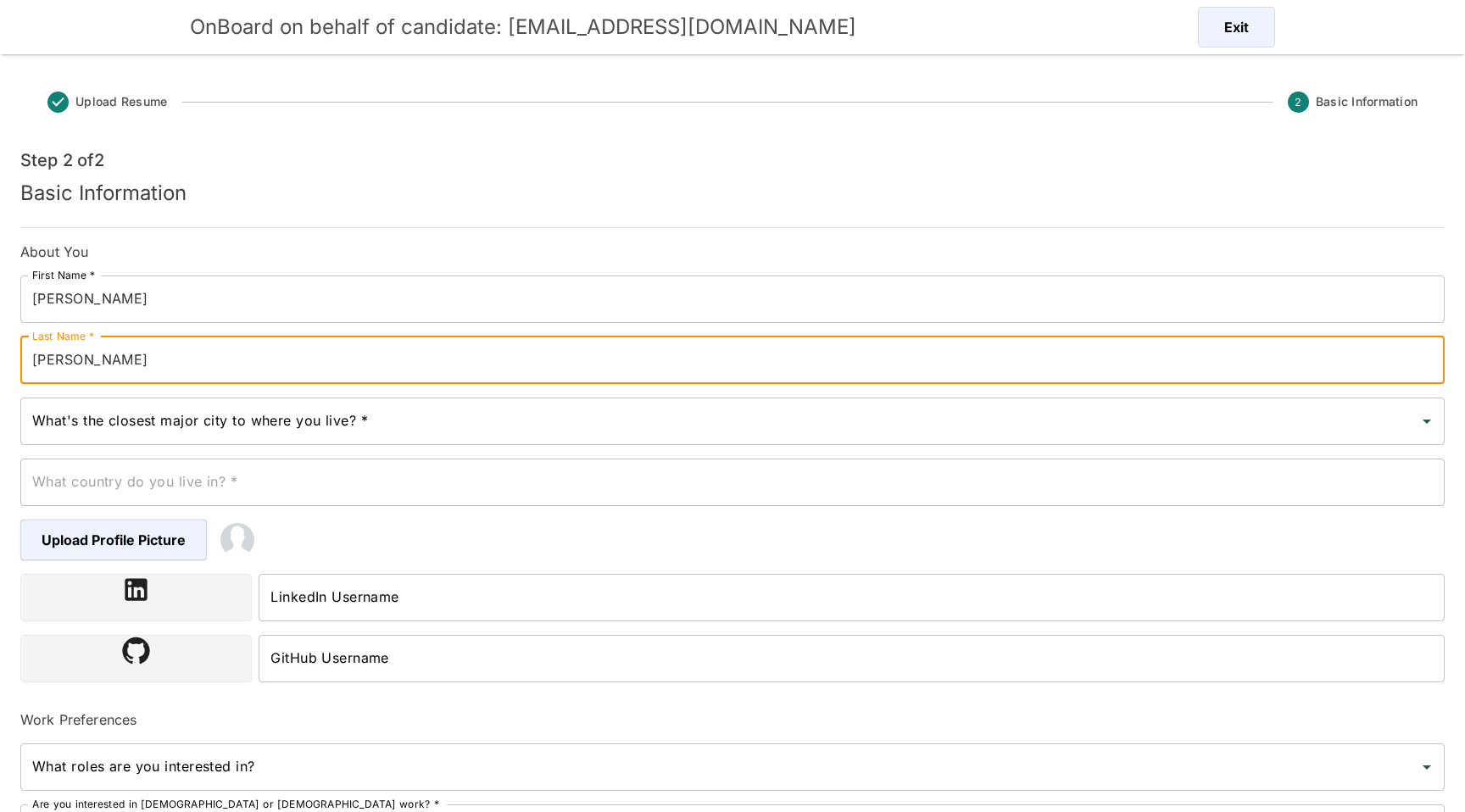
type input "[PERSON_NAME]"
click at [170, 454] on div "What country do you live in? * What country do you live in? *" at bounding box center [725, 476] width 1438 height 61
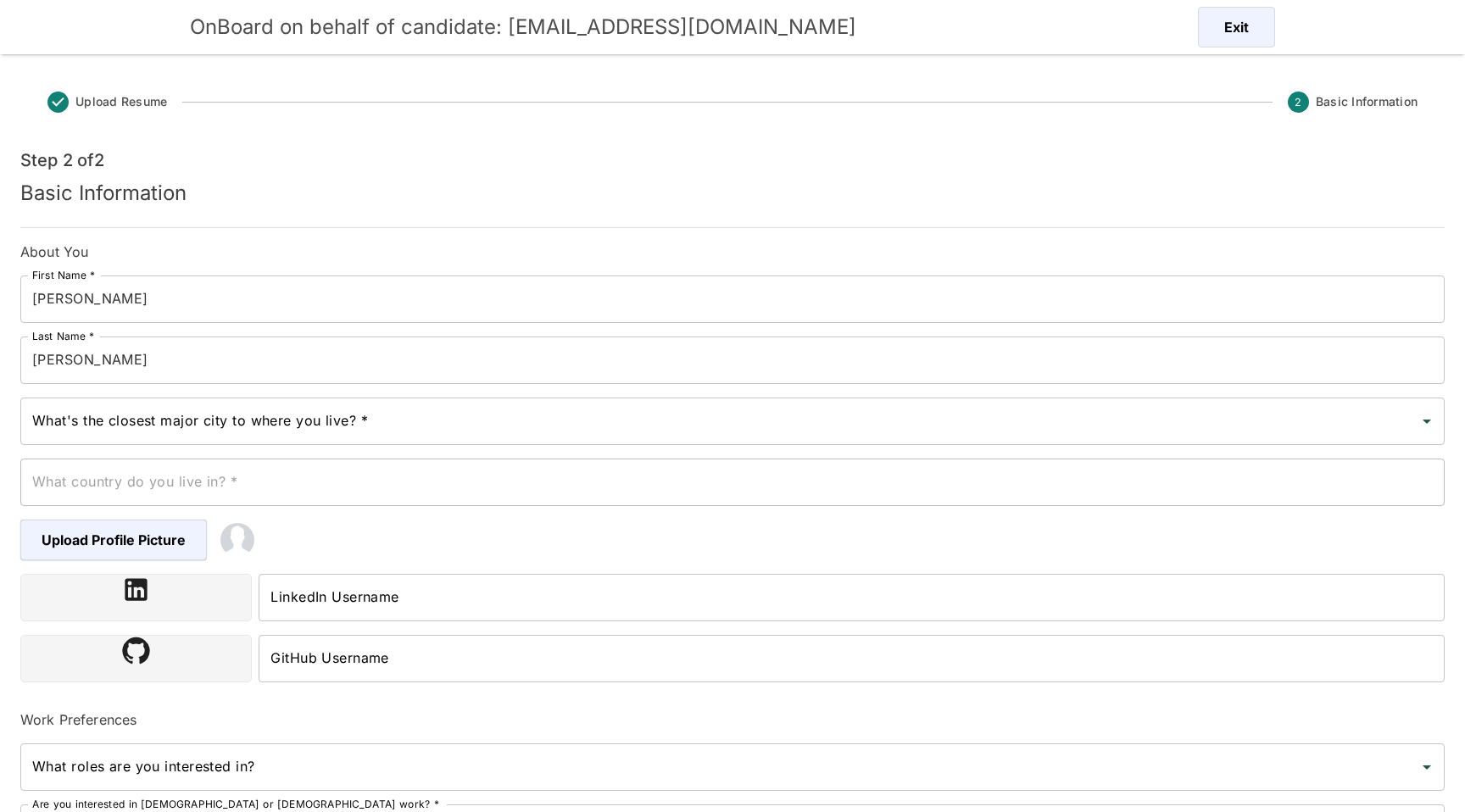
click at [170, 431] on input "What's the closest major city to where you live? *" at bounding box center [720, 421] width 1384 height 32
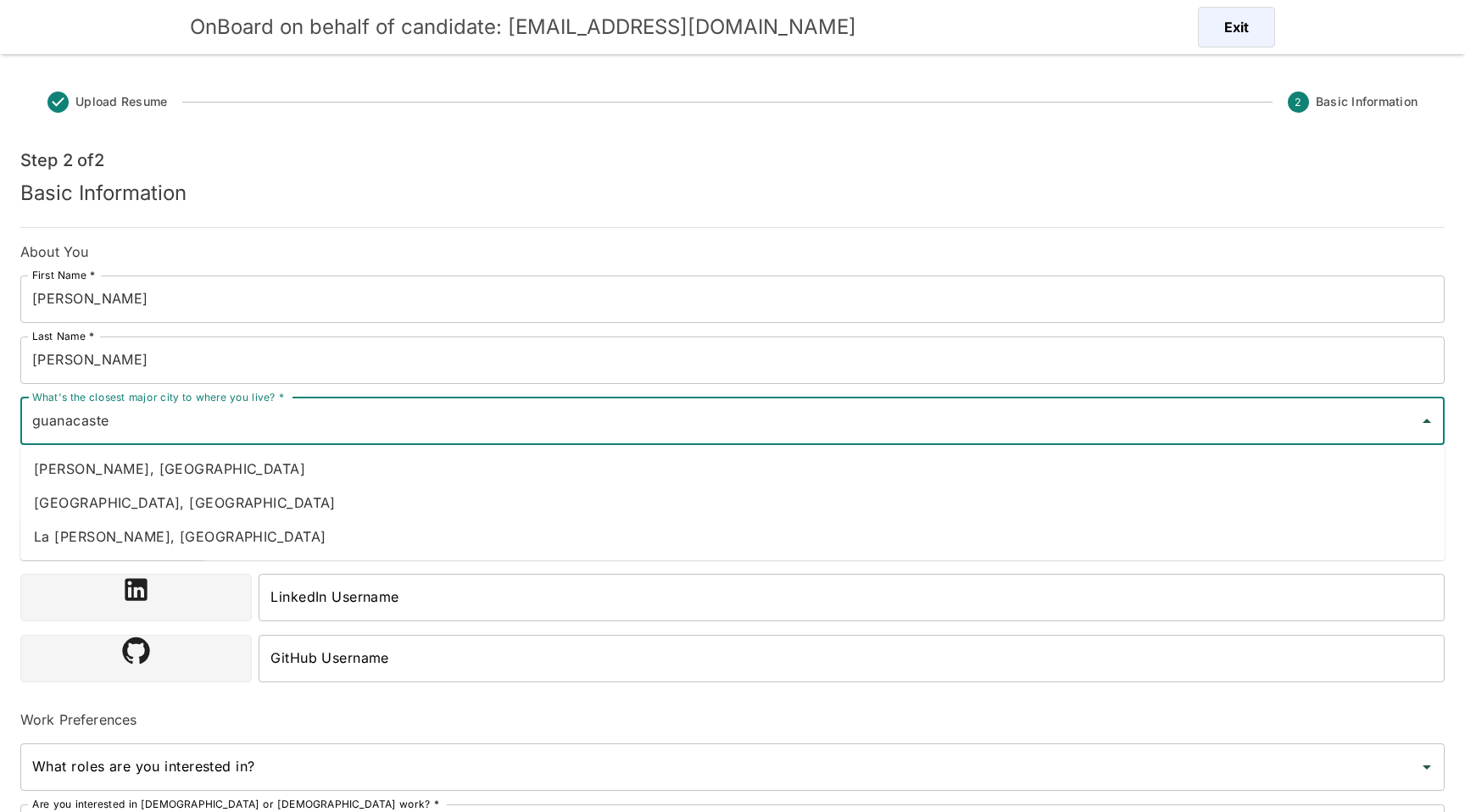
click at [181, 468] on li "[PERSON_NAME], [GEOGRAPHIC_DATA]" at bounding box center [732, 468] width 1425 height 34
type input "[PERSON_NAME], [GEOGRAPHIC_DATA]"
type input "[GEOGRAPHIC_DATA]"
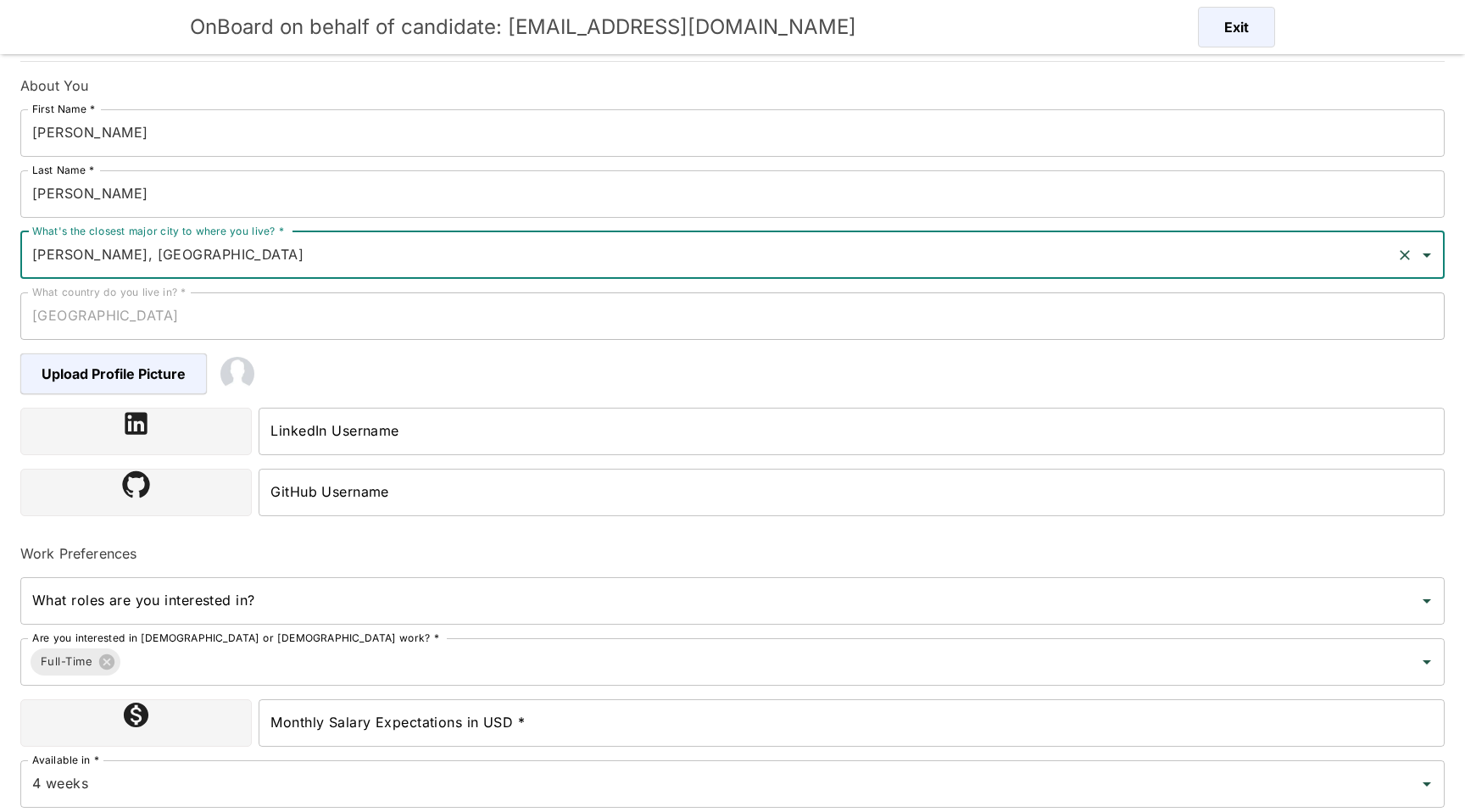
scroll to position [231, 0]
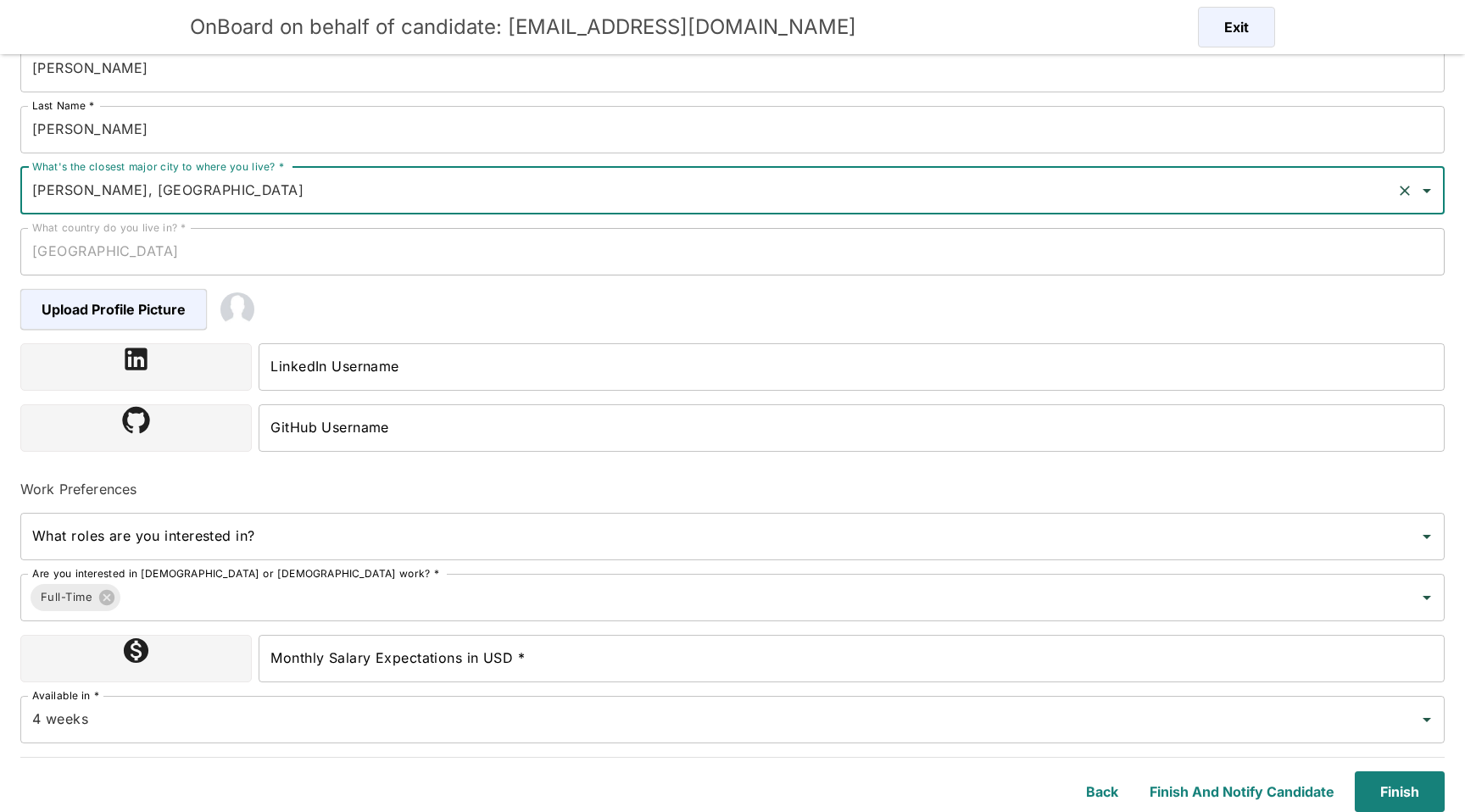
type input "[PERSON_NAME], [GEOGRAPHIC_DATA]"
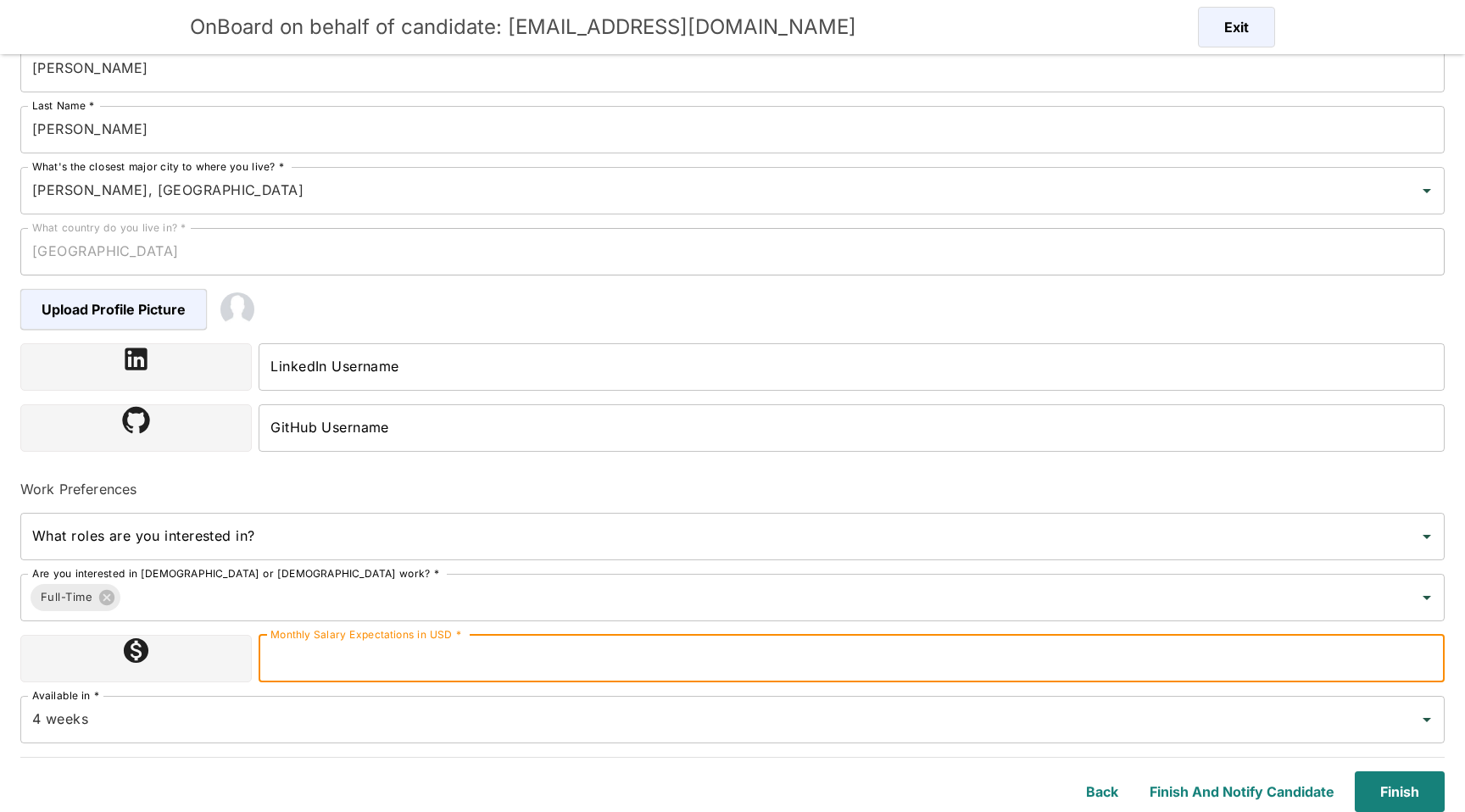
click at [498, 659] on input "Monthly Salary Expectations in USD *" at bounding box center [851, 658] width 1186 height 47
type input "2600000"
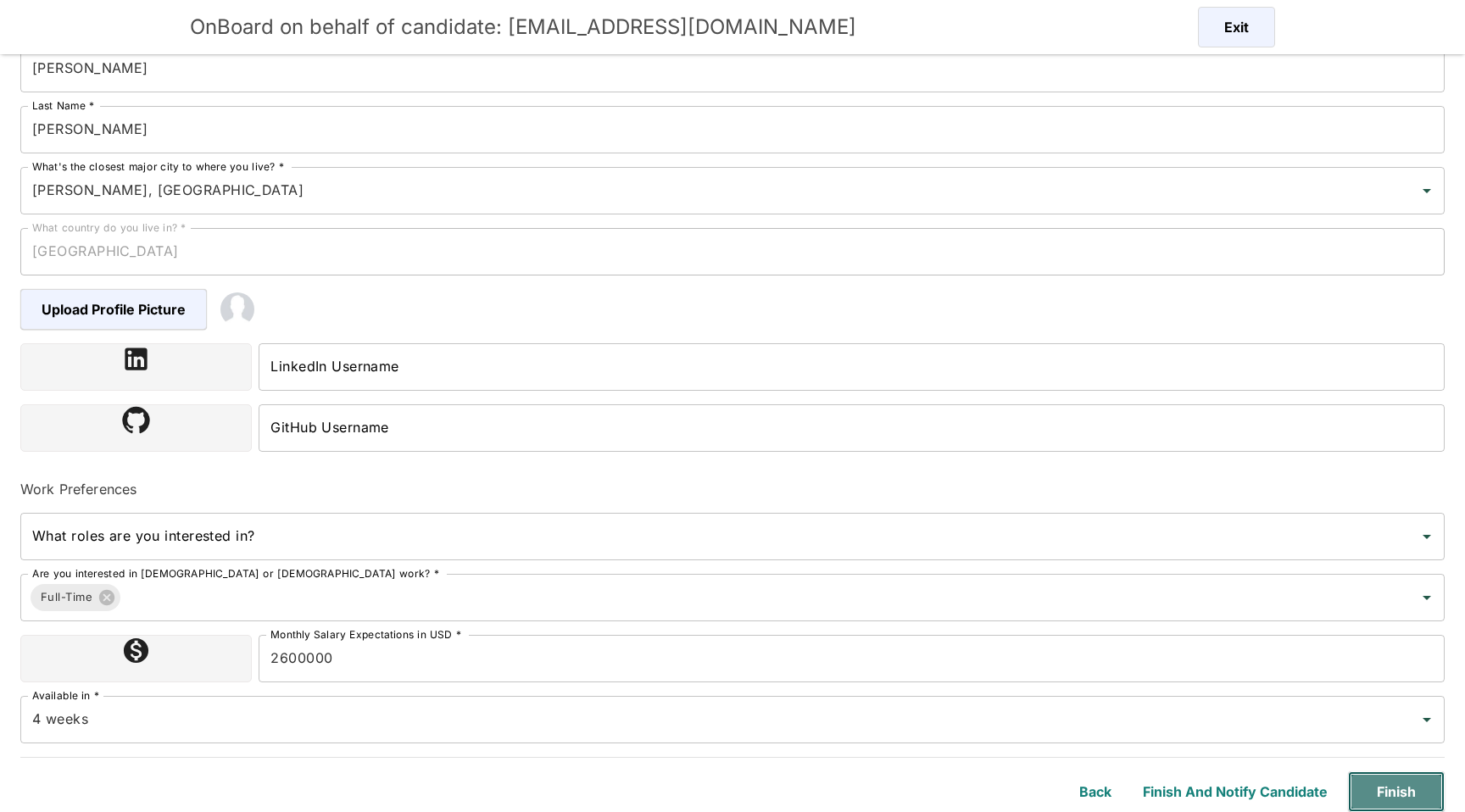
click at [1384, 790] on button "Finish" at bounding box center [1396, 792] width 96 height 41
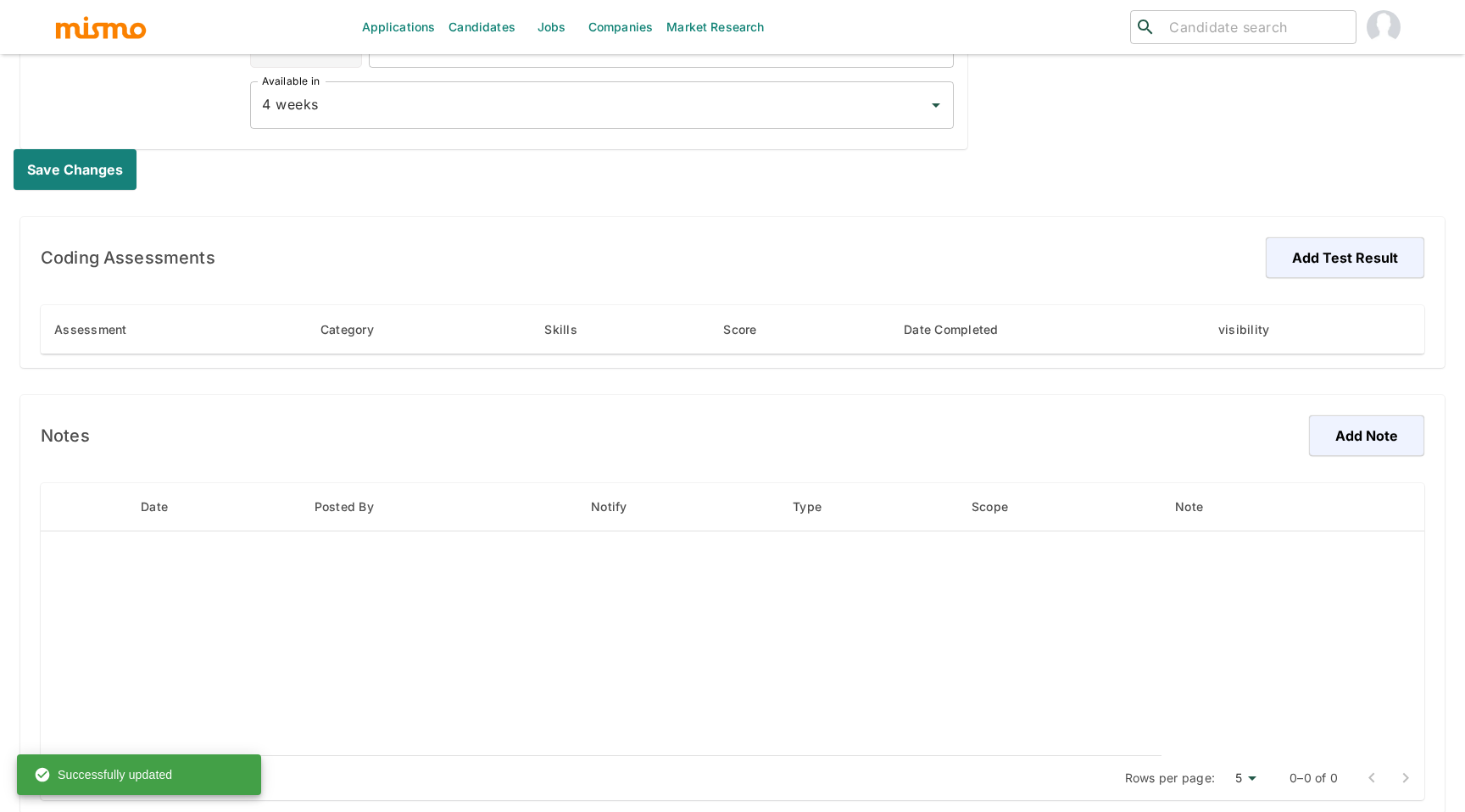
scroll to position [879, 0]
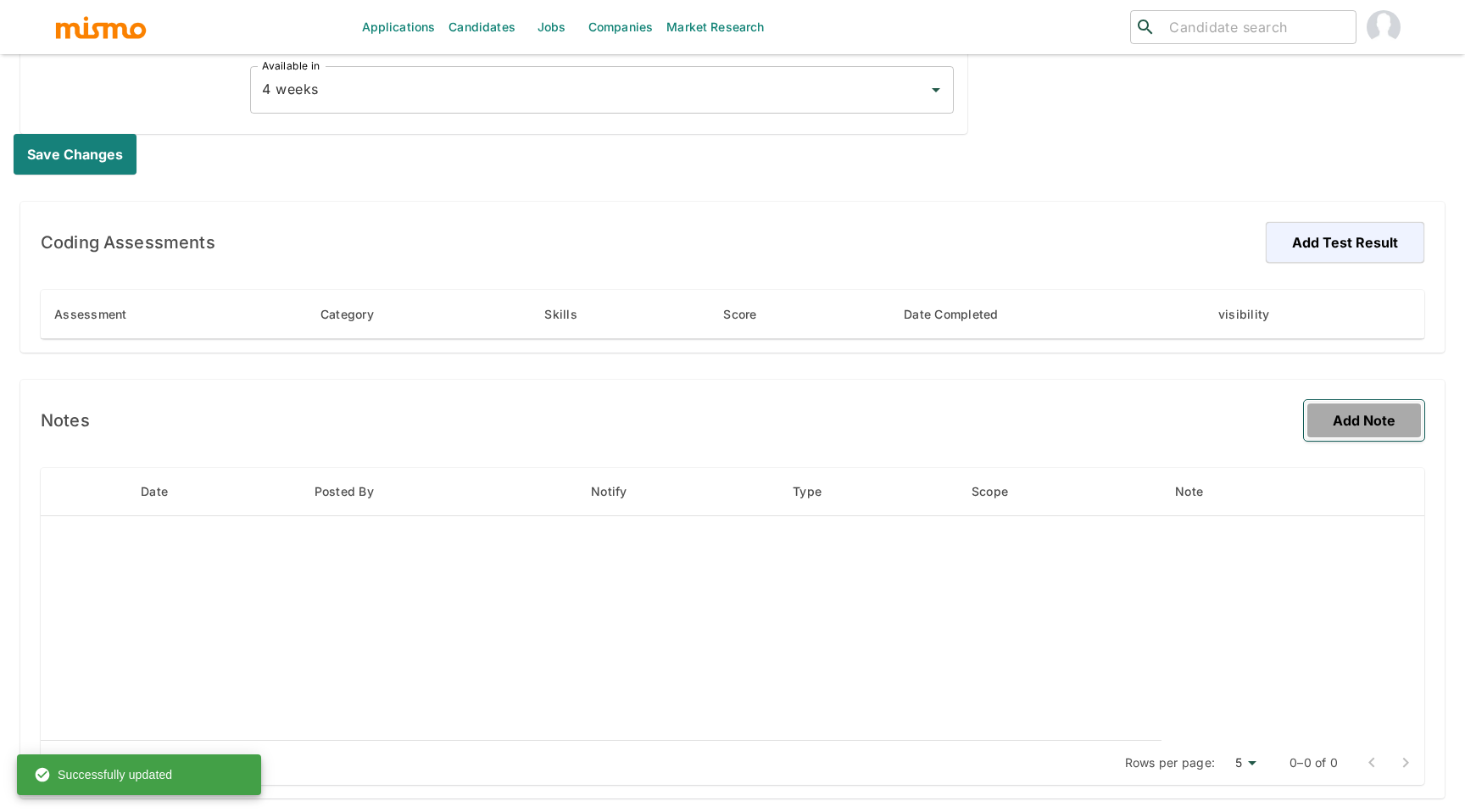
click at [1345, 409] on button "Add Note" at bounding box center [1364, 420] width 120 height 41
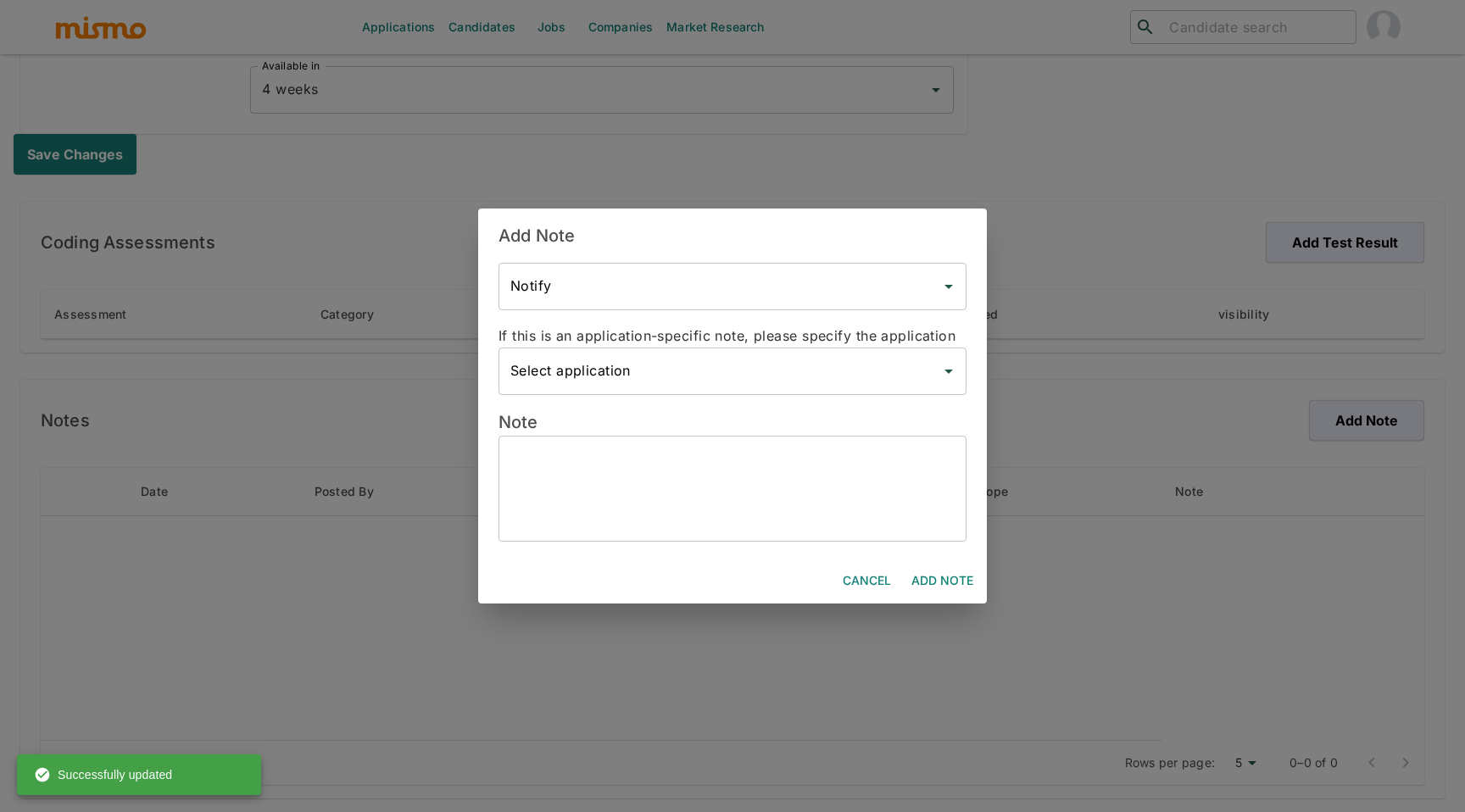
click at [833, 481] on textarea at bounding box center [732, 489] width 445 height 78
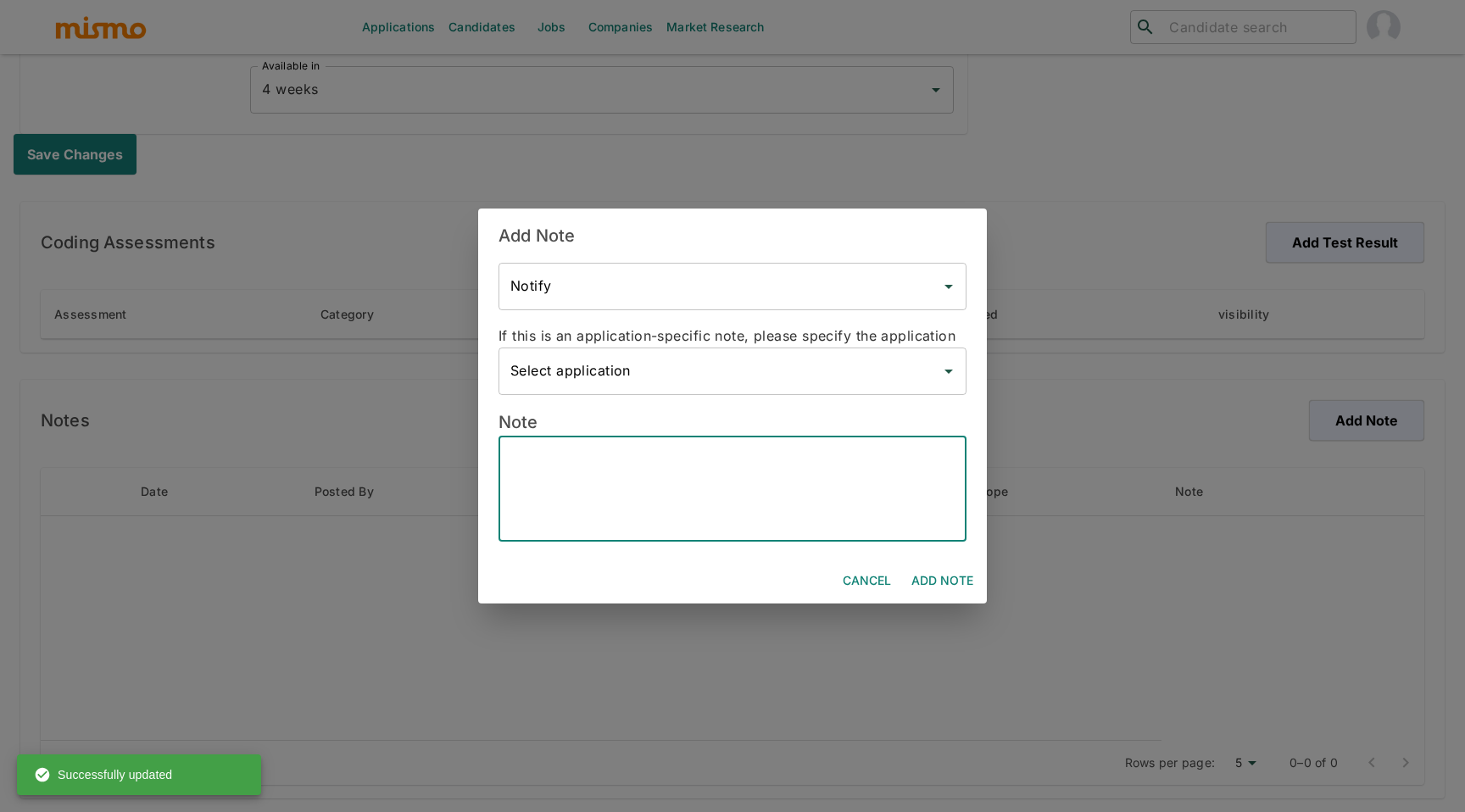
paste textarea "Loremipsu’d Sita - Cons Adipisci Elitse Doeius - Tem Incididu’u Labore - ETD ma…"
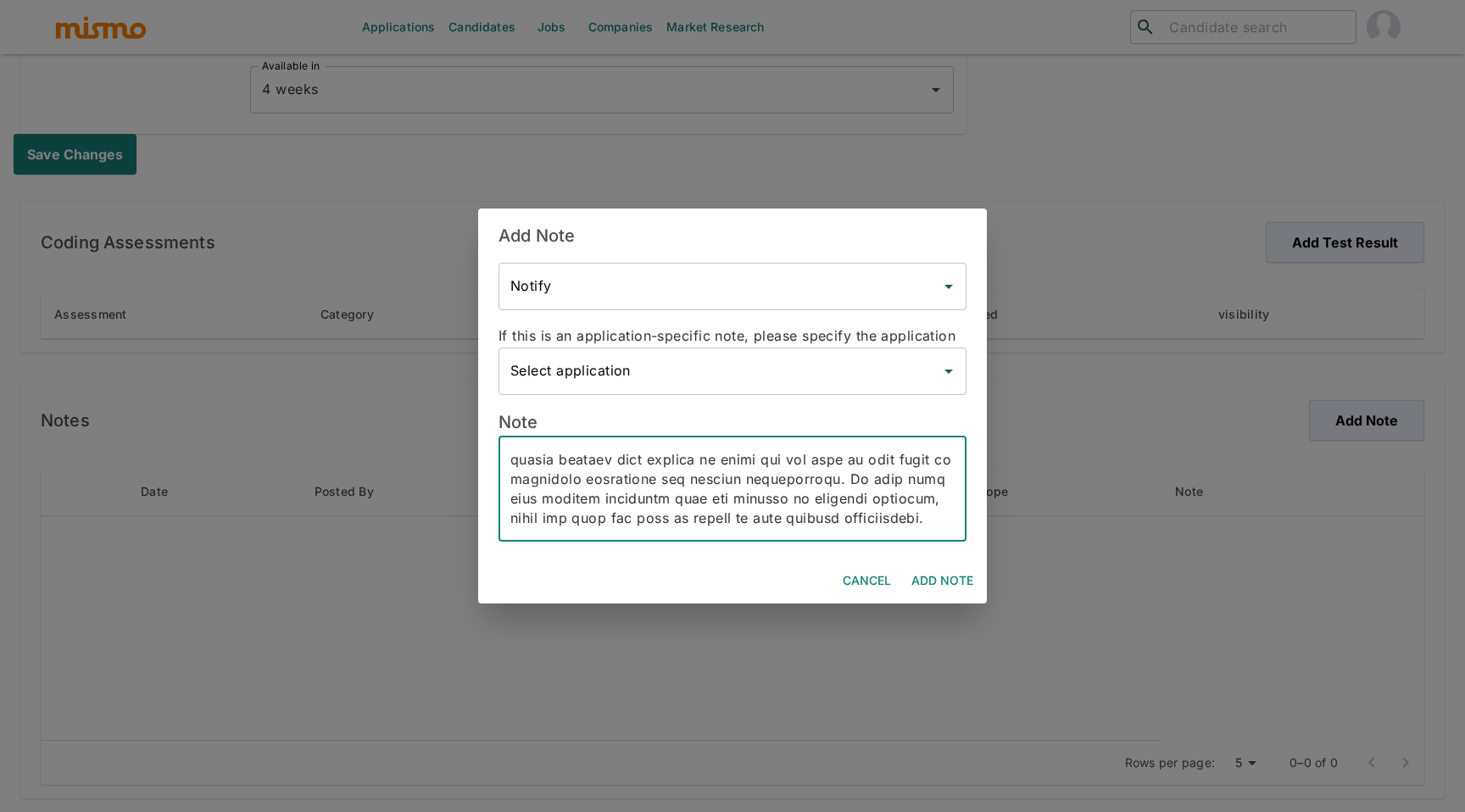
scroll to position [605, 0]
type textarea "Loremipsu’d Sita - Cons Adipisci Elitse Doeius - Tem Incididu’u Labore - ETD ma…"
click at [942, 576] on button "Add Note" at bounding box center [943, 581] width 76 height 31
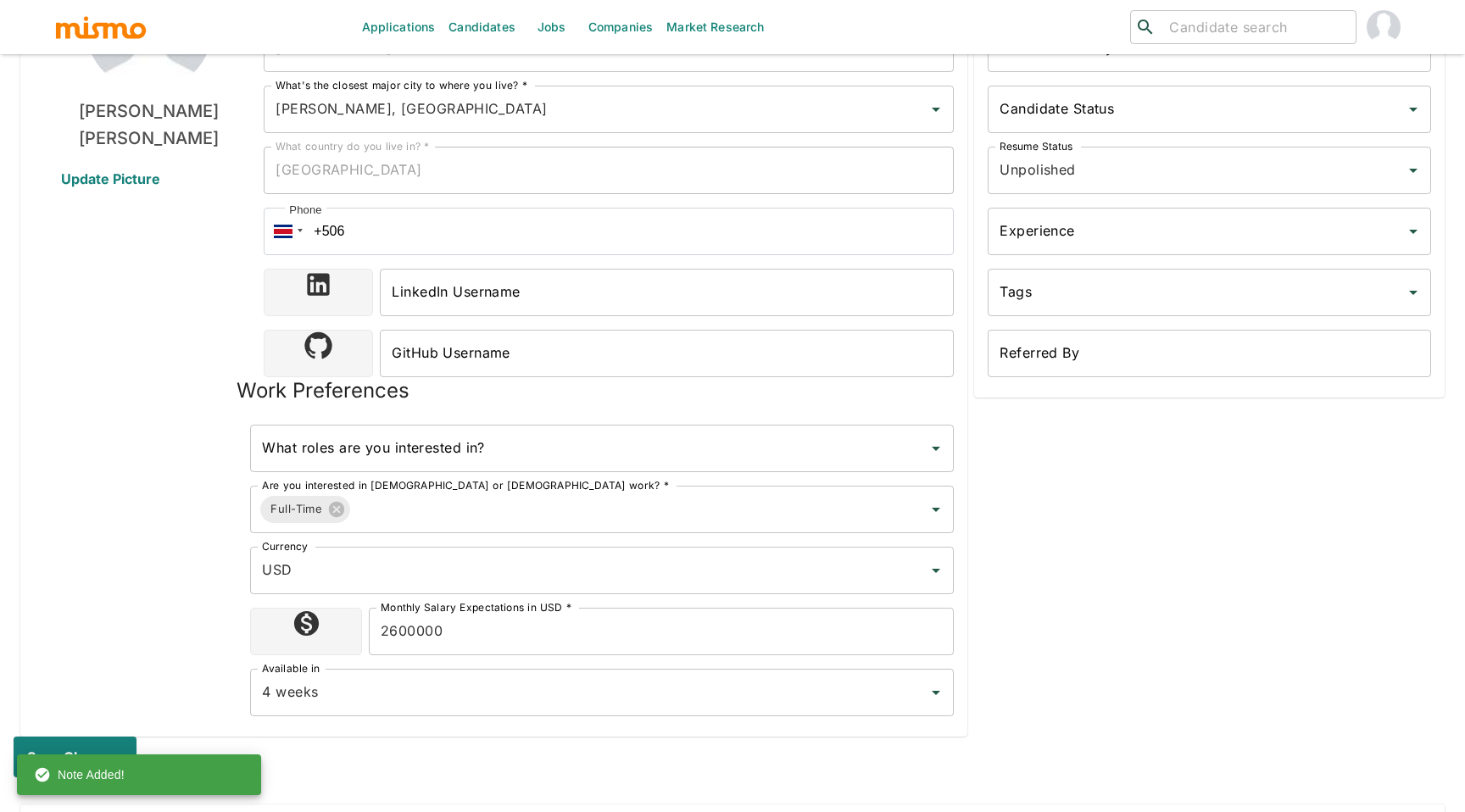
scroll to position [98, 0]
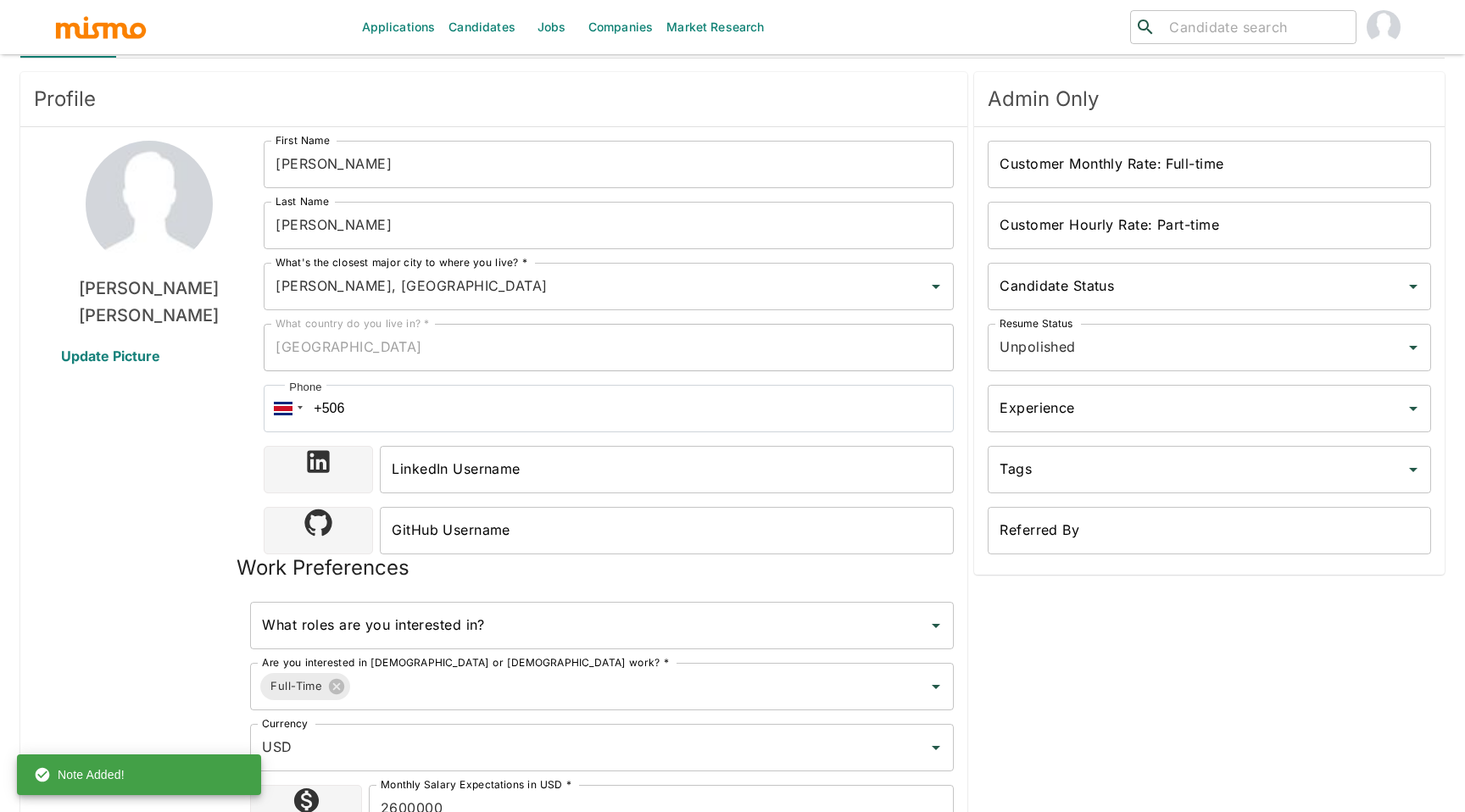
click at [1197, 30] on input "search" at bounding box center [1256, 27] width 186 height 24
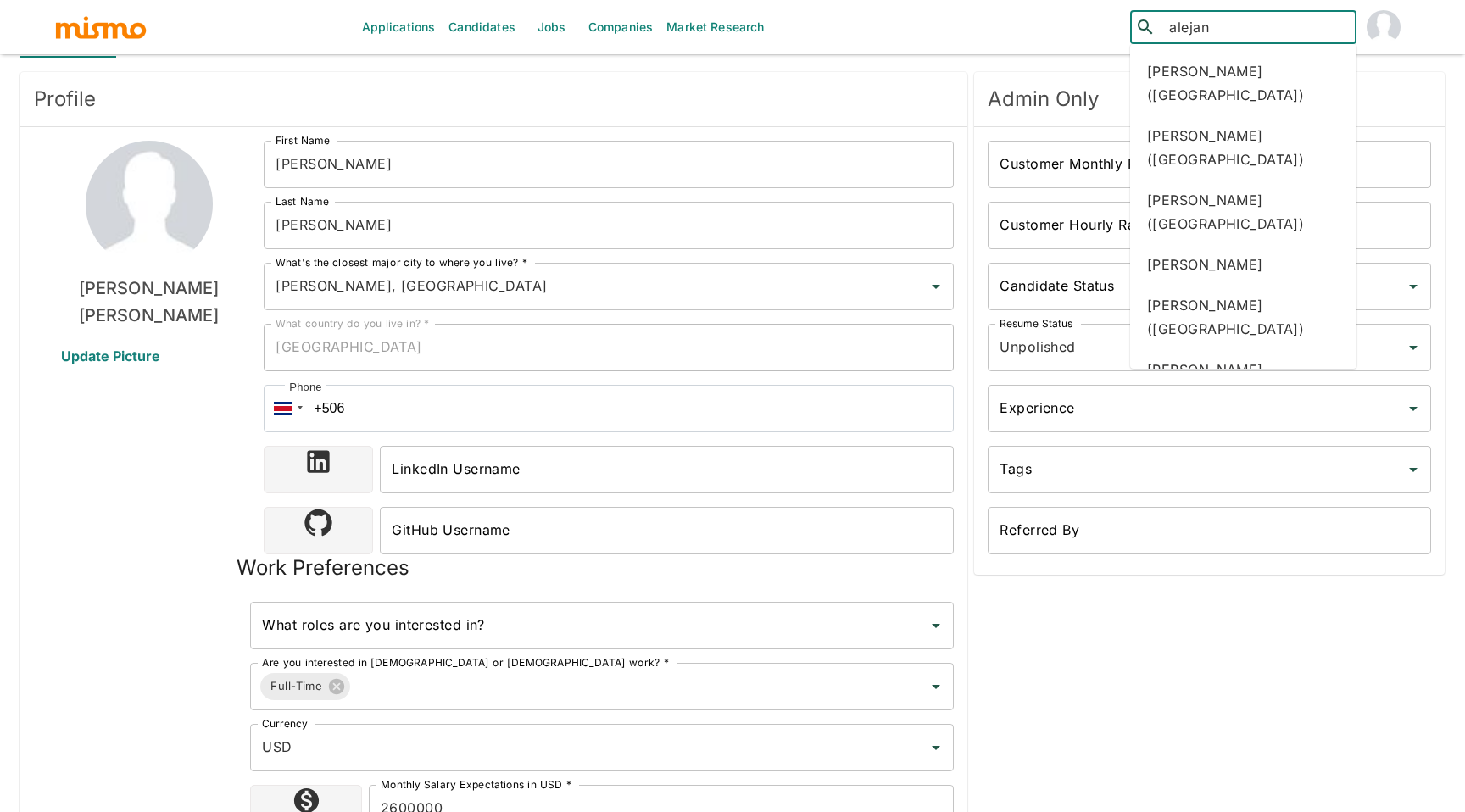
type input "alejan"
click at [496, 20] on link "Candidates" at bounding box center [482, 27] width 81 height 55
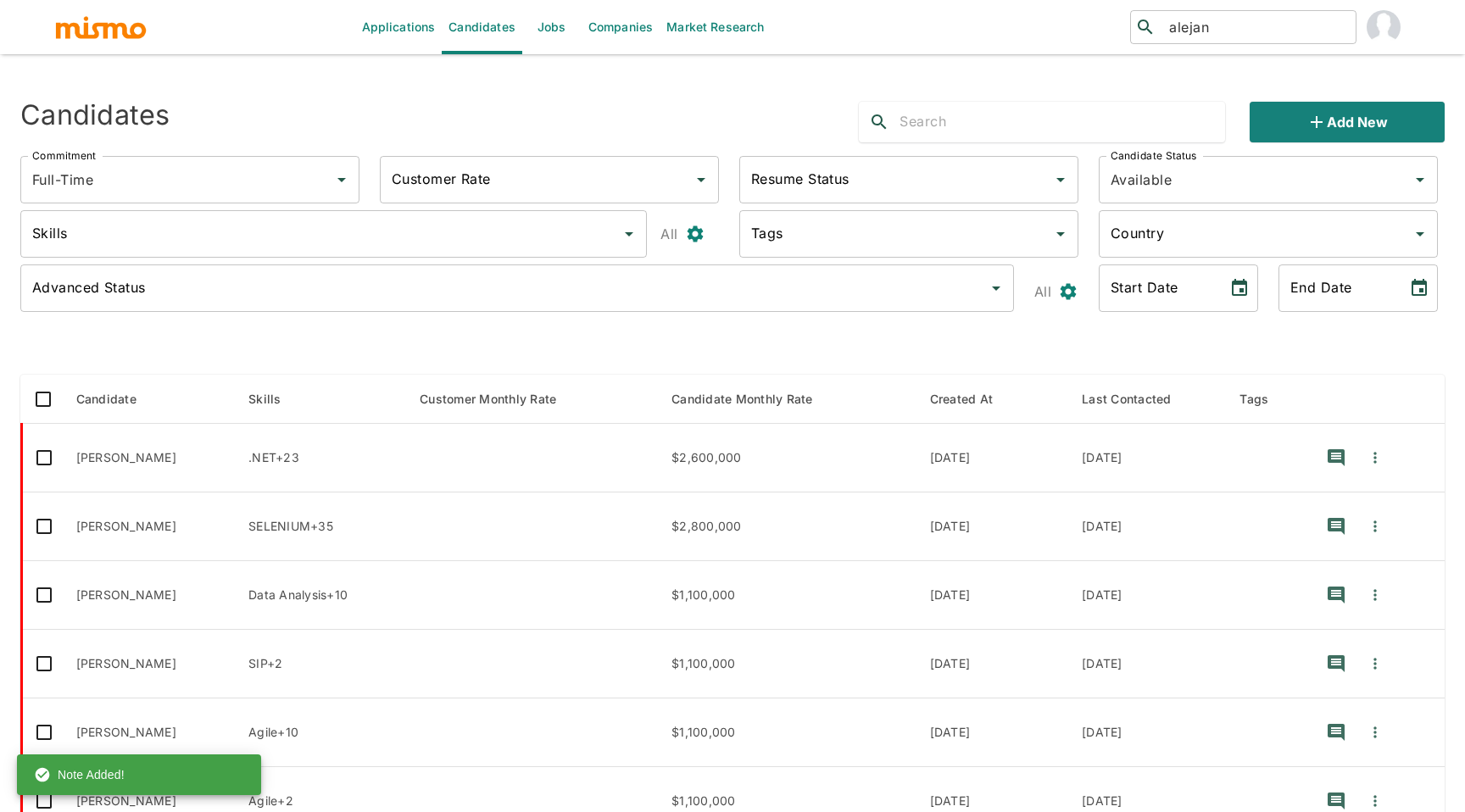
click at [1158, 130] on input "text" at bounding box center [1063, 121] width 326 height 27
click at [1294, 134] on button "Add new" at bounding box center [1347, 122] width 195 height 41
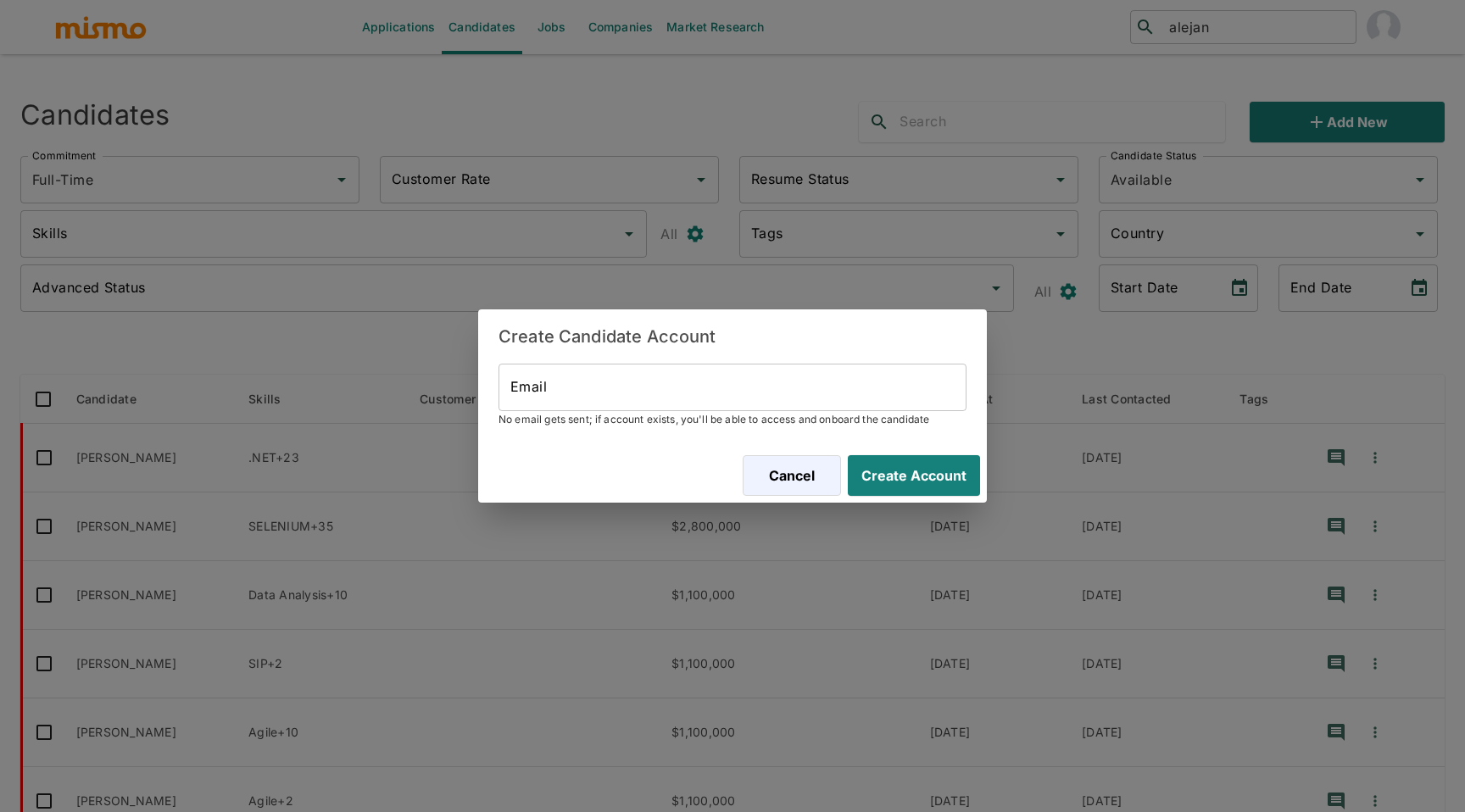
click at [773, 387] on input "Email" at bounding box center [732, 387] width 469 height 47
paste input "[EMAIL_ADDRESS][DOMAIN_NAME]"
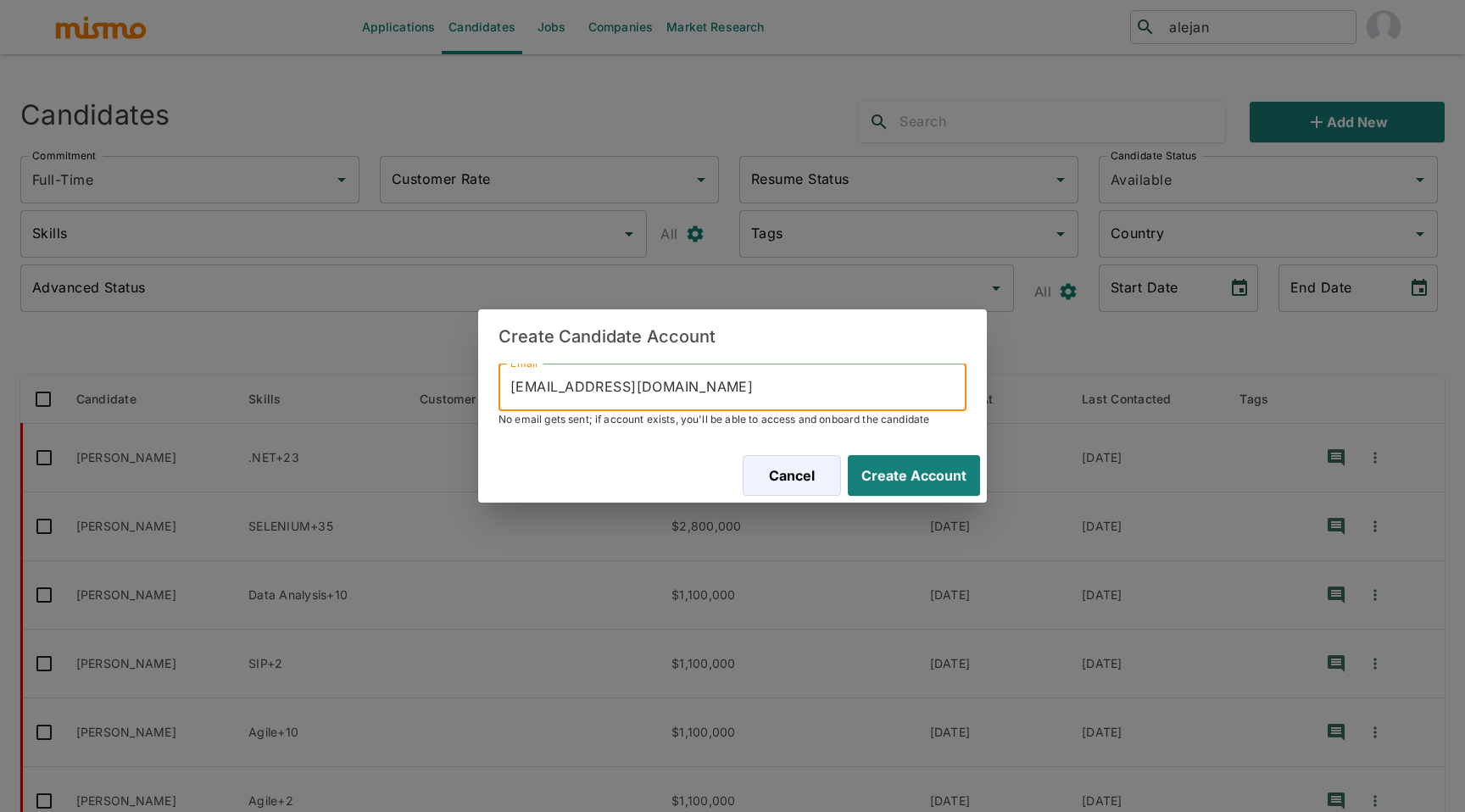
type input "[EMAIL_ADDRESS][DOMAIN_NAME]"
click at [848, 456] on button "Create Account" at bounding box center [914, 476] width 132 height 41
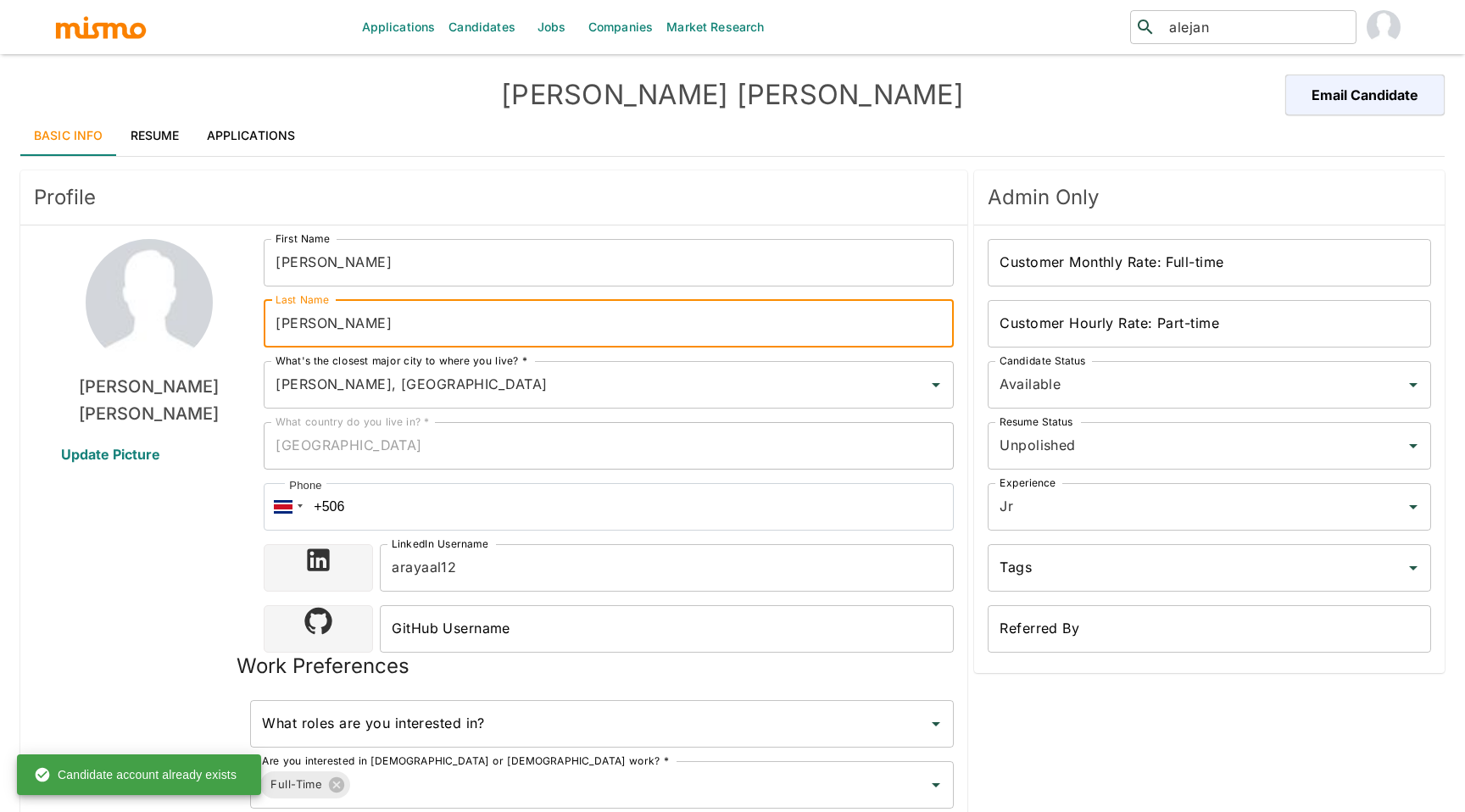
click at [274, 331] on input "Alvarado" at bounding box center [608, 323] width 690 height 47
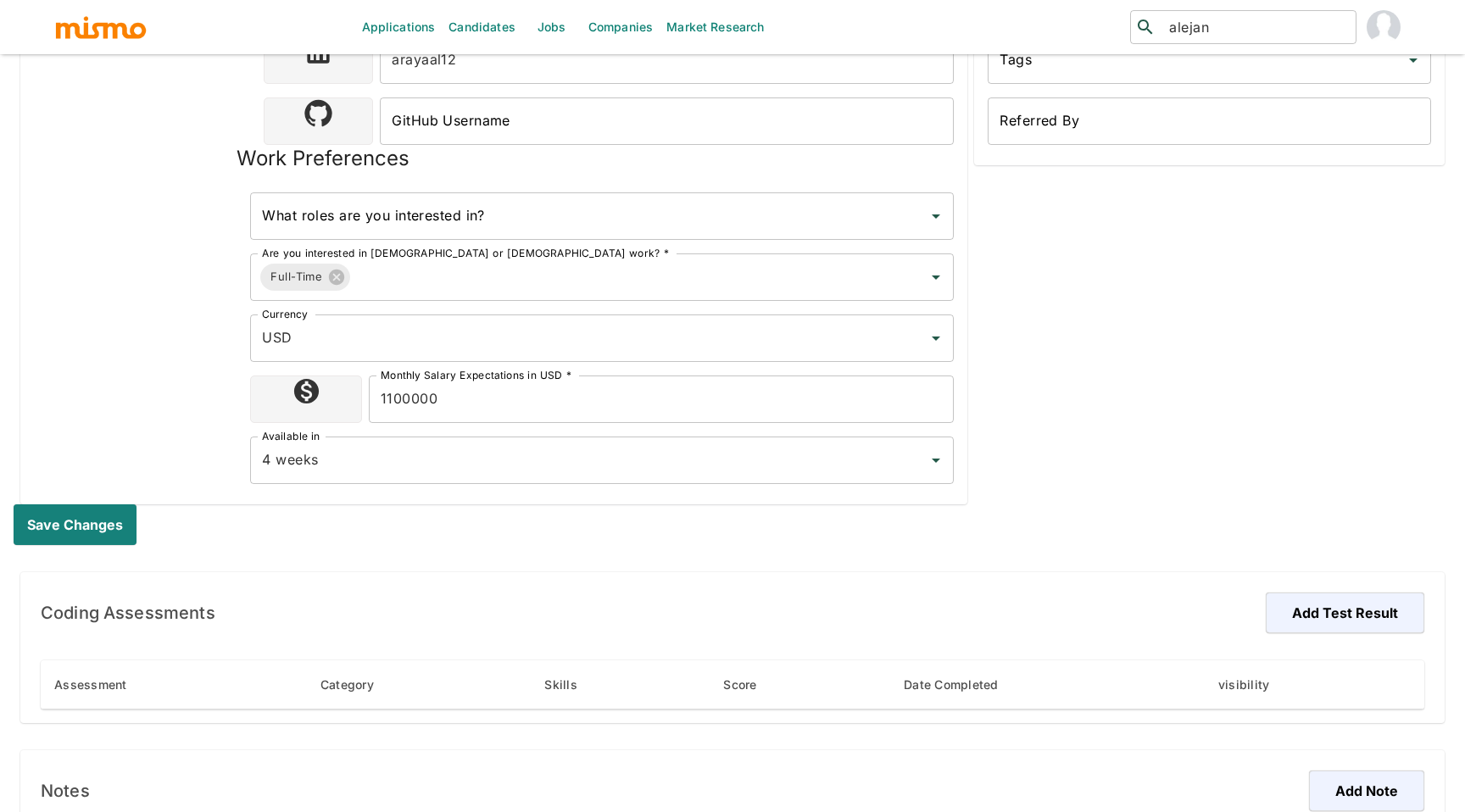
scroll to position [555, 0]
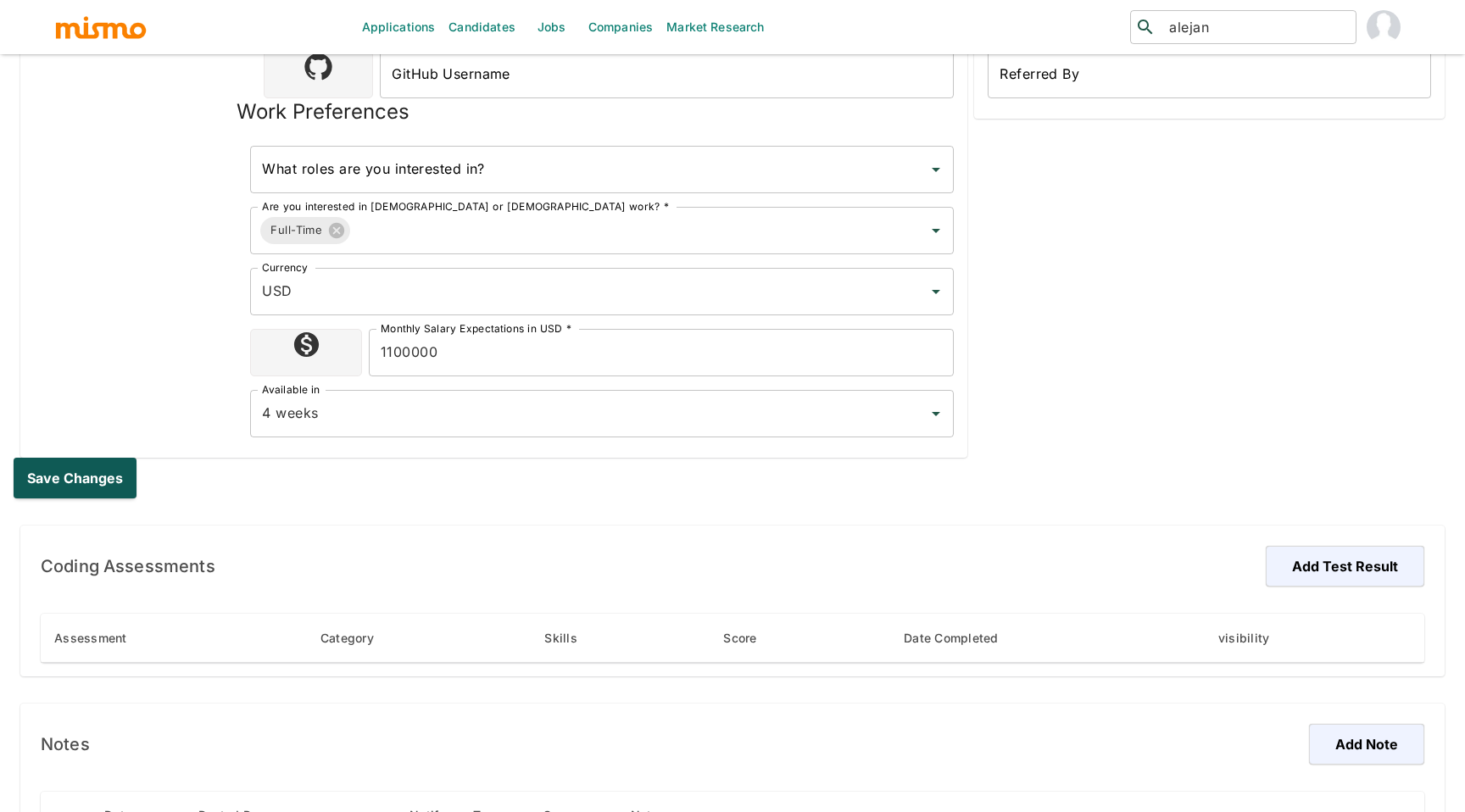
type input "Araya Alvarado"
click at [104, 473] on button "Save changes" at bounding box center [79, 479] width 130 height 41
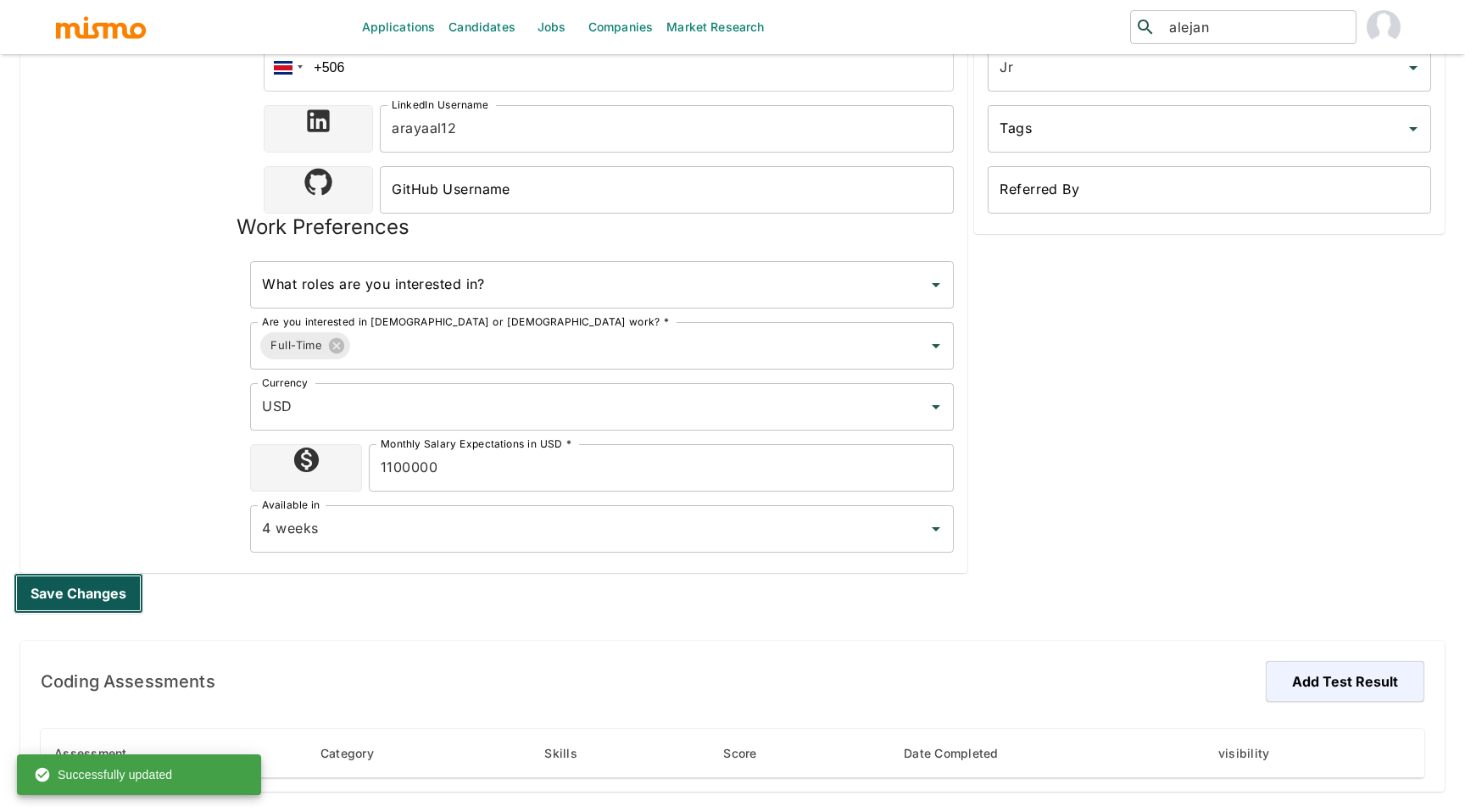
scroll to position [0, 0]
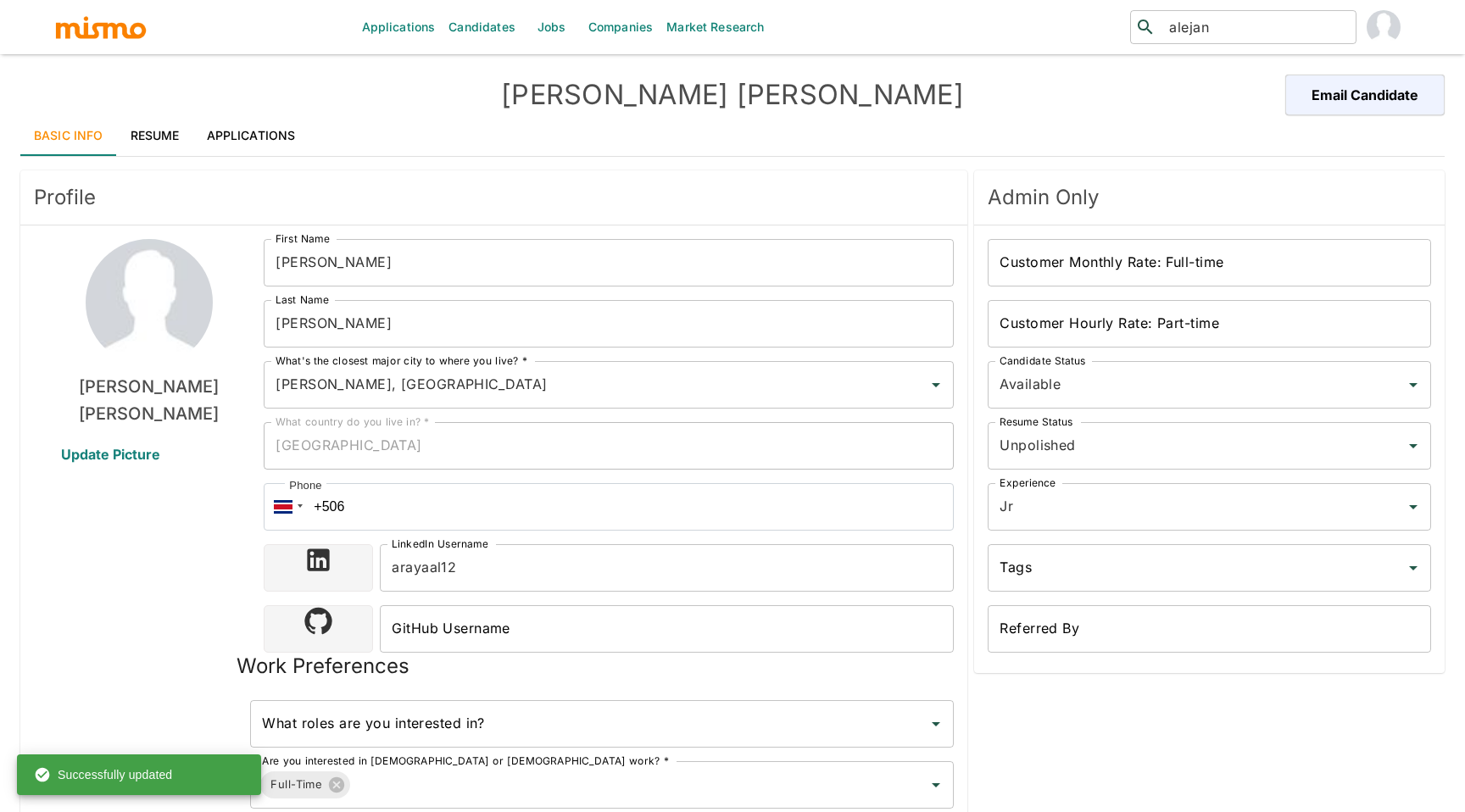
click at [274, 136] on link "Applications" at bounding box center [251, 136] width 116 height 41
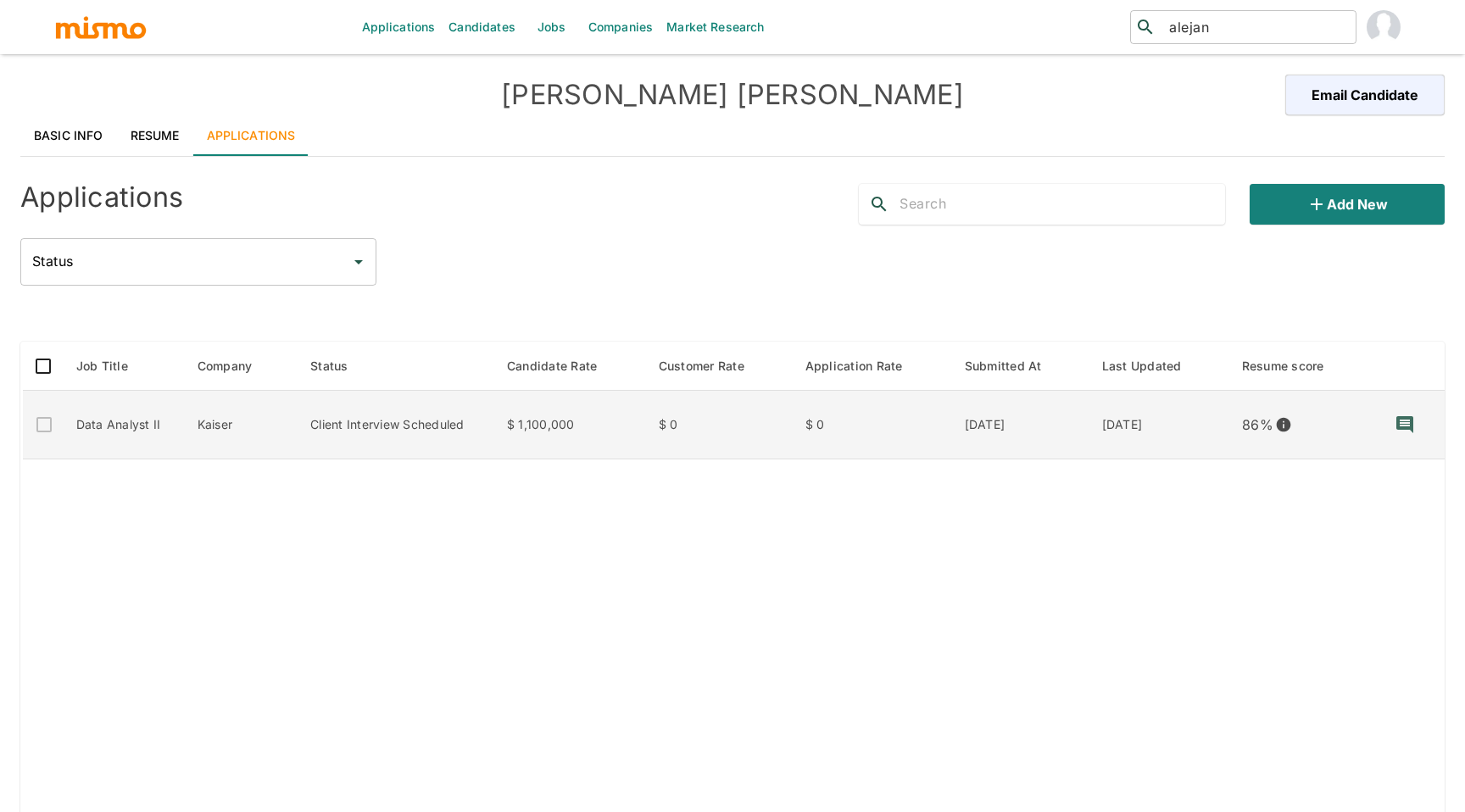
click at [398, 415] on td "Client Interview Scheduled" at bounding box center [395, 425] width 196 height 69
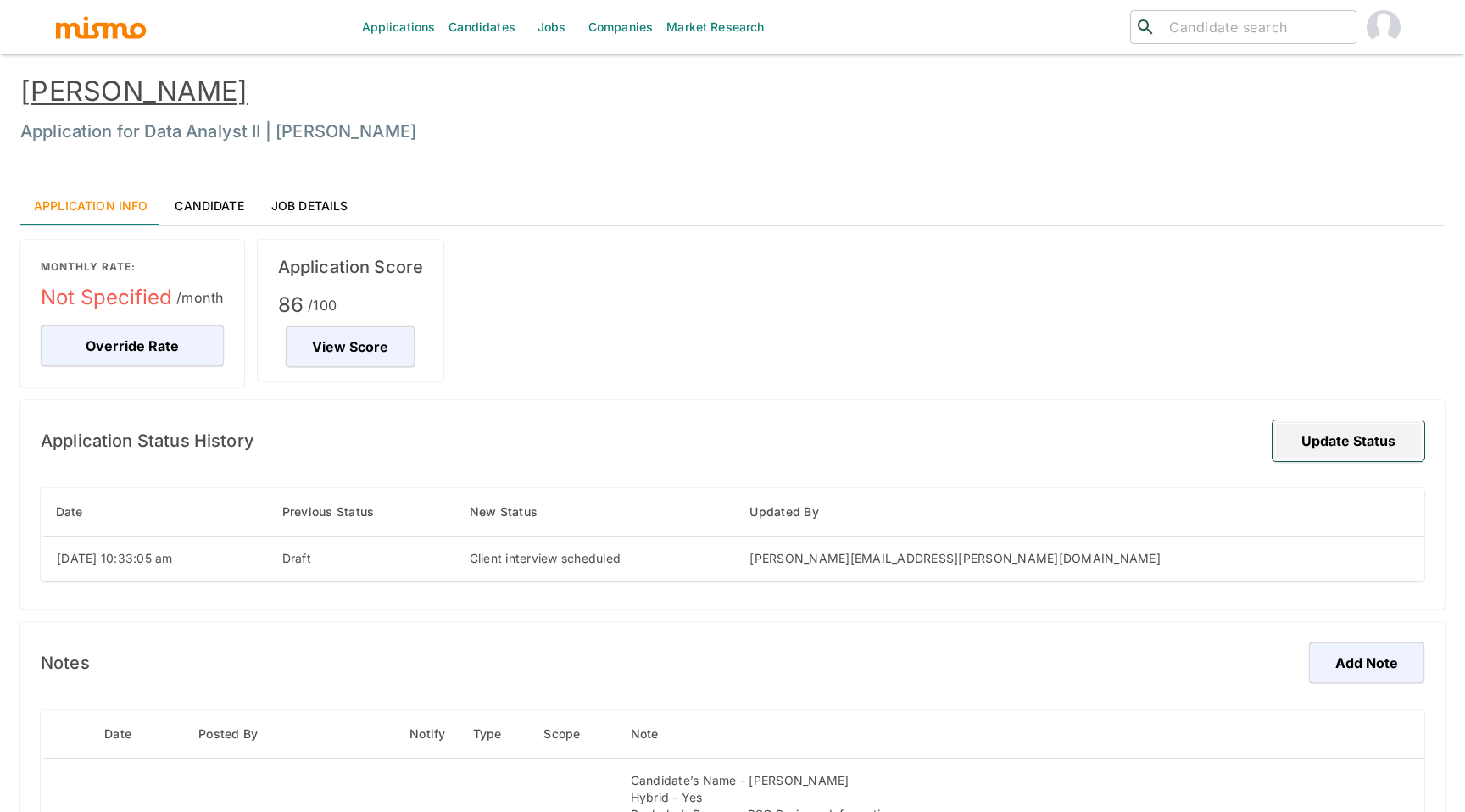
click at [1303, 447] on button "Update Status" at bounding box center [1349, 441] width 152 height 41
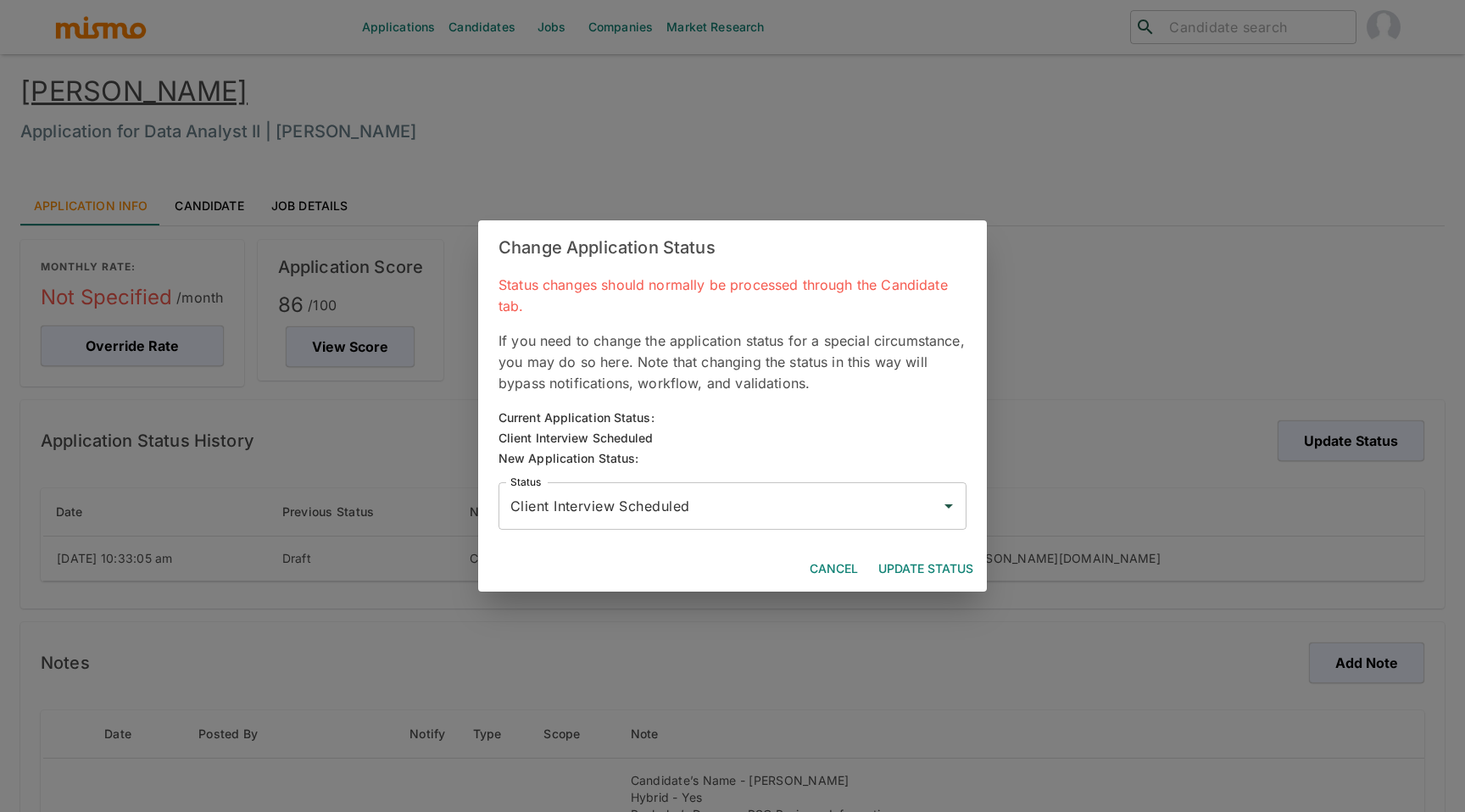
click at [588, 492] on input "Client Interview Scheduled" at bounding box center [720, 506] width 428 height 32
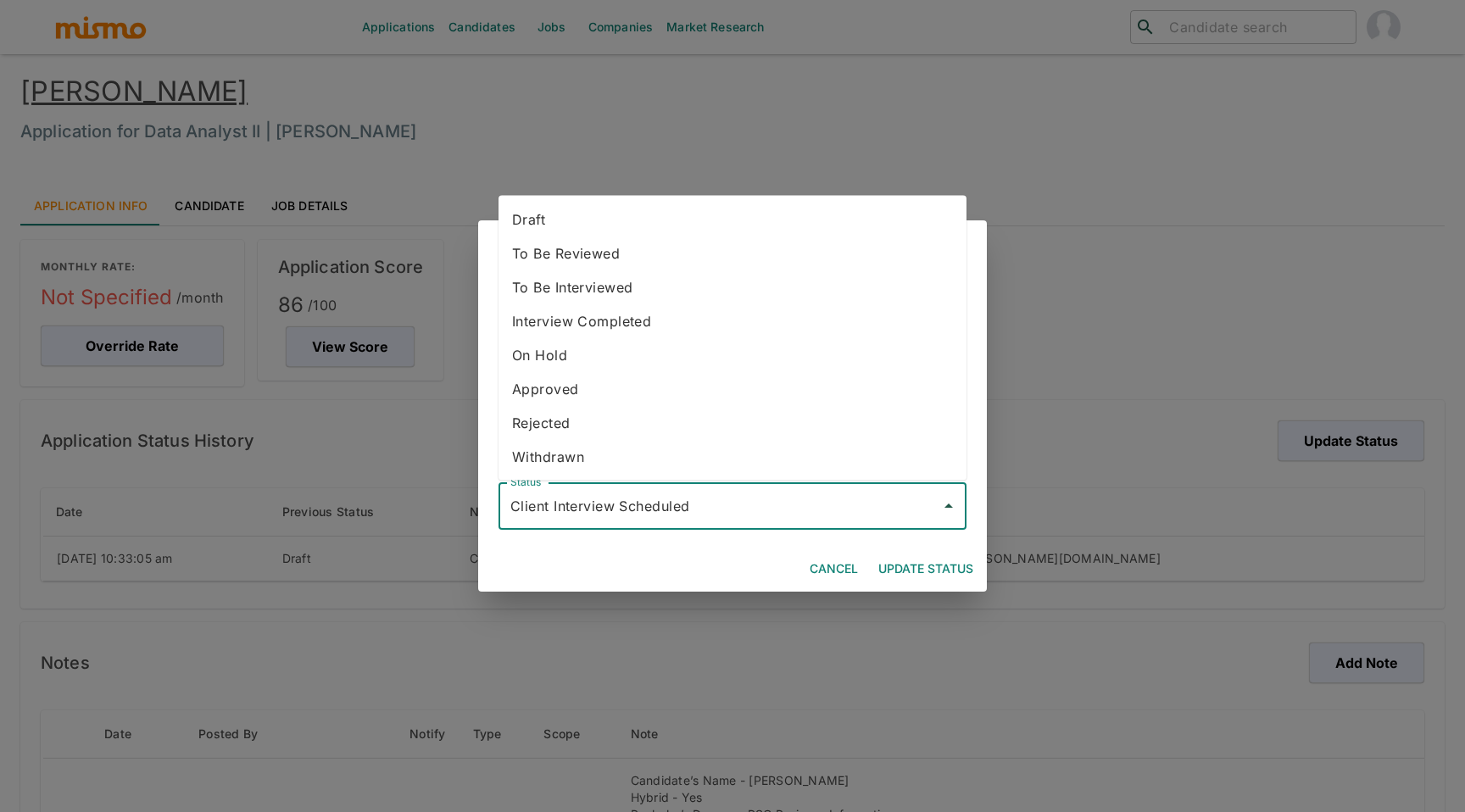
click at [600, 424] on li "Rejected" at bounding box center [732, 423] width 469 height 34
type input "Rejected"
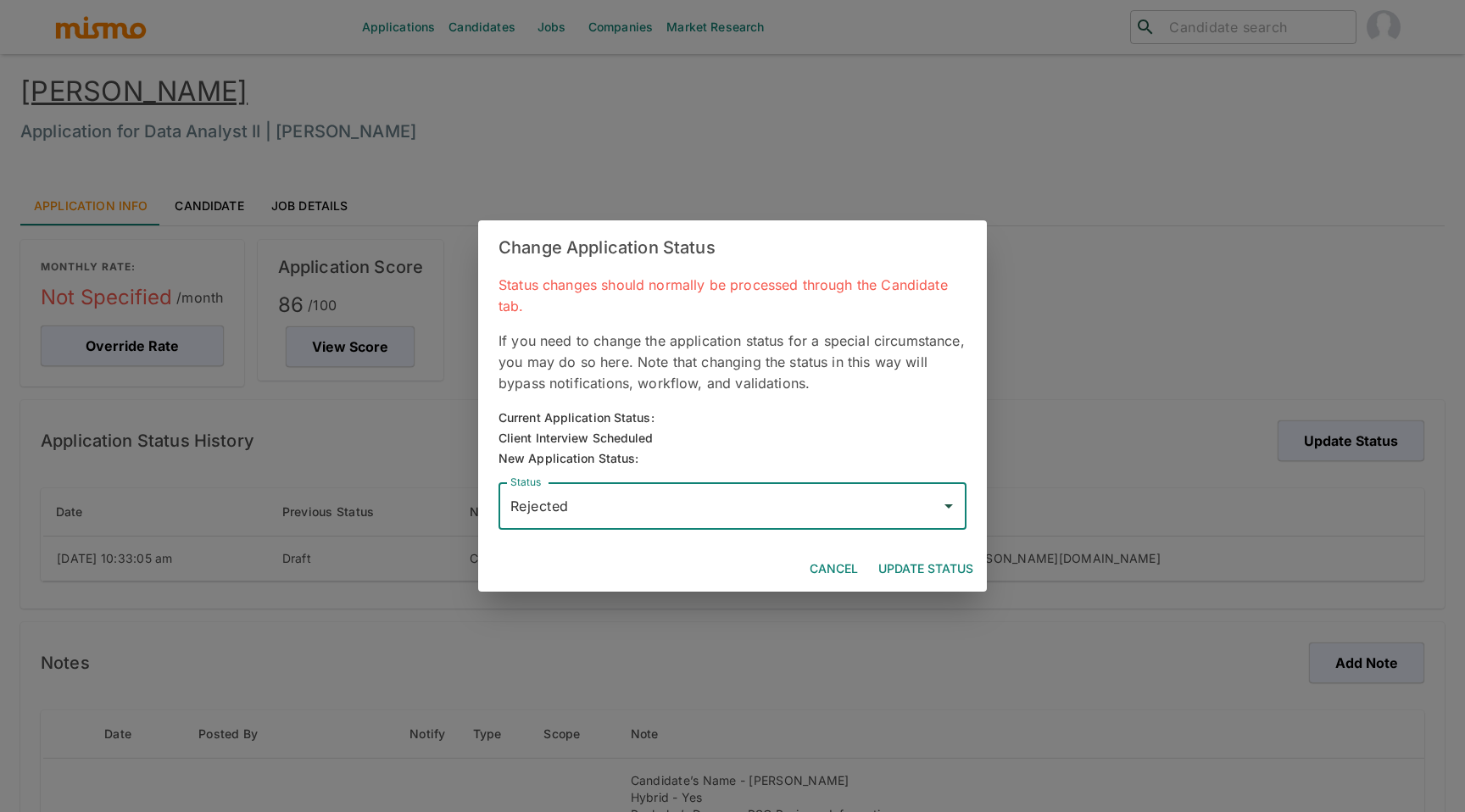
click at [920, 568] on button "Update Status" at bounding box center [925, 569] width 108 height 31
